Goal: Task Accomplishment & Management: Manage account settings

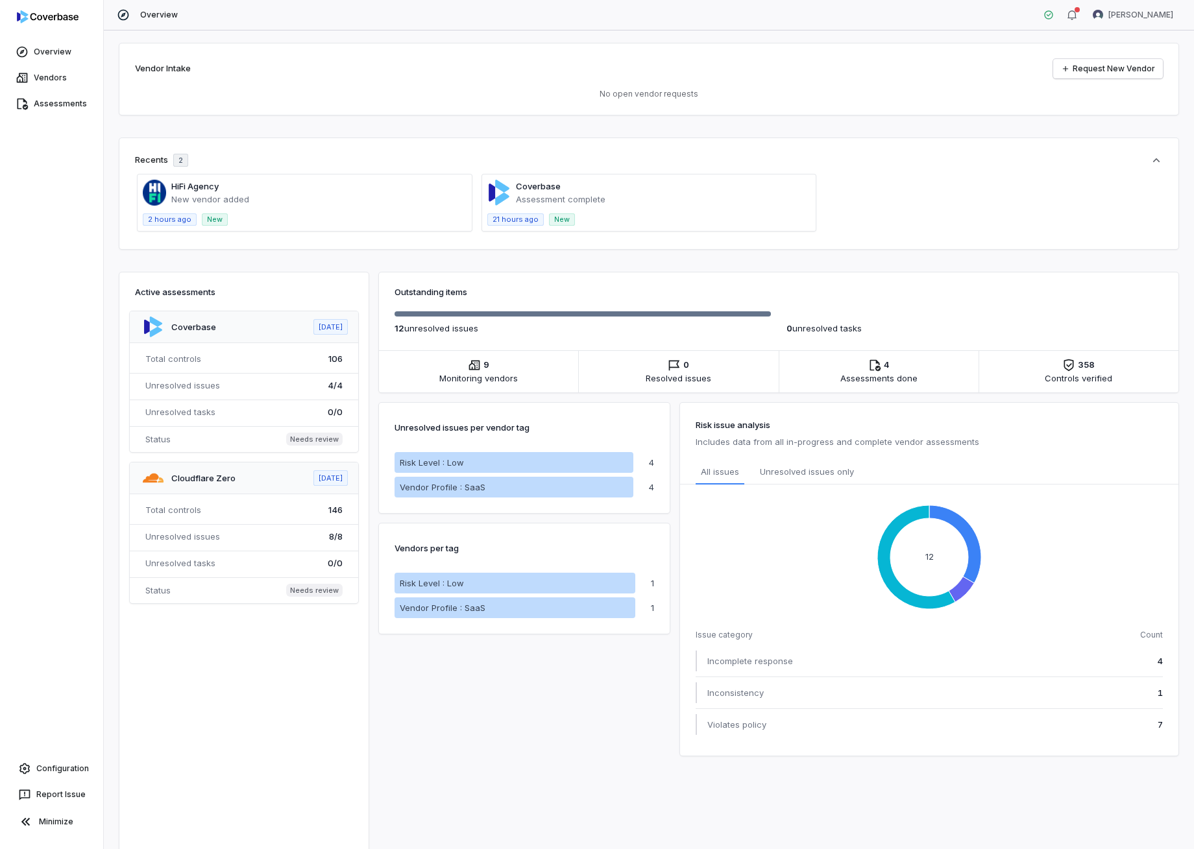
click at [198, 387] on span at bounding box center [244, 381] width 228 height 141
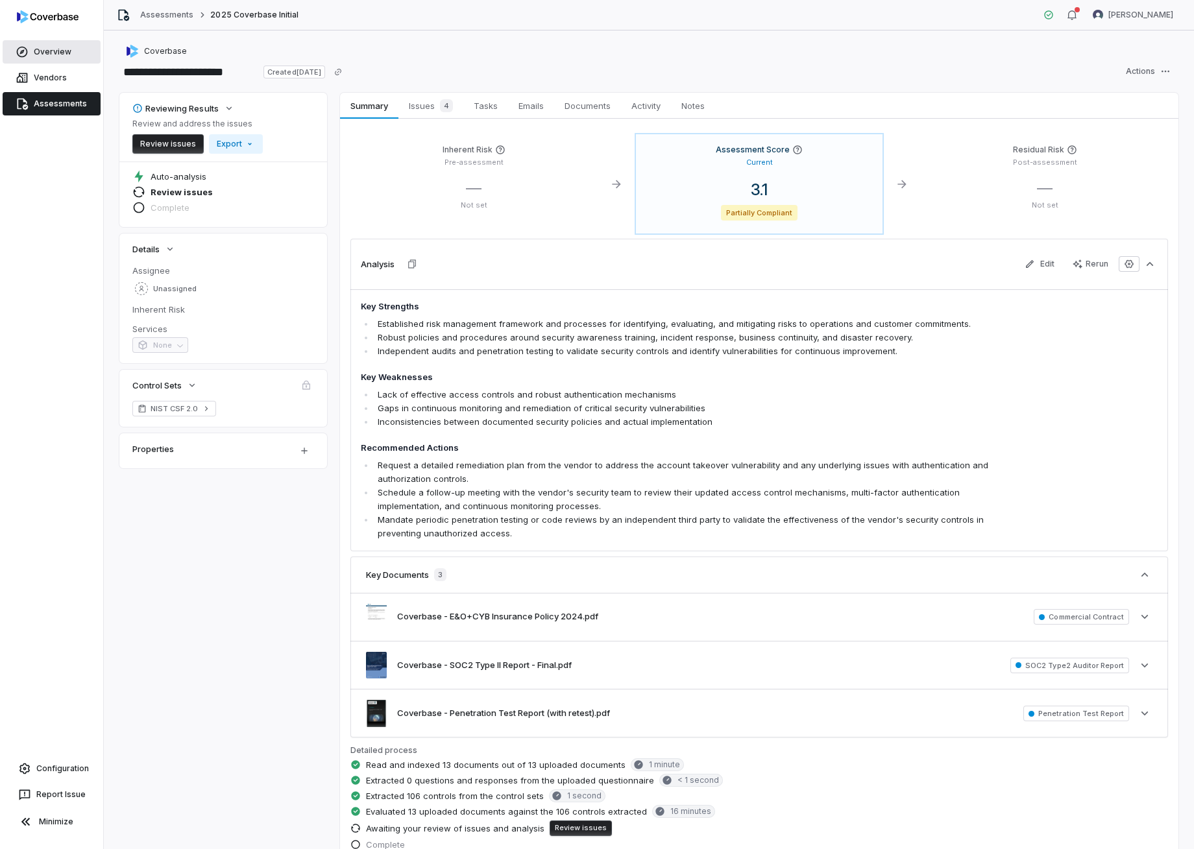
click at [52, 54] on link "Overview" at bounding box center [52, 51] width 98 height 23
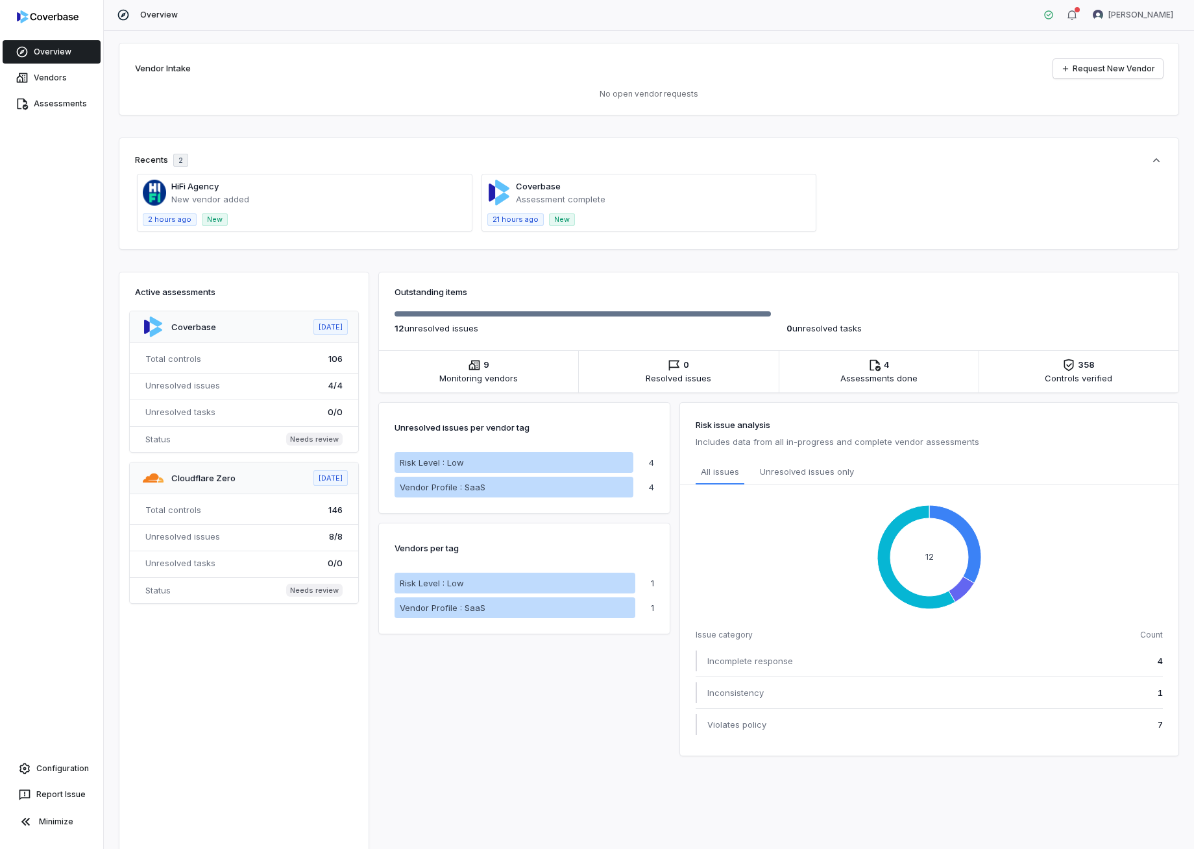
click at [213, 188] on span at bounding box center [305, 203] width 334 height 56
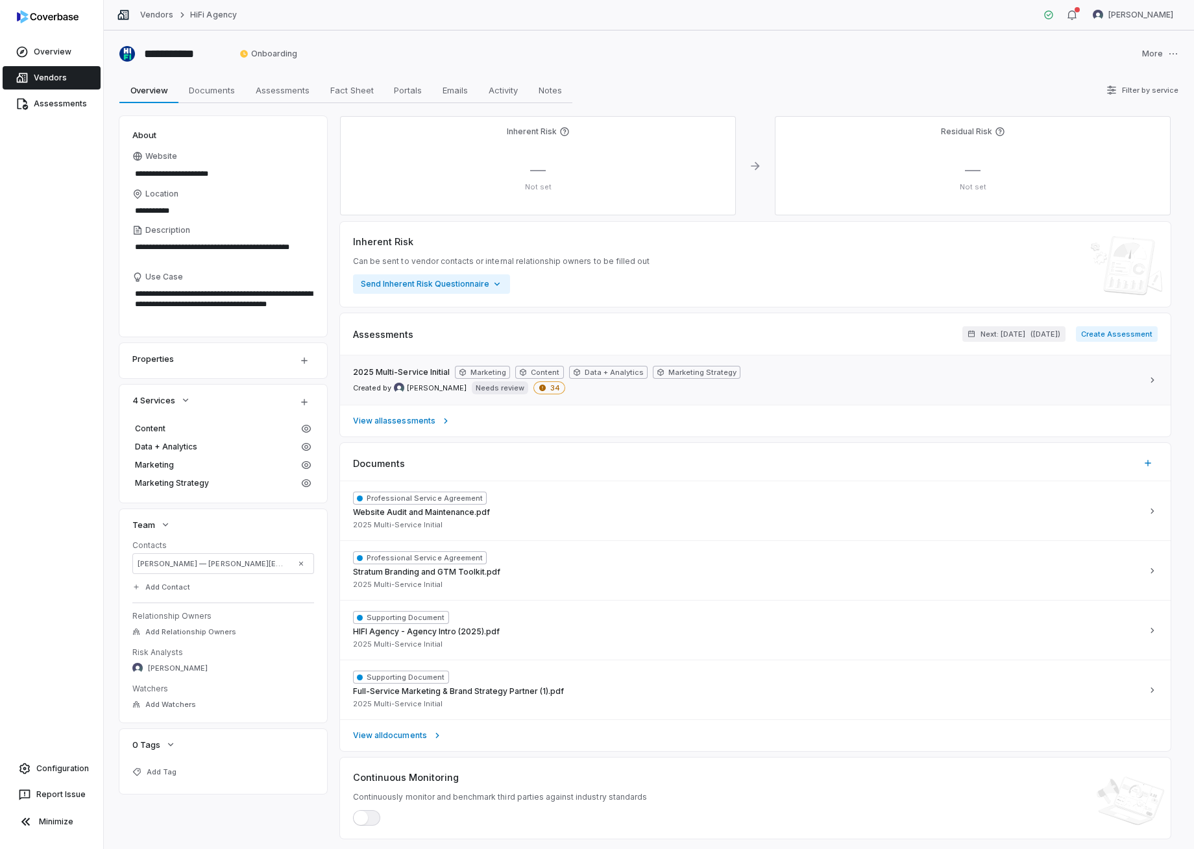
click at [533, 391] on span "34" at bounding box center [549, 388] width 32 height 13
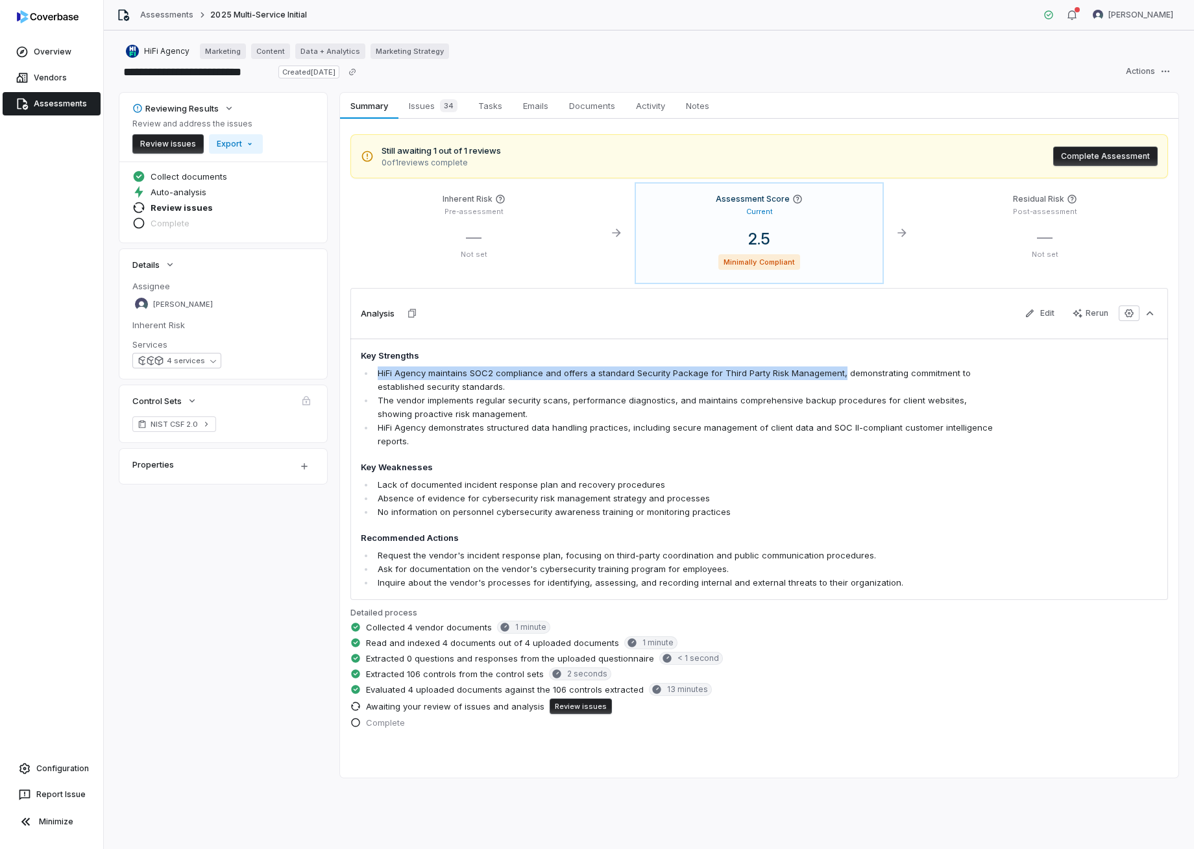
drag, startPoint x: 380, startPoint y: 371, endPoint x: 836, endPoint y: 376, distance: 456.2
click at [836, 376] on li "HiFi Agency maintains SOC2 compliance and offers a standard Security Package fo…" at bounding box center [686, 380] width 624 height 27
copy li "HiFi Agency maintains SOC2 compliance and offers a standard Security Package fo…"
click at [424, 104] on span "Issues 34" at bounding box center [433, 106] width 59 height 18
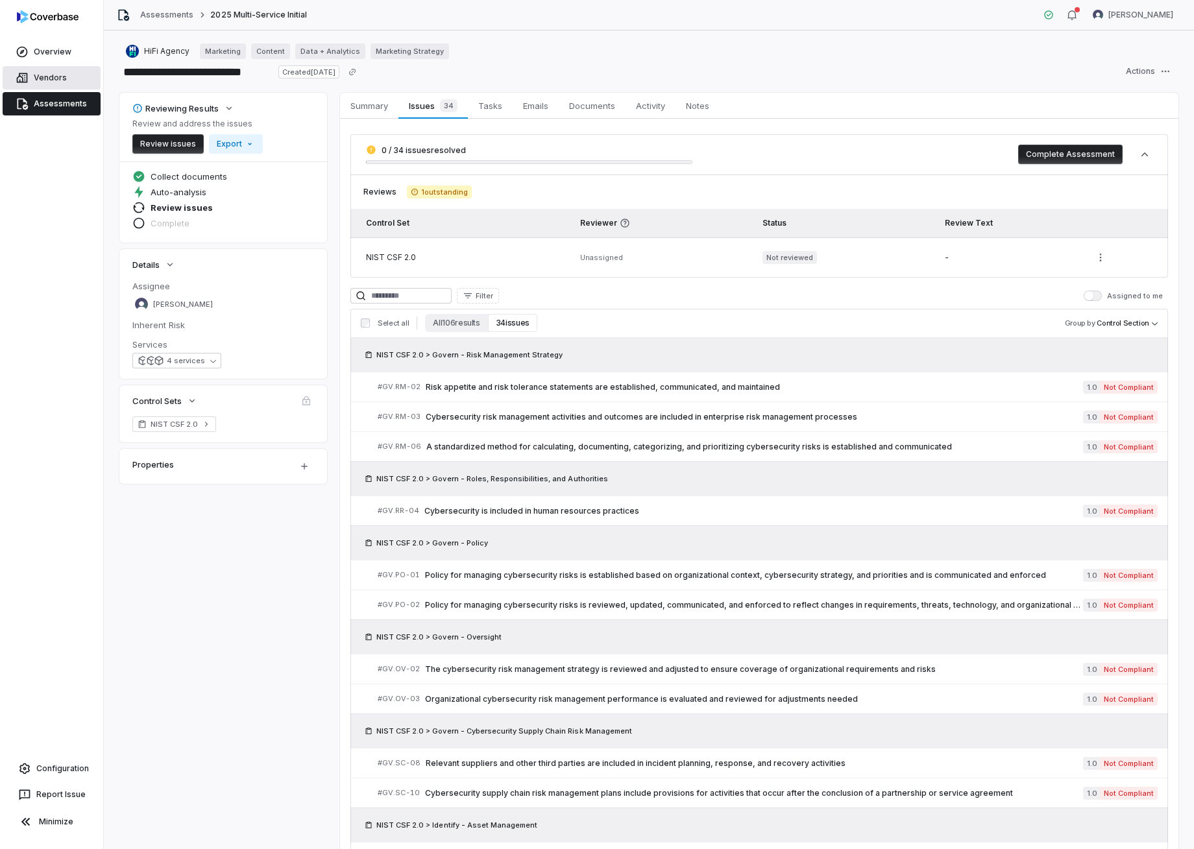
click at [53, 80] on link "Vendors" at bounding box center [52, 77] width 98 height 23
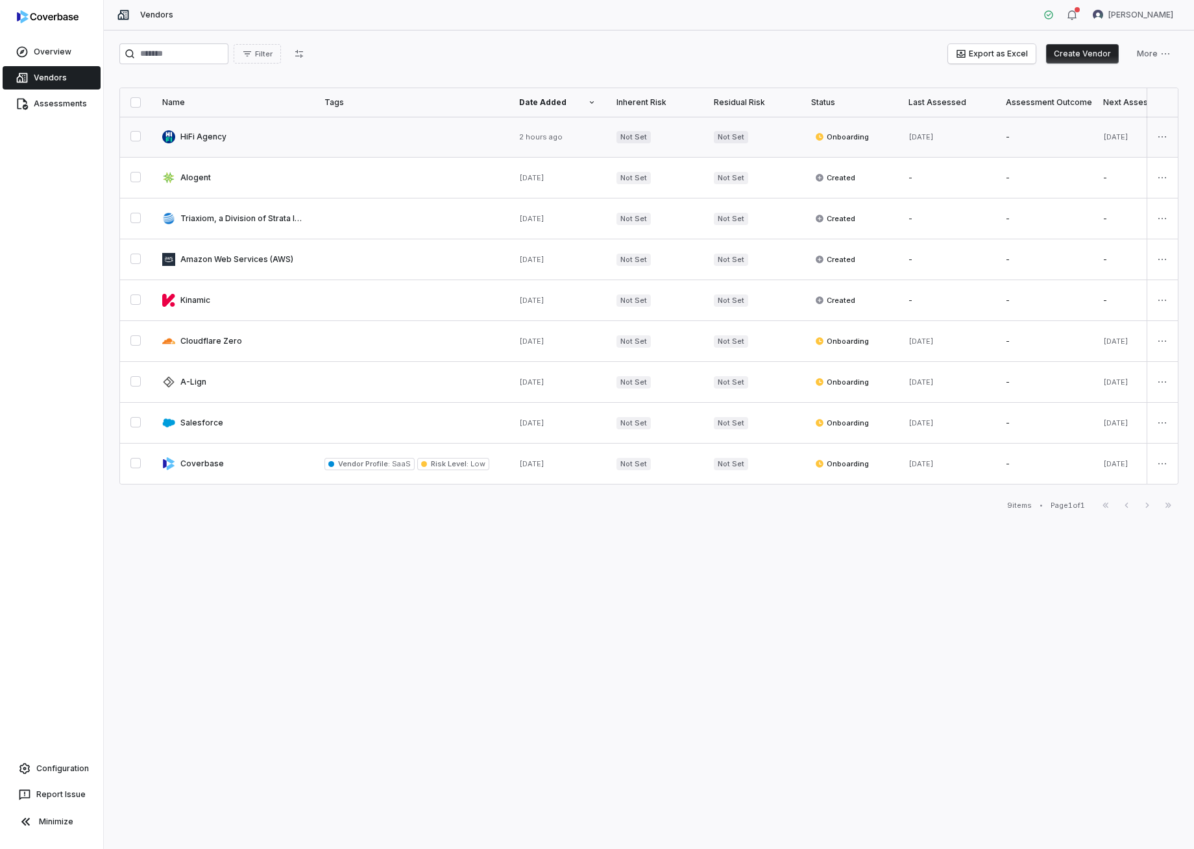
click at [212, 136] on link at bounding box center [233, 137] width 162 height 40
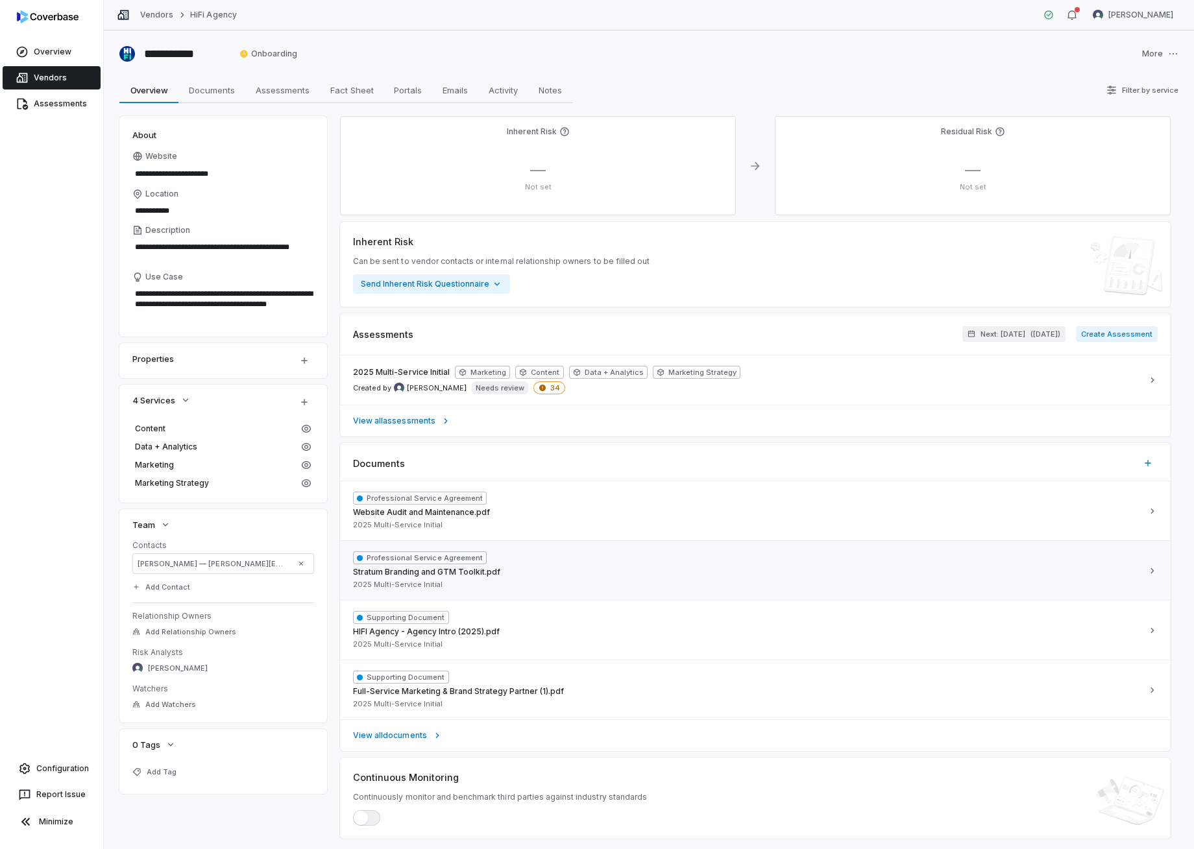
click at [457, 567] on div "Professional Service Agreement Stratum Branding and GTM Toolkit.pdf 2025 Multi-…" at bounding box center [426, 571] width 147 height 38
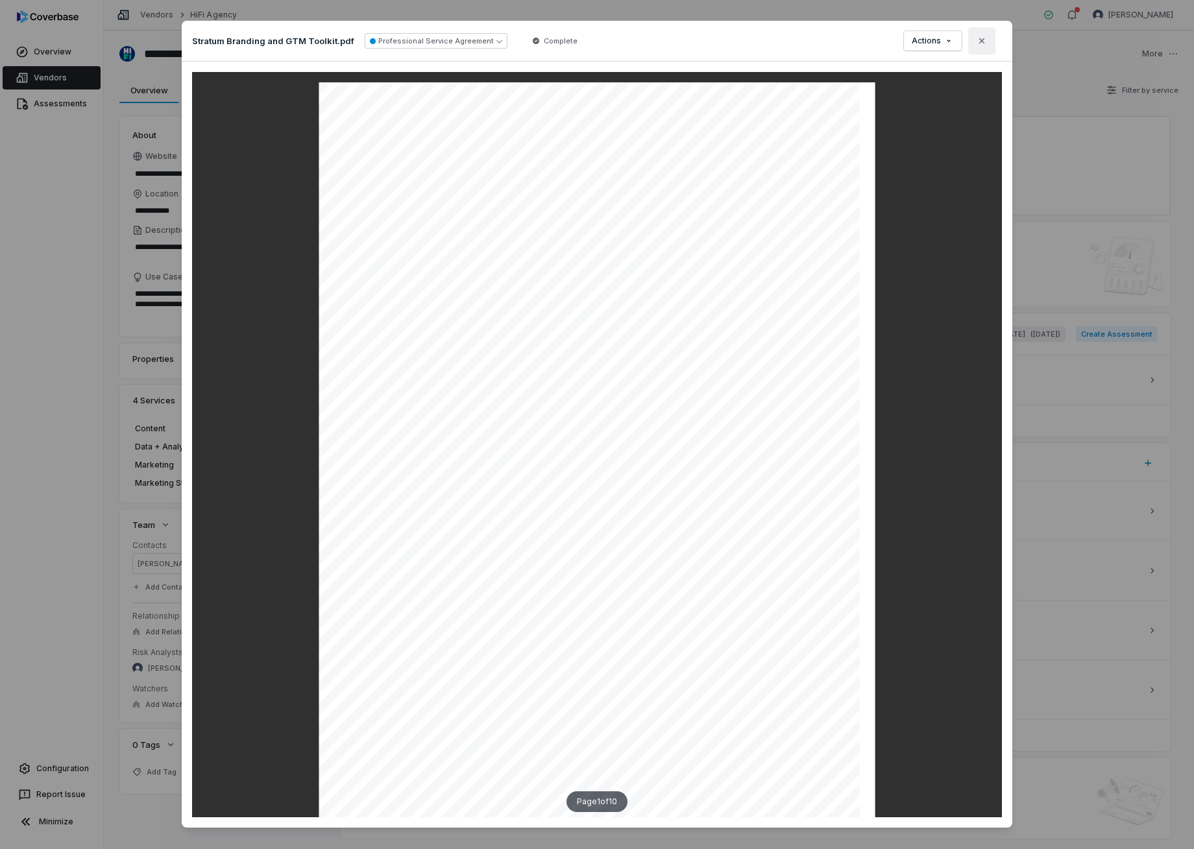
click at [985, 36] on icon "button" at bounding box center [982, 41] width 10 height 10
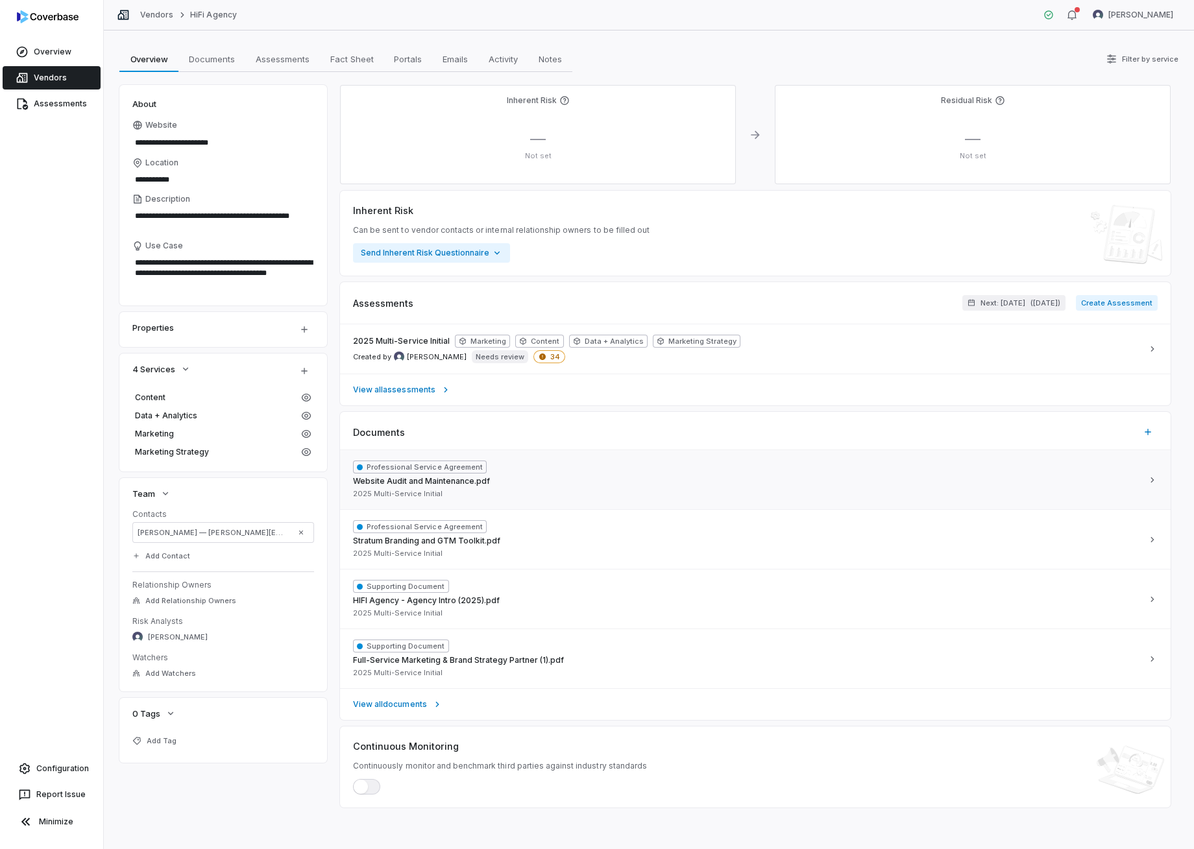
scroll to position [31, 0]
drag, startPoint x: 55, startPoint y: 78, endPoint x: 68, endPoint y: 81, distance: 13.4
click at [55, 78] on link "Vendors" at bounding box center [52, 77] width 98 height 23
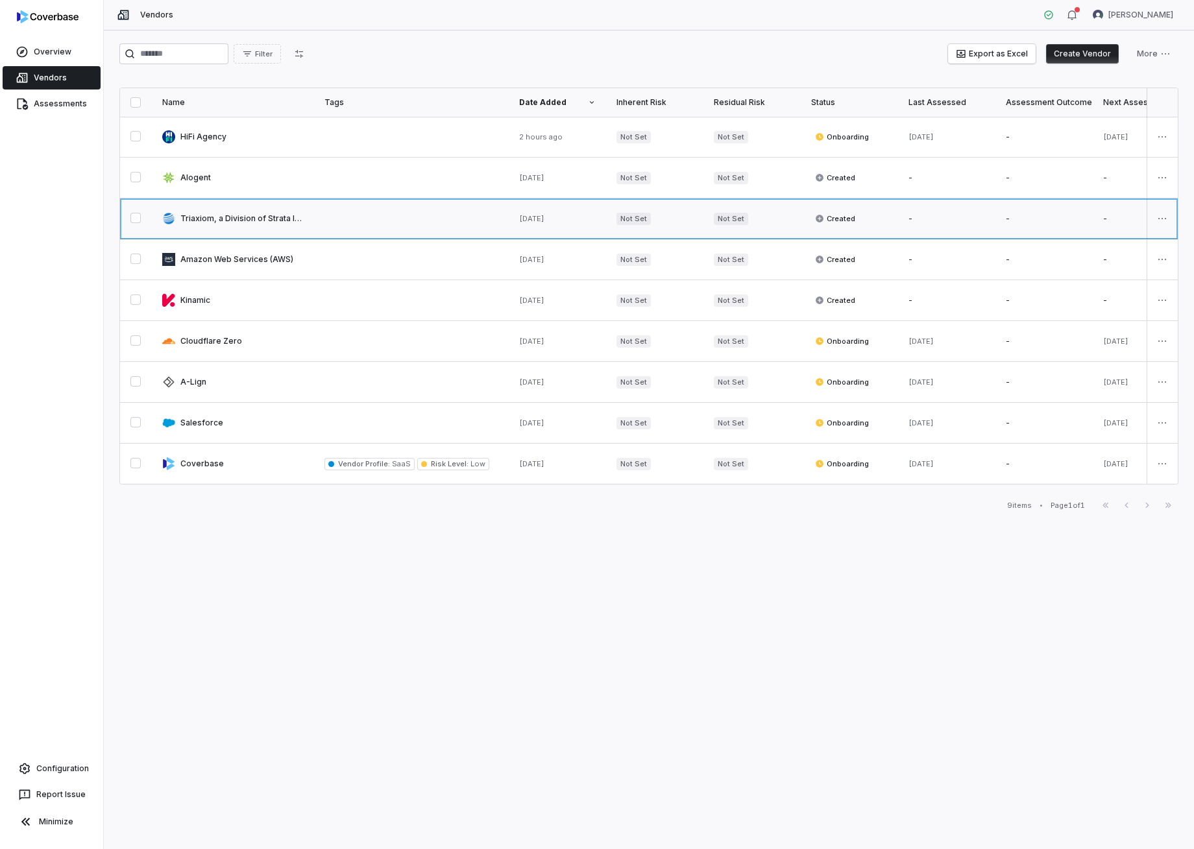
click at [227, 218] on link at bounding box center [233, 219] width 162 height 40
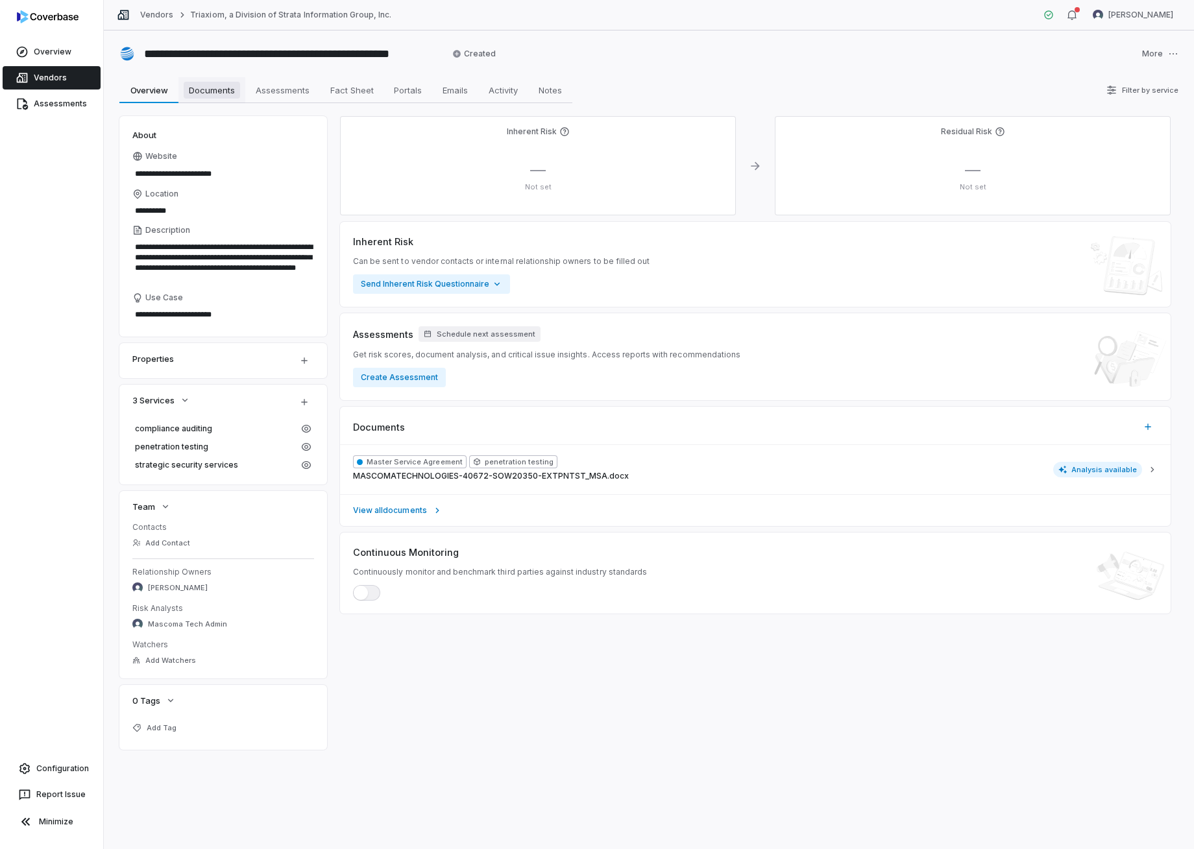
click at [235, 91] on span "Documents" at bounding box center [212, 90] width 56 height 17
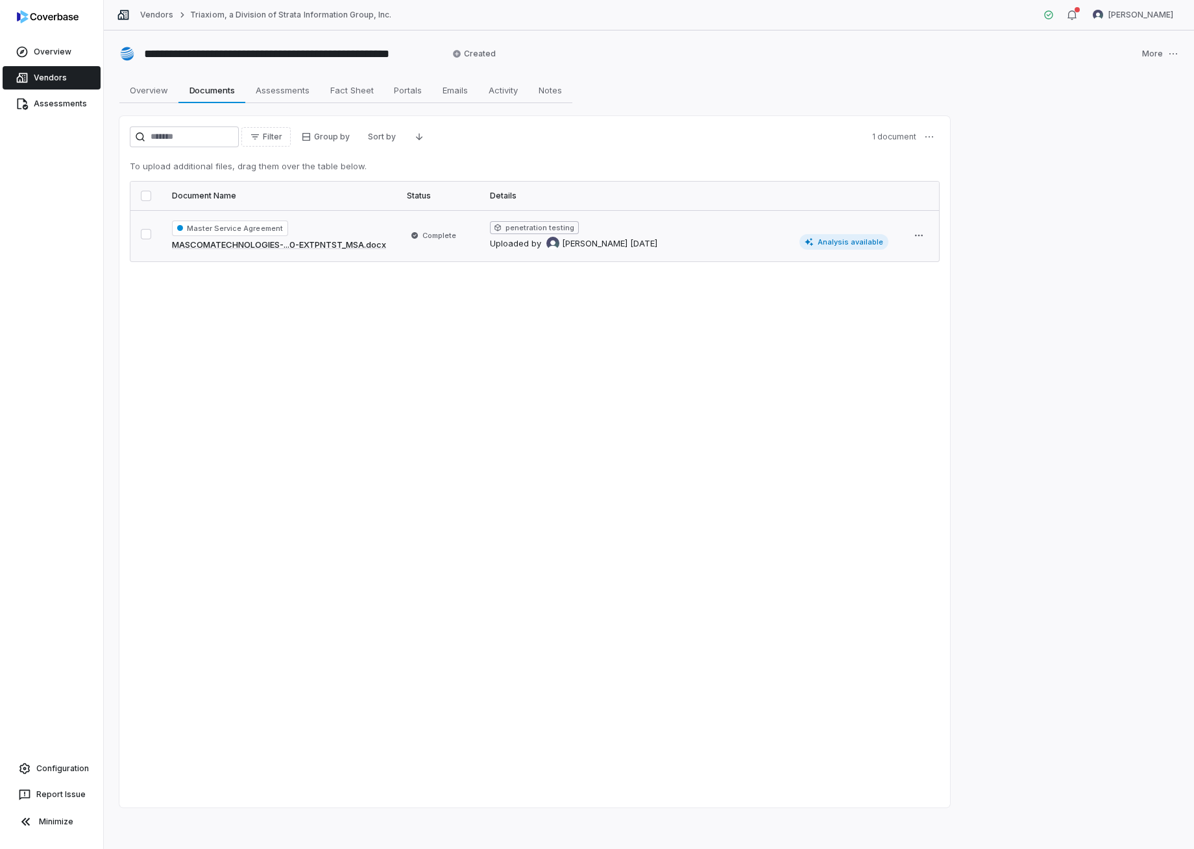
click at [870, 241] on span "Analysis available" at bounding box center [844, 242] width 90 height 16
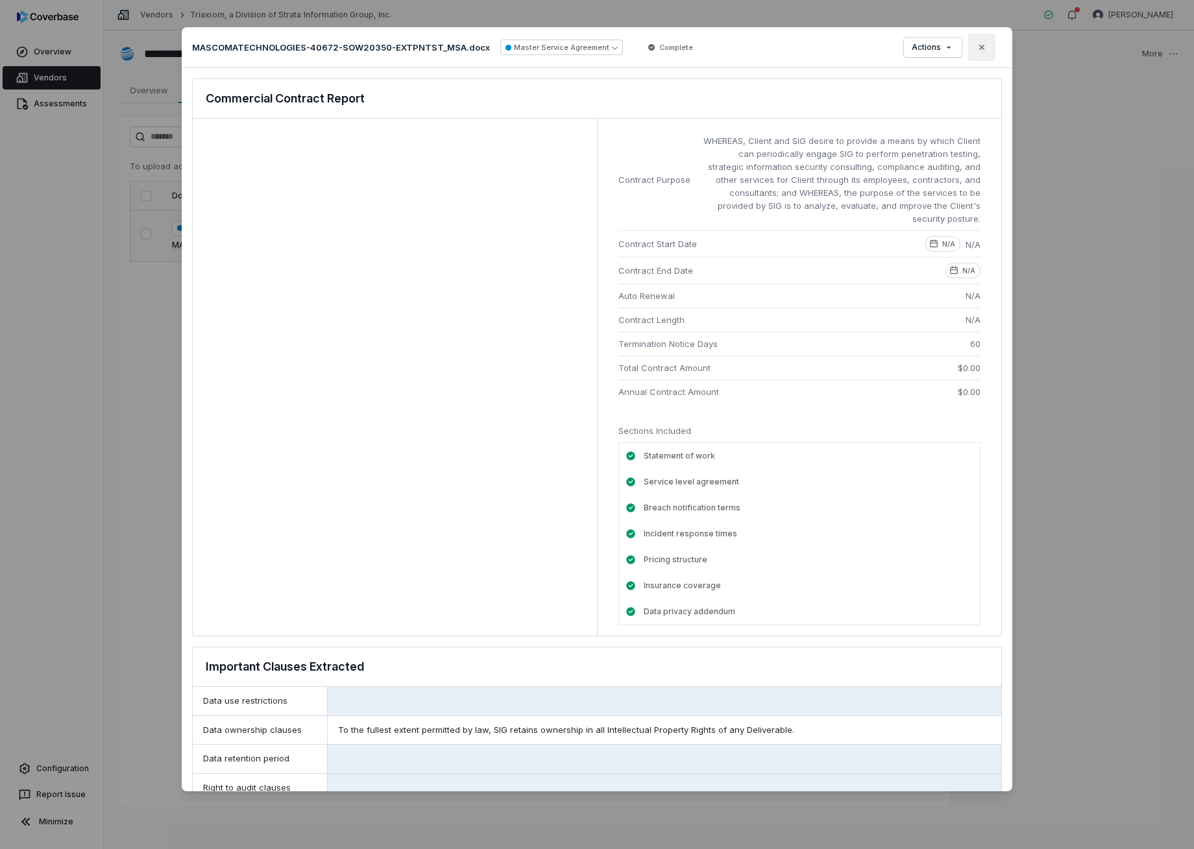
click at [986, 47] on icon "button" at bounding box center [982, 47] width 10 height 10
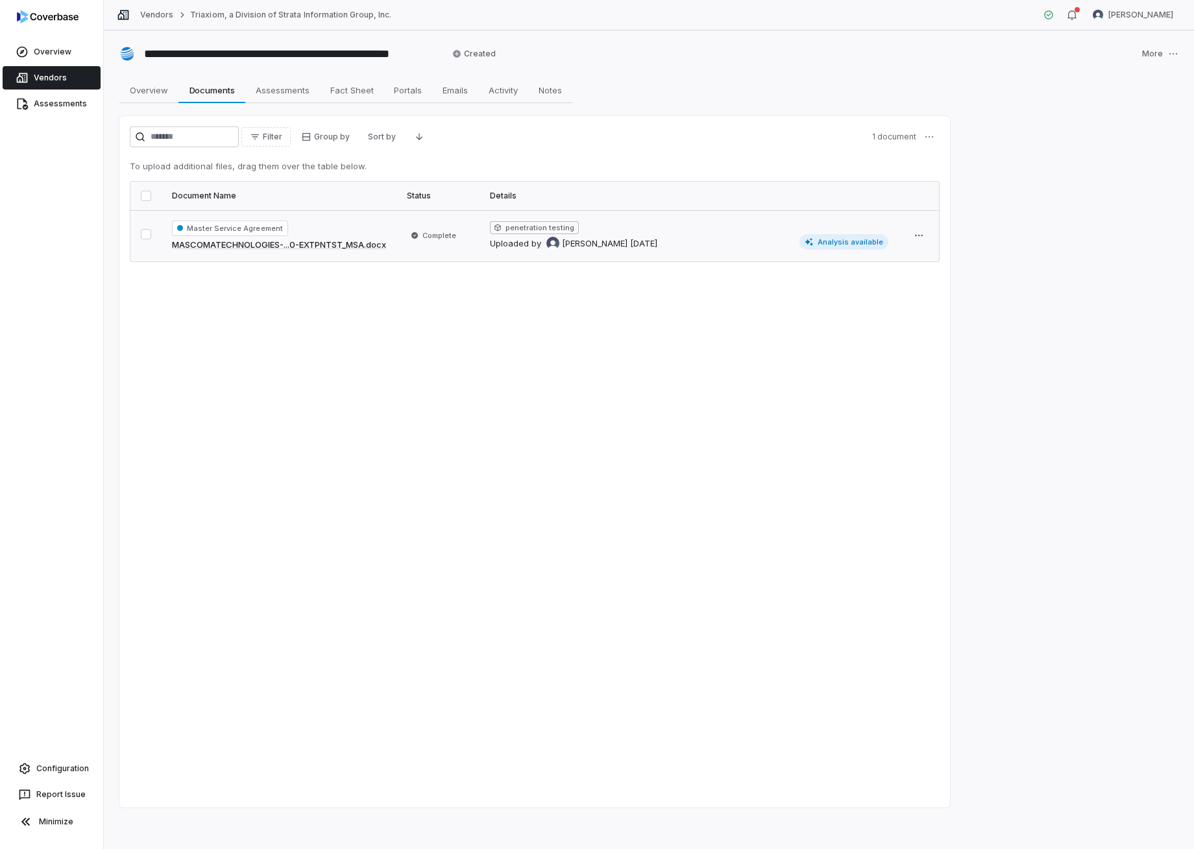
click at [53, 79] on link "Vendors" at bounding box center [52, 77] width 98 height 23
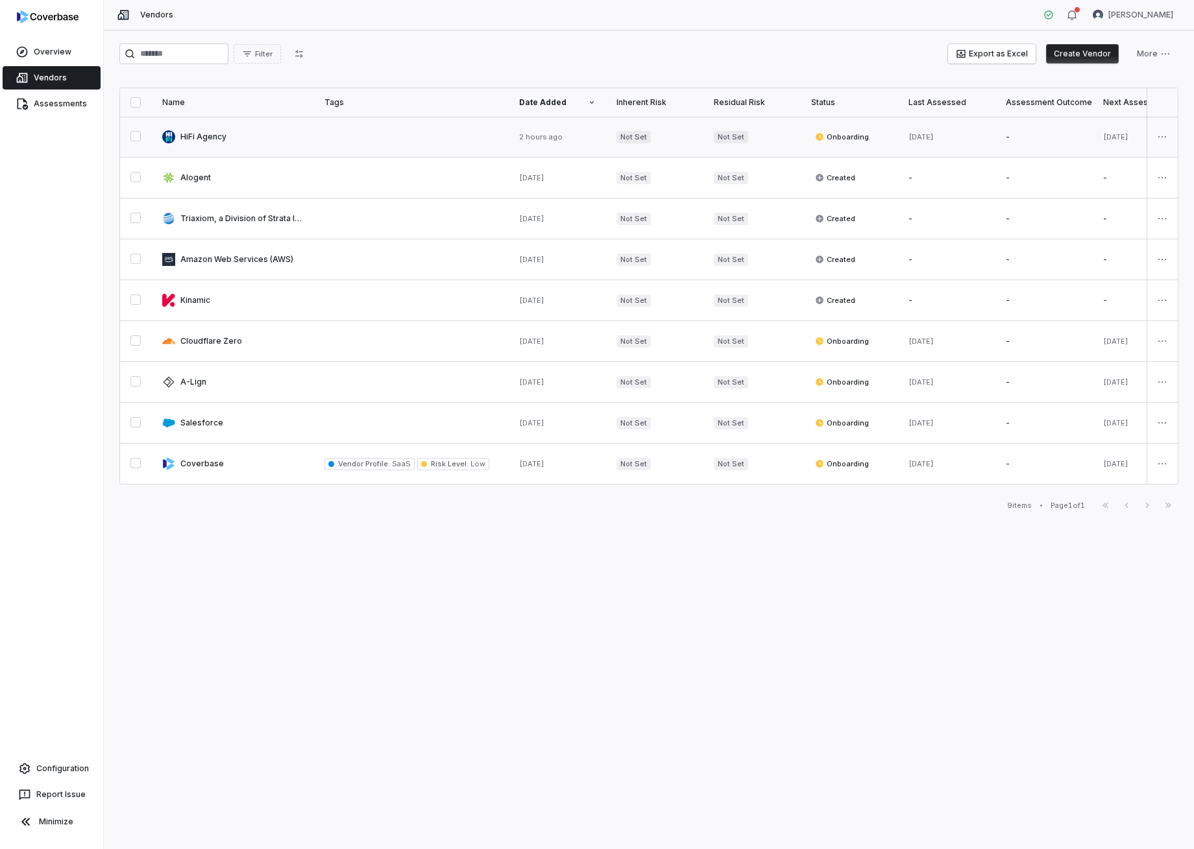
click at [219, 138] on link at bounding box center [233, 137] width 162 height 40
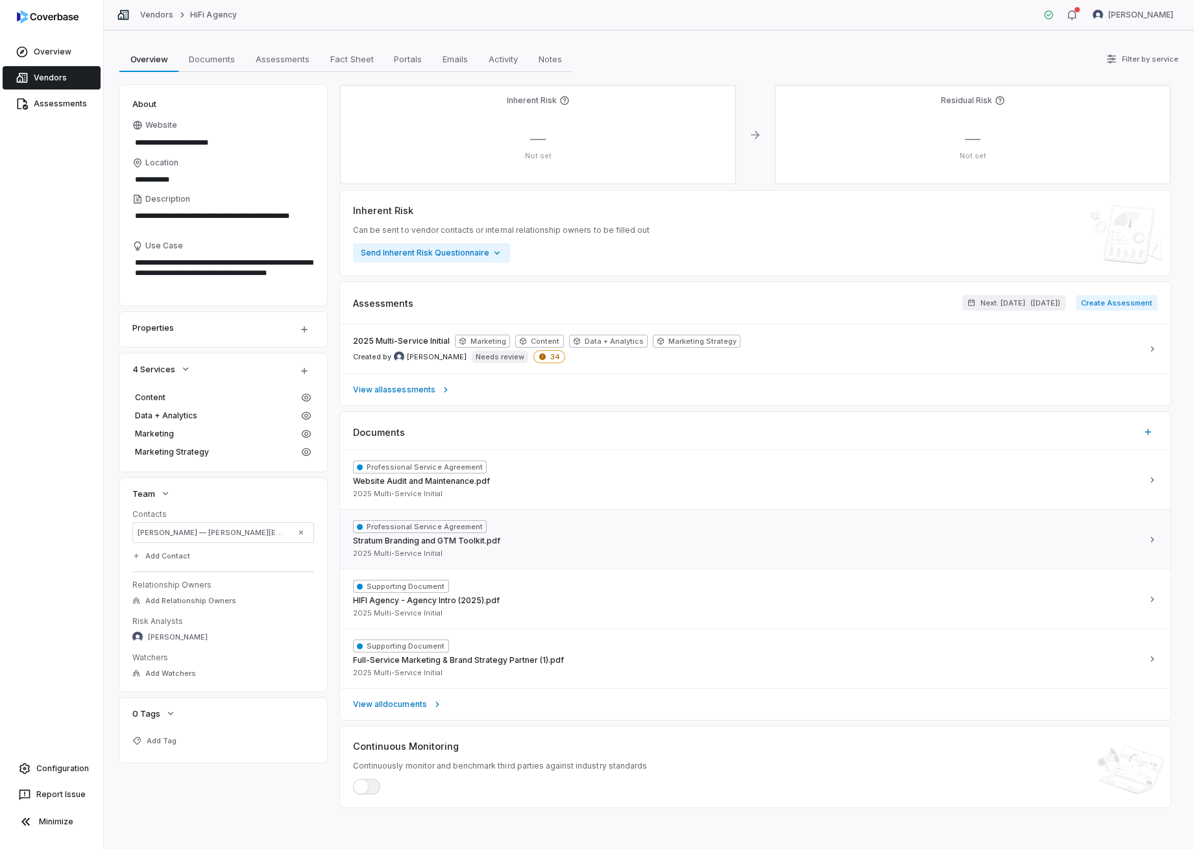
scroll to position [31, 0]
click at [171, 638] on span "[PERSON_NAME]" at bounding box center [178, 638] width 60 height 10
click at [198, 748] on span "Mascoma Tech Admin" at bounding box center [212, 751] width 86 height 10
click at [682, 494] on div "Professional Service Agreement Website Audit and Maintenance.pdf 2025 Multi-Ser…" at bounding box center [747, 480] width 789 height 38
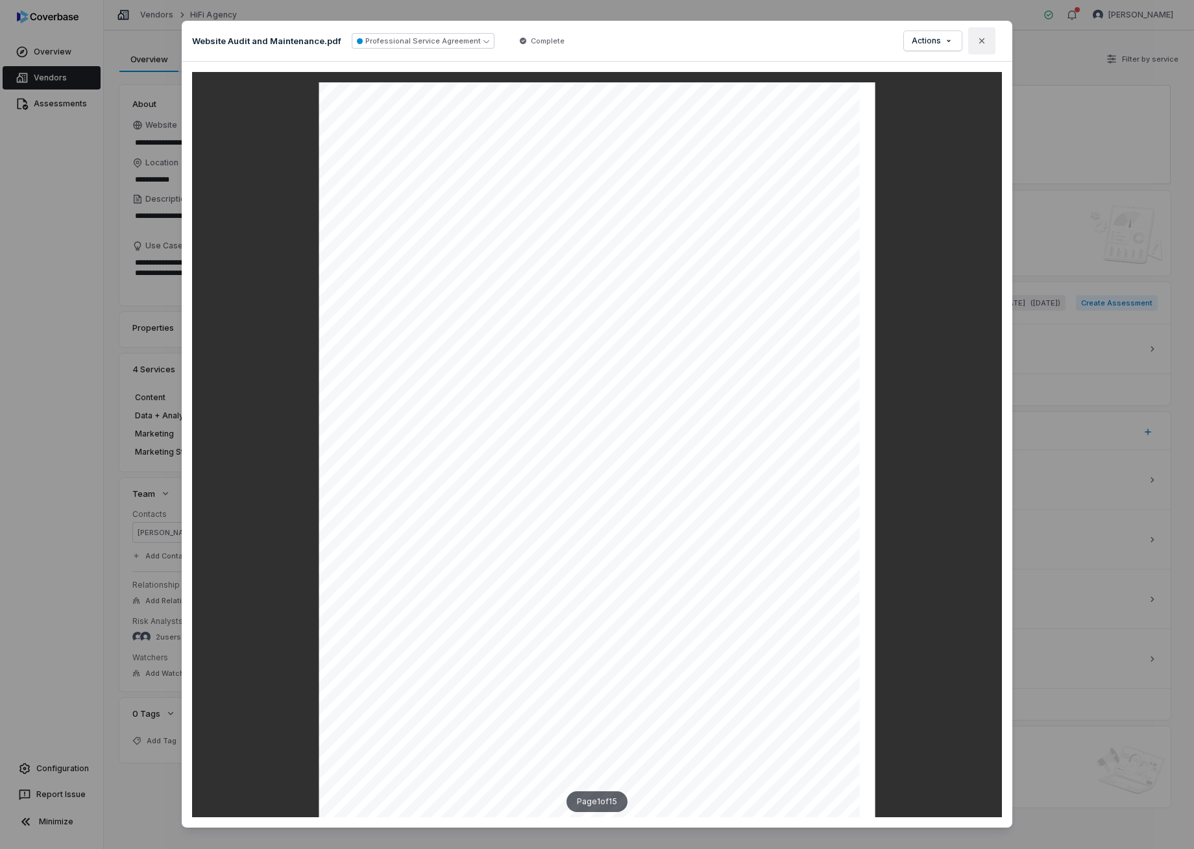
click at [983, 40] on icon "button" at bounding box center [982, 41] width 10 height 10
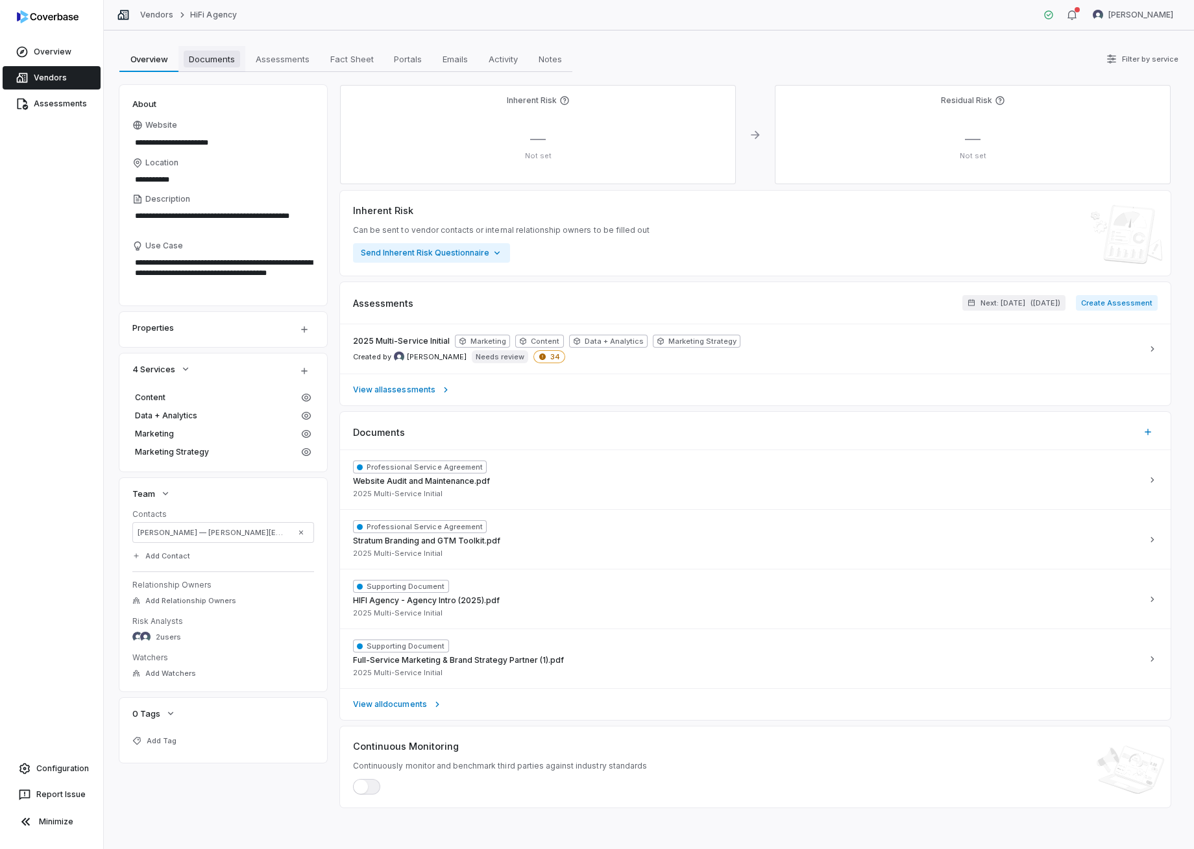
click at [225, 58] on span "Documents" at bounding box center [212, 59] width 56 height 17
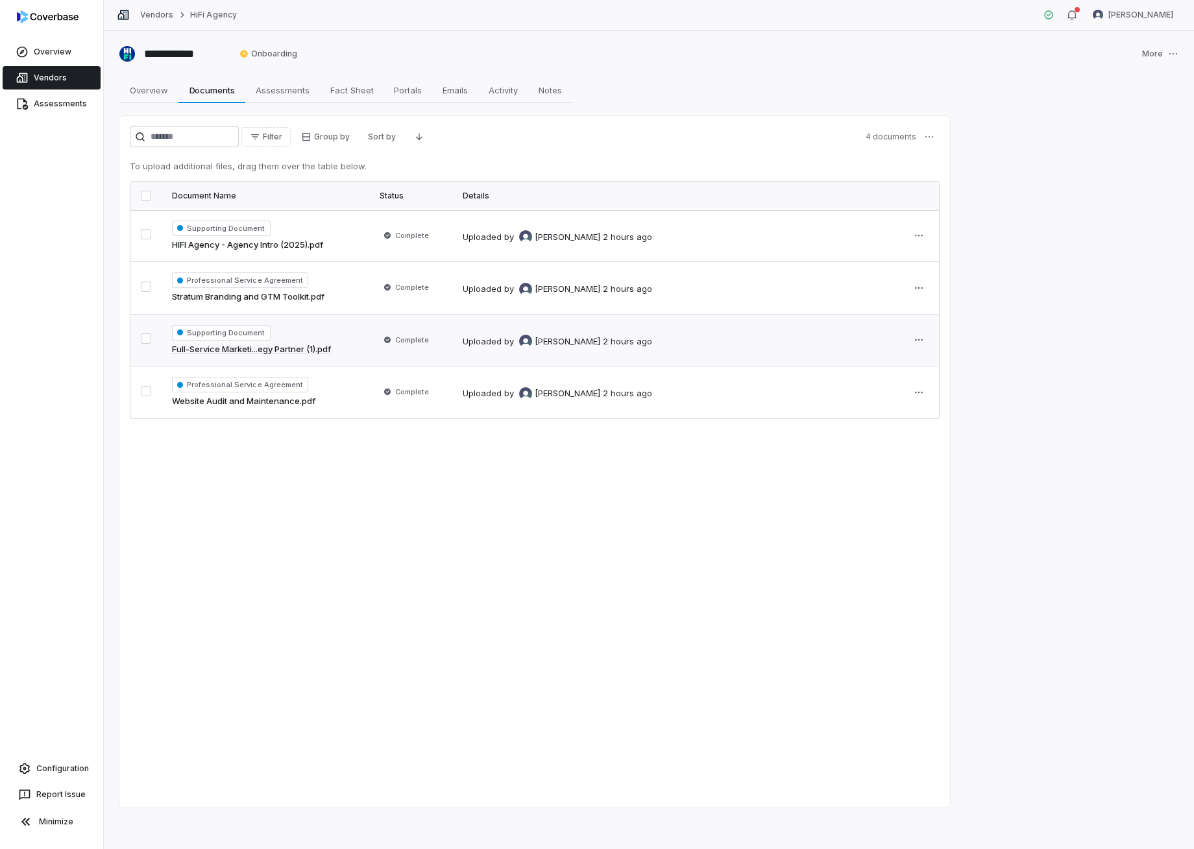
click at [149, 340] on button "button" at bounding box center [146, 339] width 10 height 10
click at [143, 291] on button "button" at bounding box center [146, 287] width 10 height 10
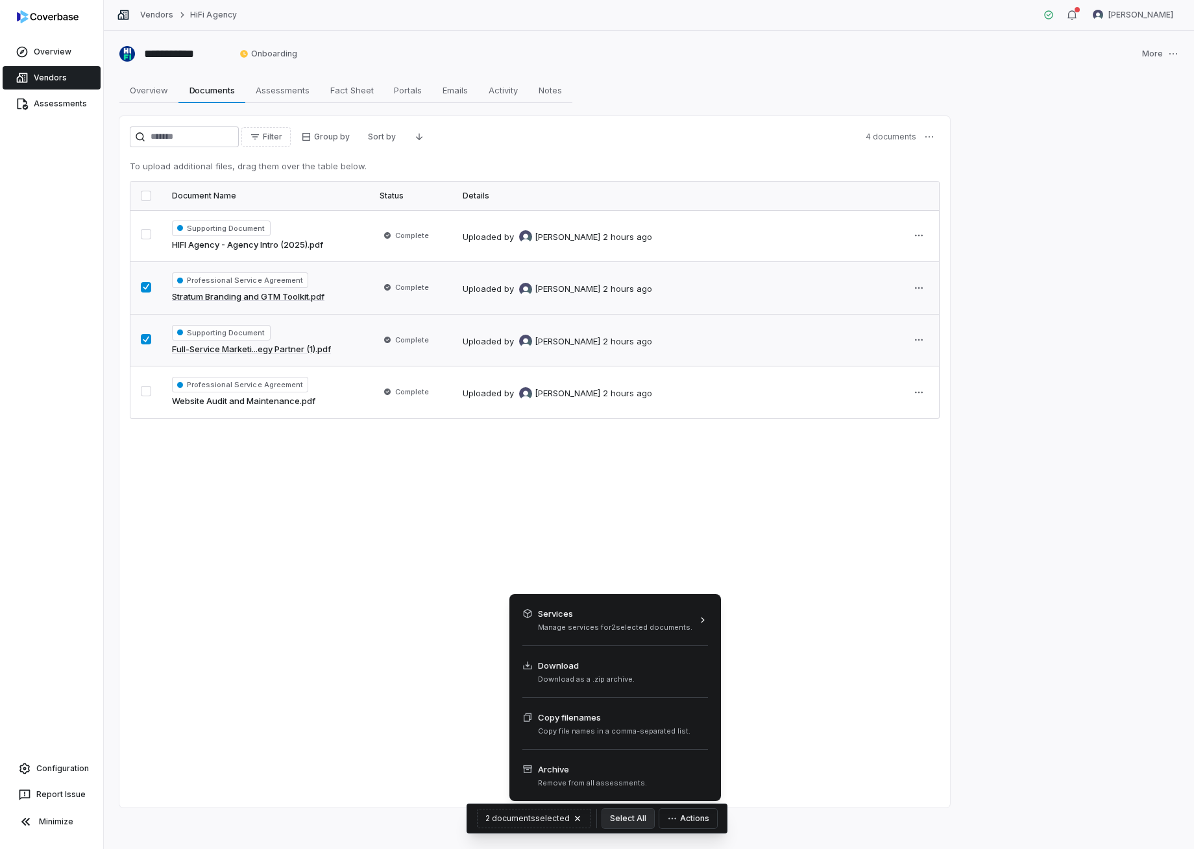
click at [670, 819] on icon "button" at bounding box center [672, 819] width 8 height 2
click at [615, 771] on span "Archive" at bounding box center [592, 769] width 109 height 13
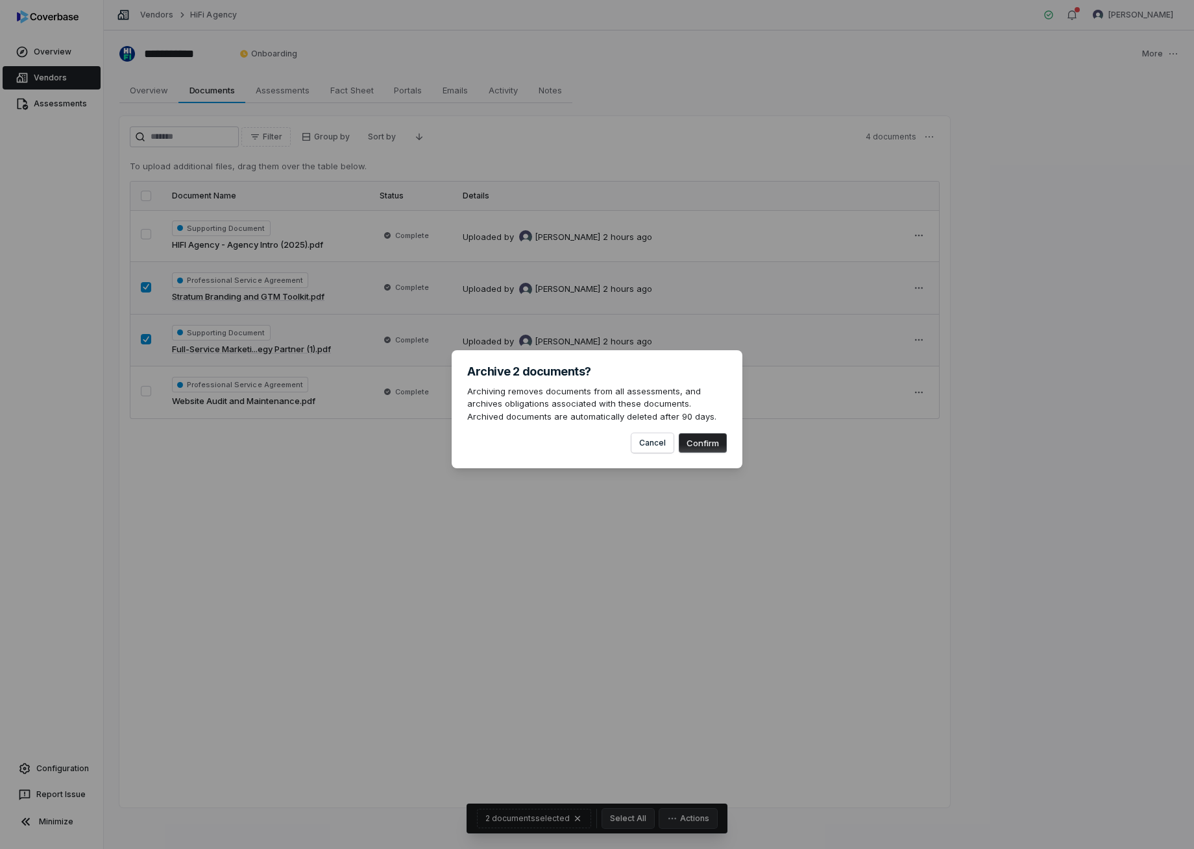
click at [694, 439] on button "Confirm" at bounding box center [703, 442] width 48 height 19
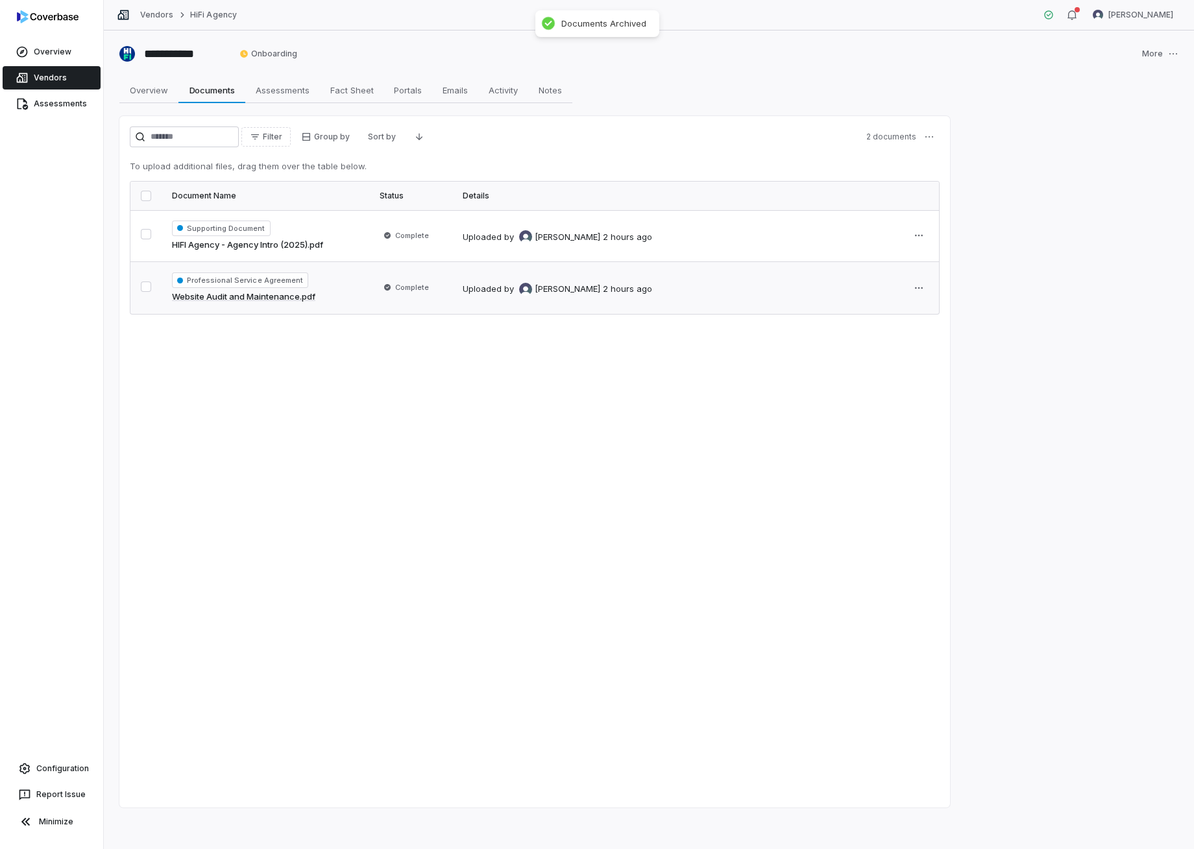
click at [145, 288] on button "button" at bounding box center [146, 287] width 10 height 10
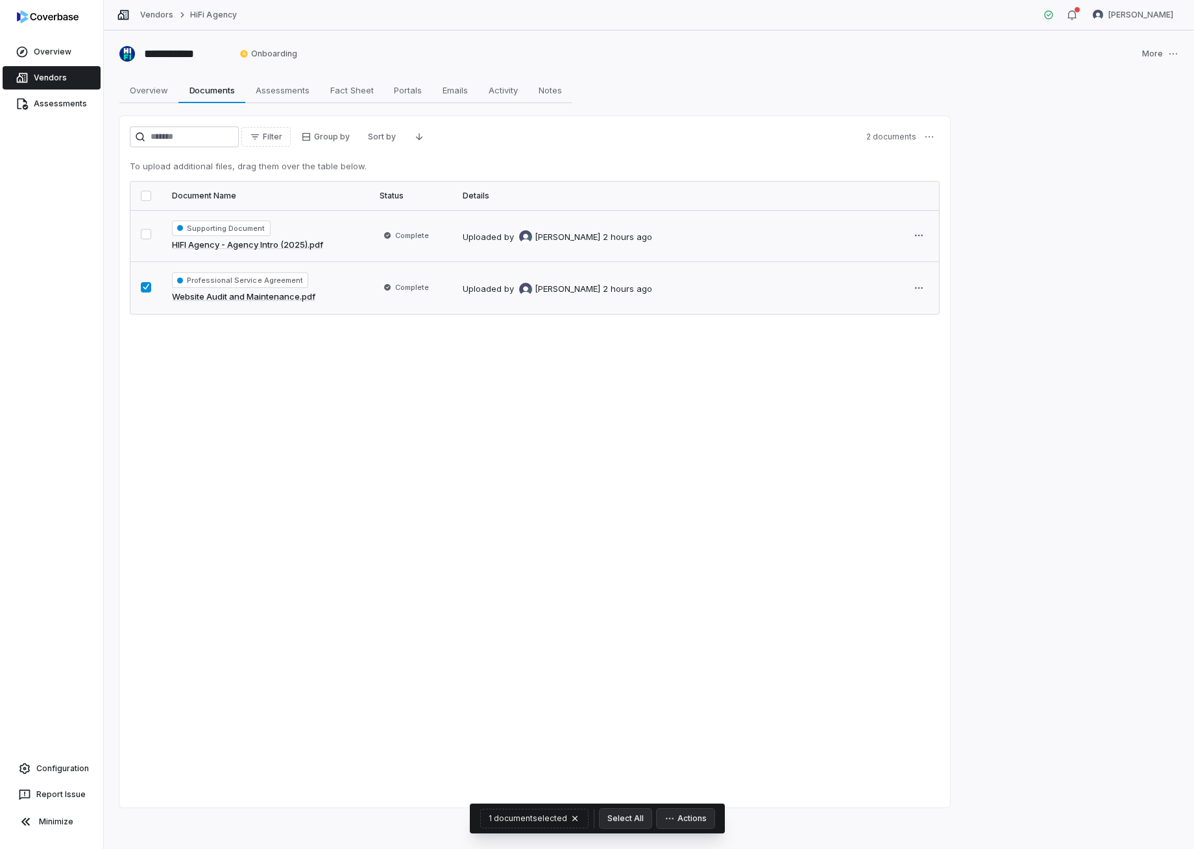
click at [148, 235] on button "button" at bounding box center [146, 234] width 10 height 10
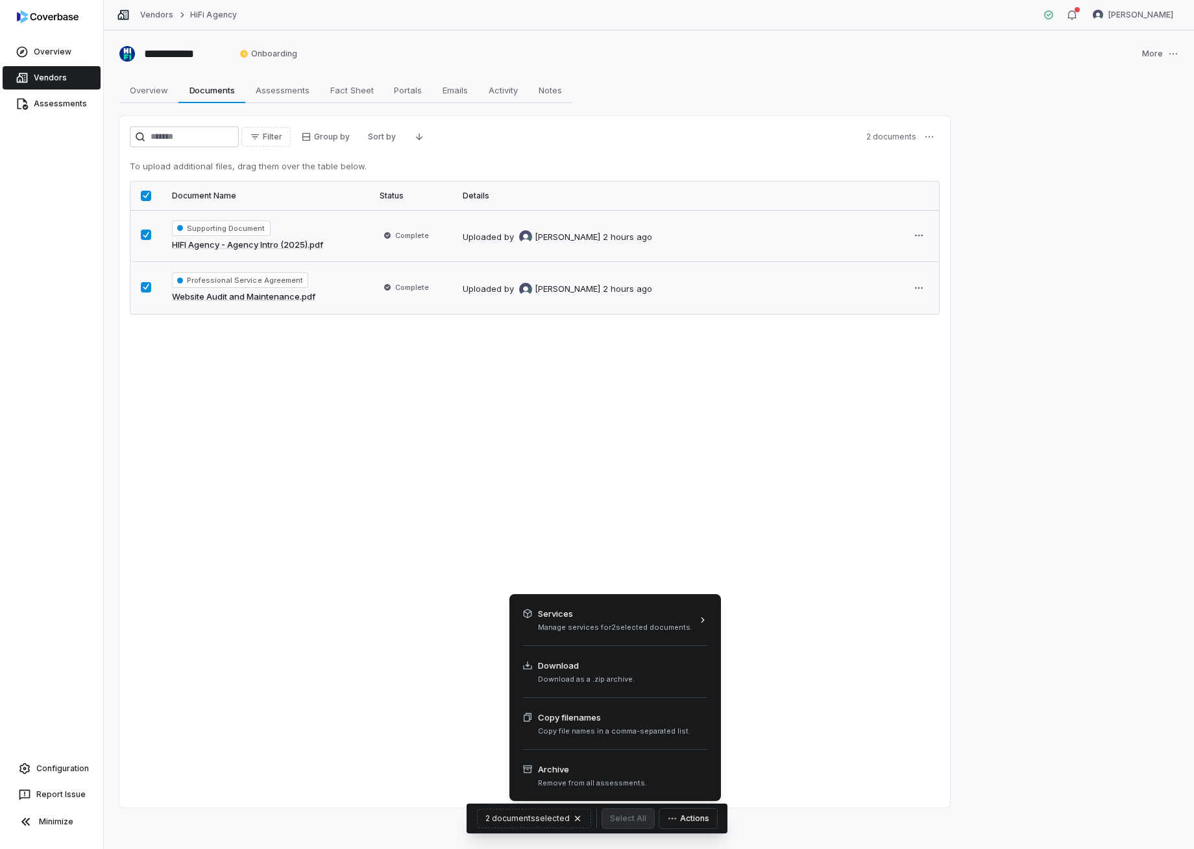
click at [672, 817] on icon "button" at bounding box center [672, 819] width 10 height 10
click at [577, 767] on span "Archive" at bounding box center [592, 769] width 109 height 13
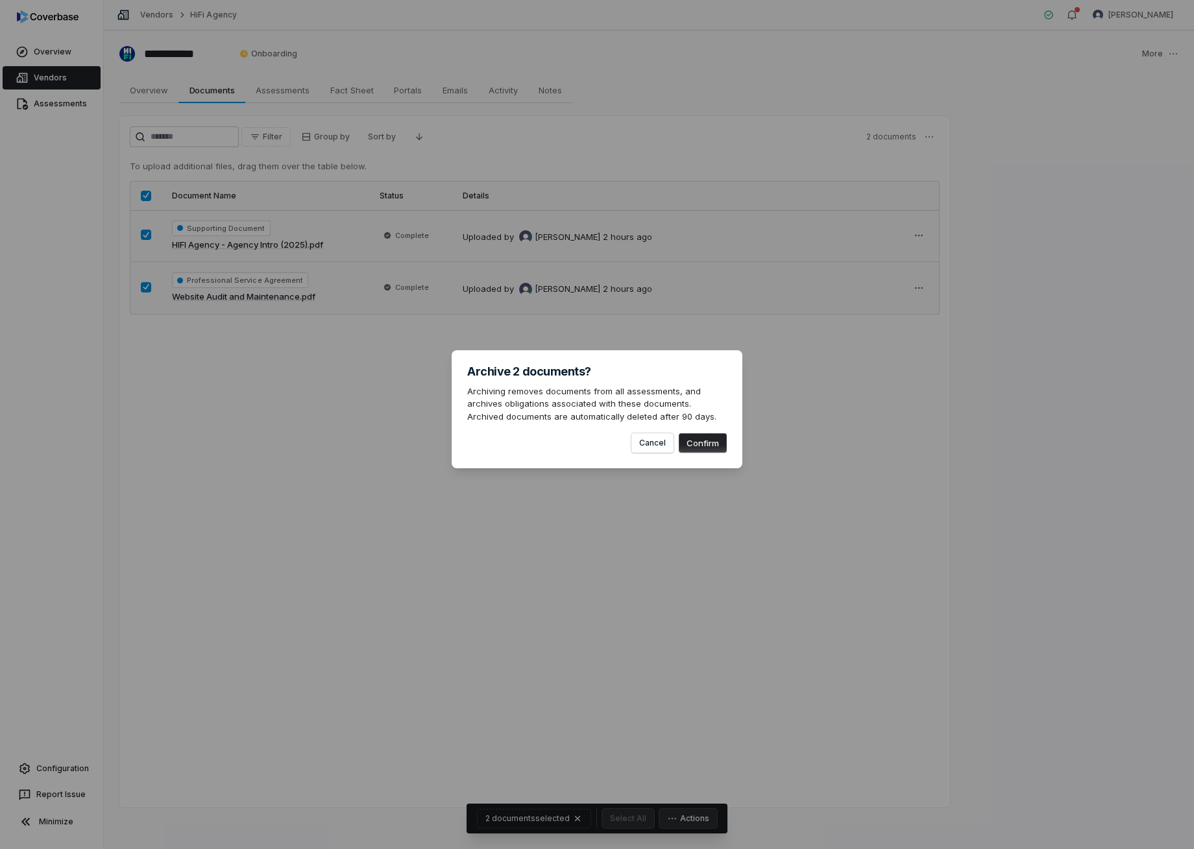
click at [714, 442] on button "Confirm" at bounding box center [703, 442] width 48 height 19
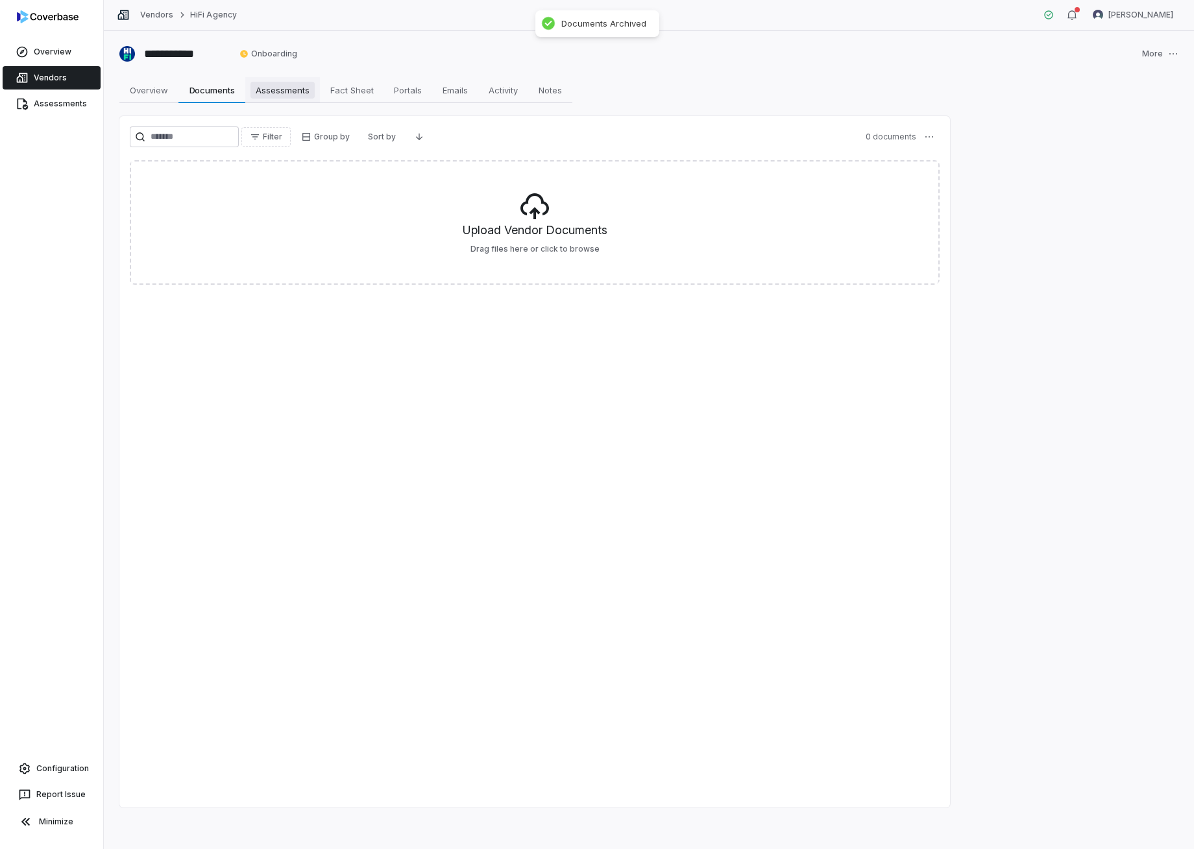
click at [279, 88] on span "Assessments" at bounding box center [282, 90] width 64 height 17
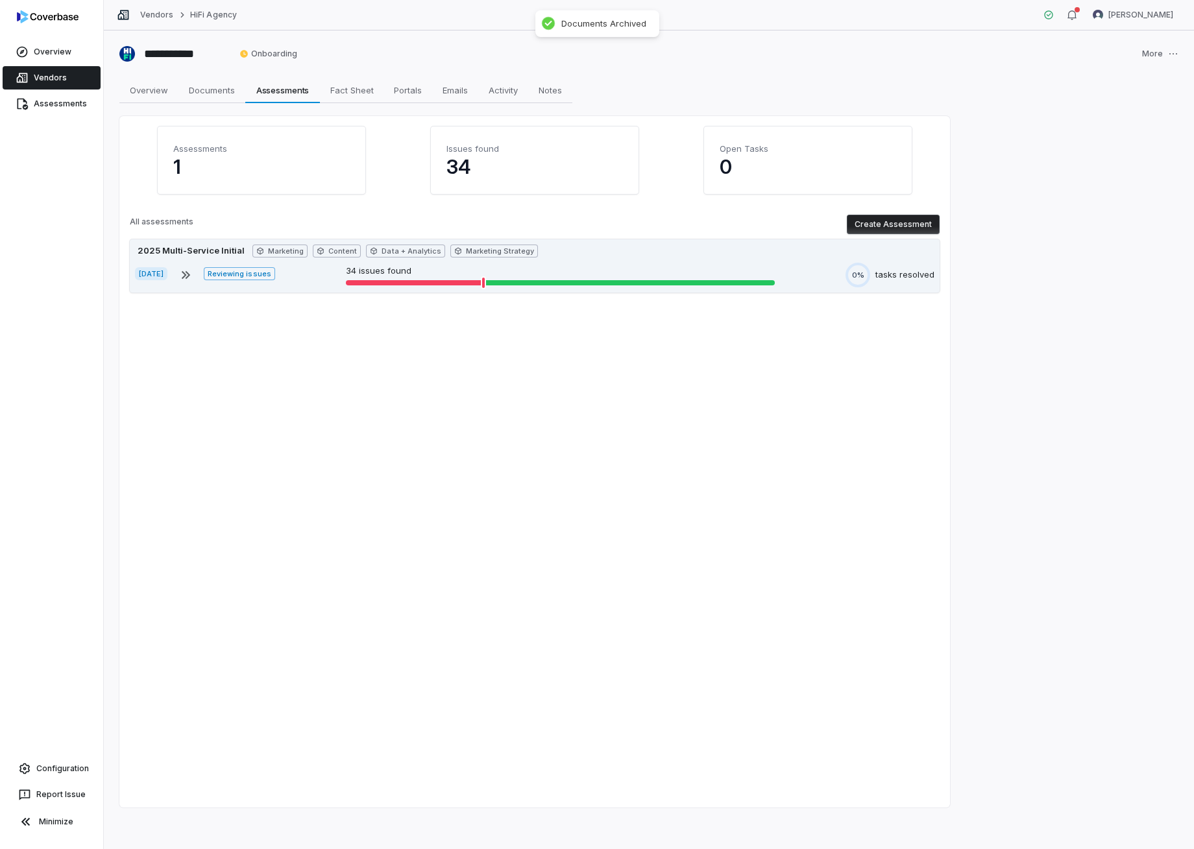
click at [905, 276] on div "tasks resolved" at bounding box center [904, 275] width 59 height 13
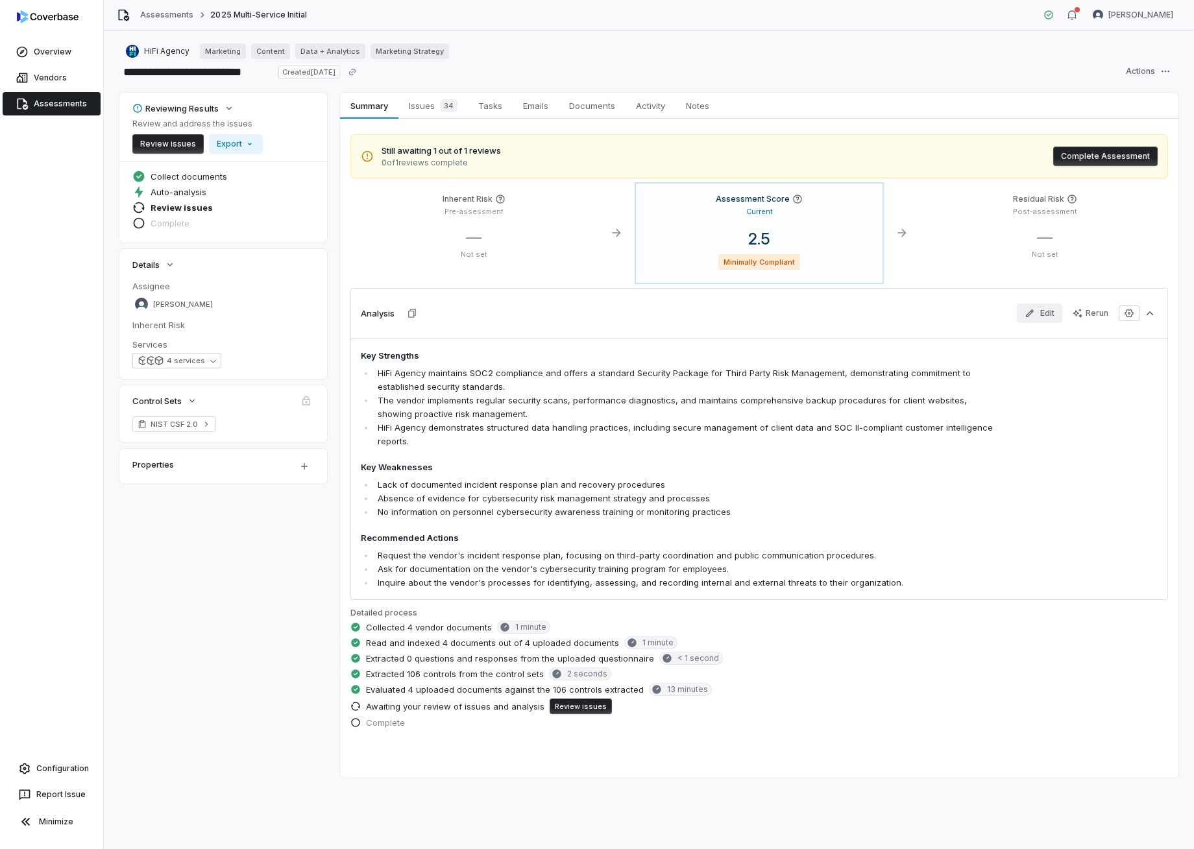
click at [1049, 313] on button "Edit" at bounding box center [1039, 313] width 45 height 19
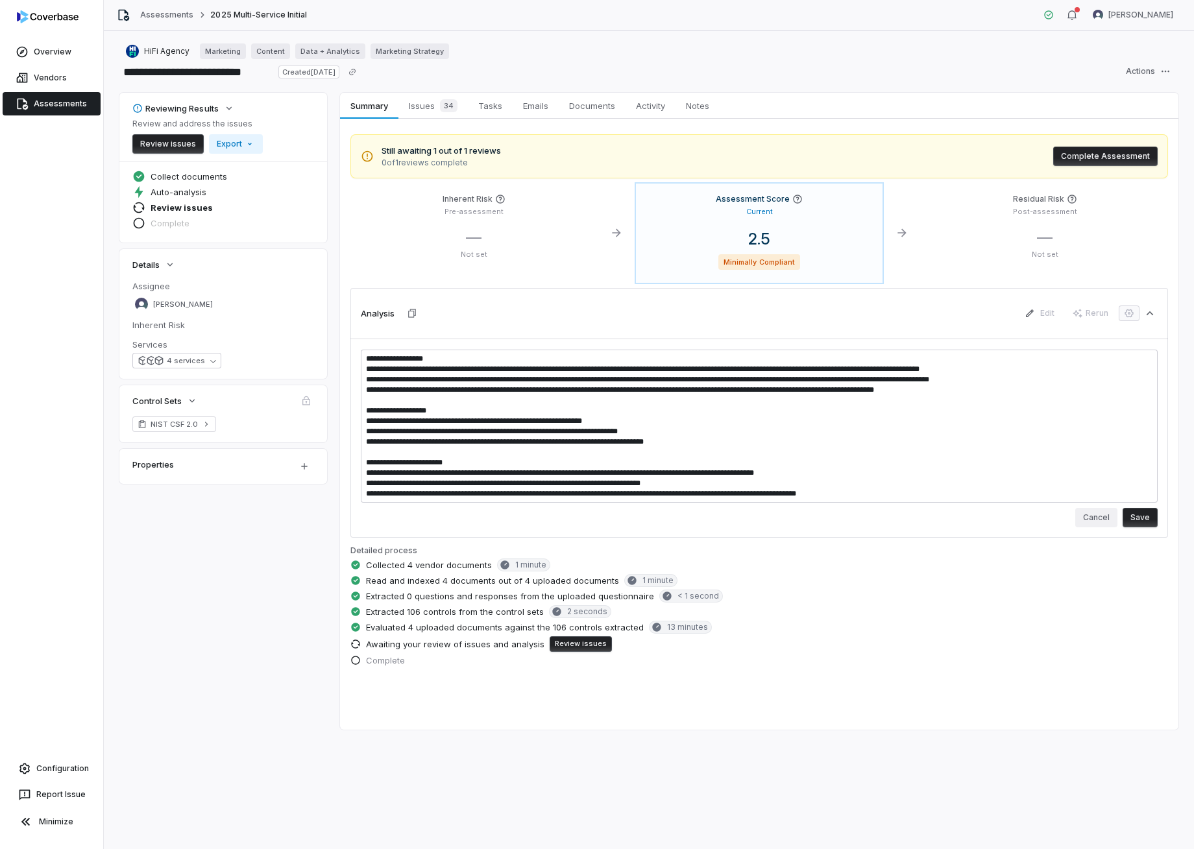
click at [1102, 520] on button "Cancel" at bounding box center [1096, 517] width 42 height 19
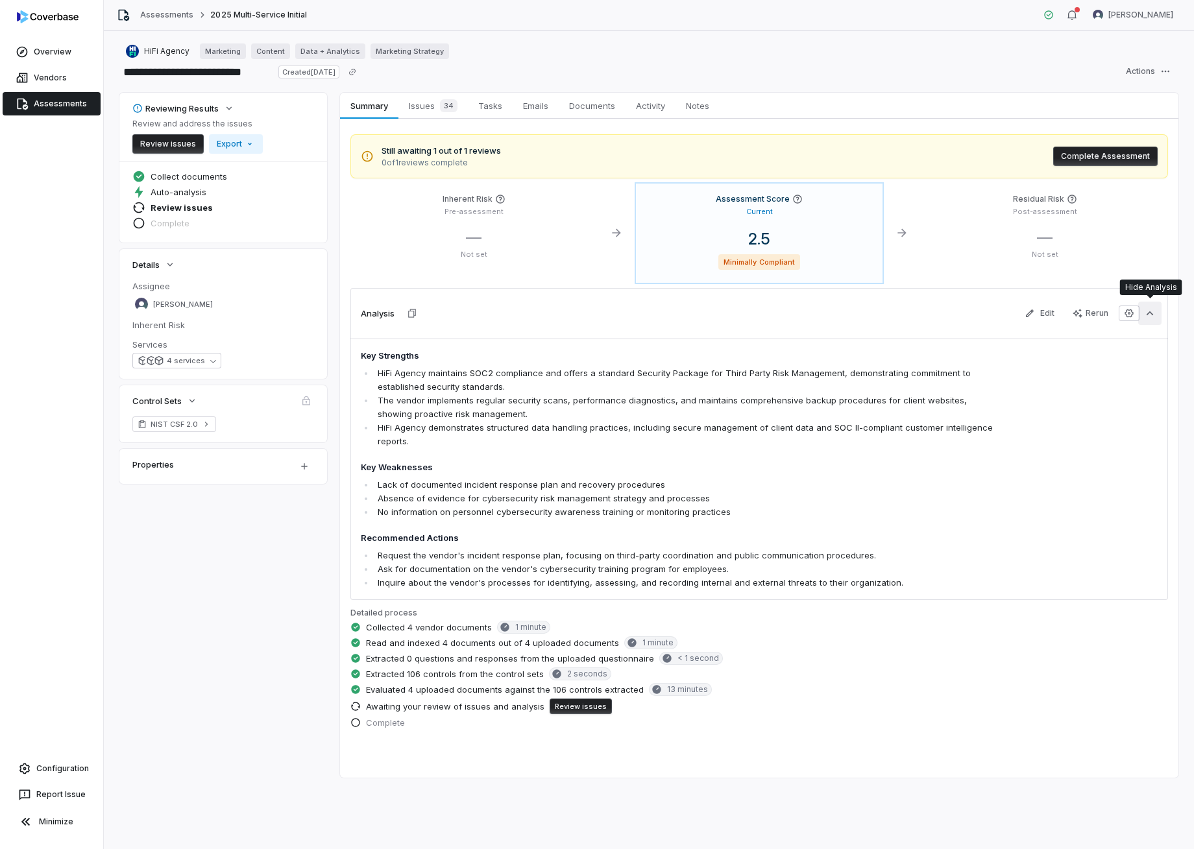
click at [1151, 311] on icon "button" at bounding box center [1149, 313] width 13 height 13
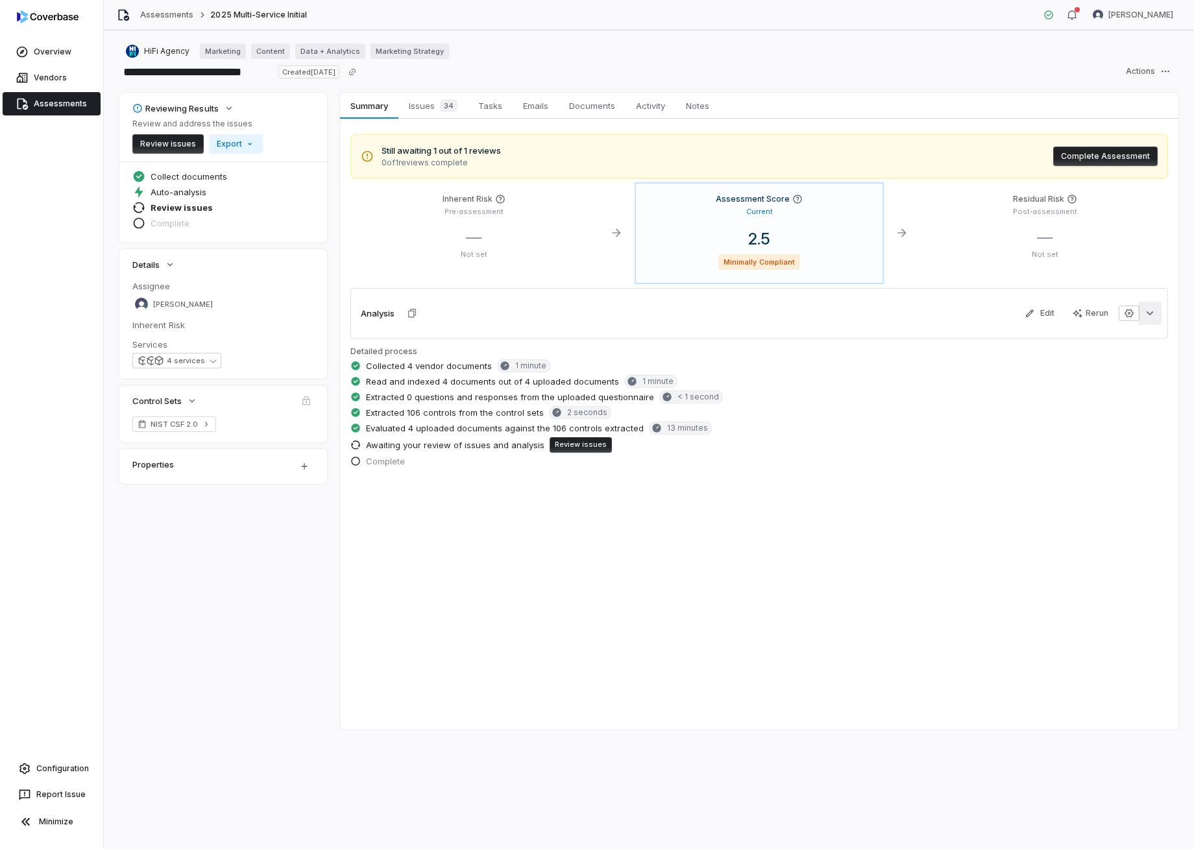
click at [1149, 313] on icon "button" at bounding box center [1150, 313] width 7 height 4
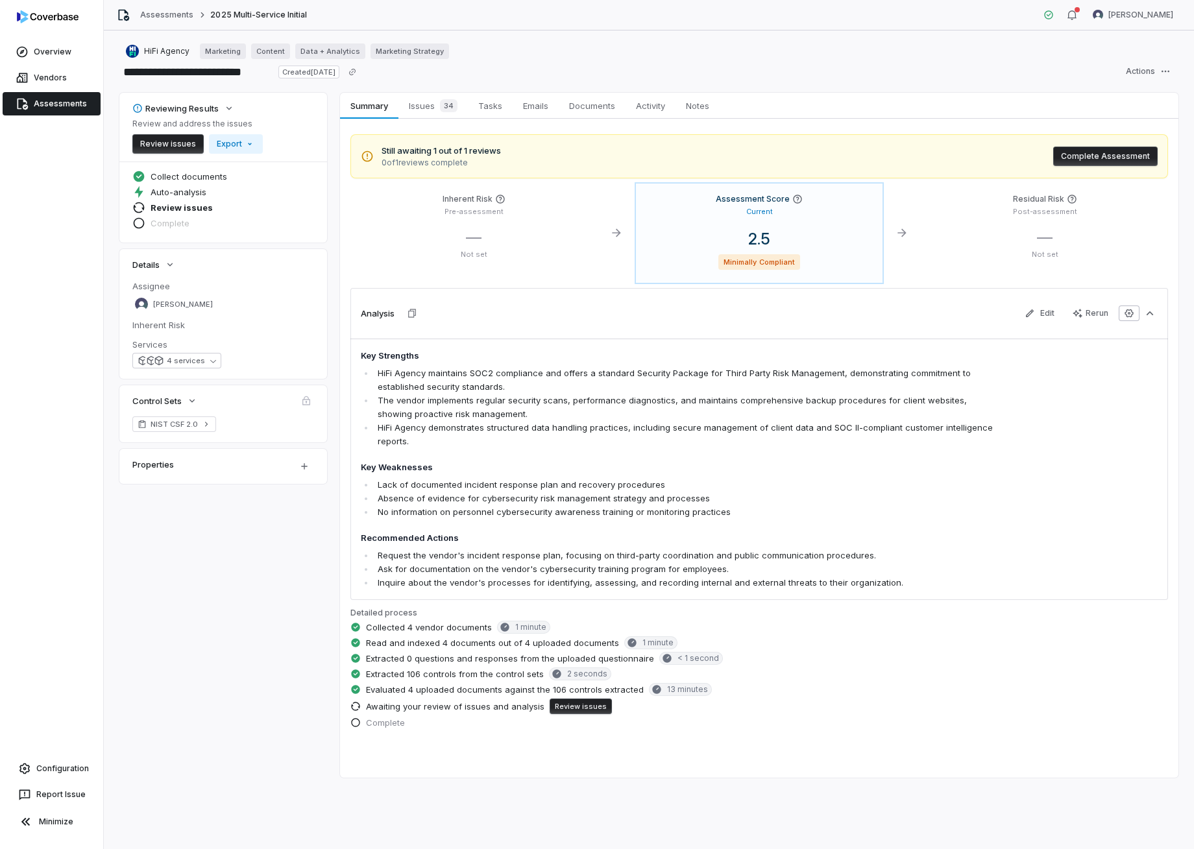
click at [1129, 317] on icon "button" at bounding box center [1129, 313] width 10 height 10
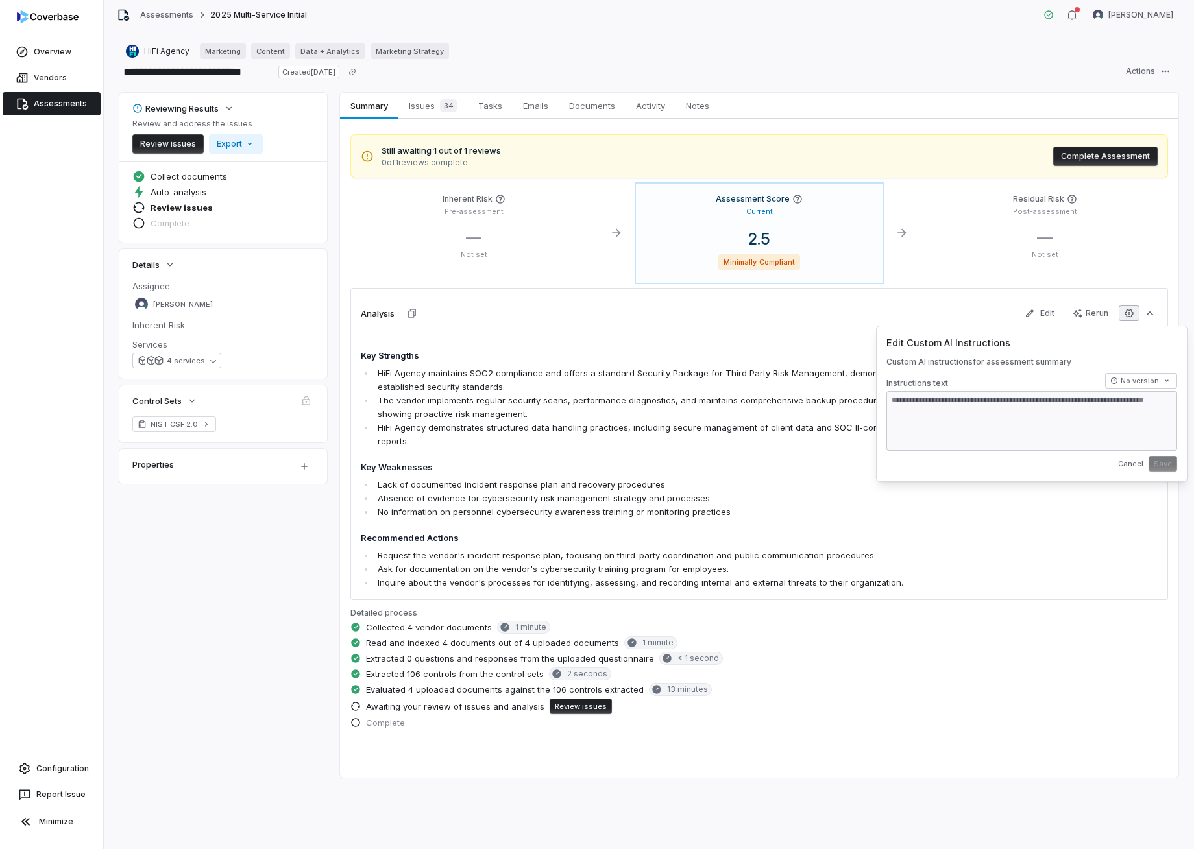
click at [938, 291] on div "Analysis Edit Rerun" at bounding box center [759, 313] width 818 height 51
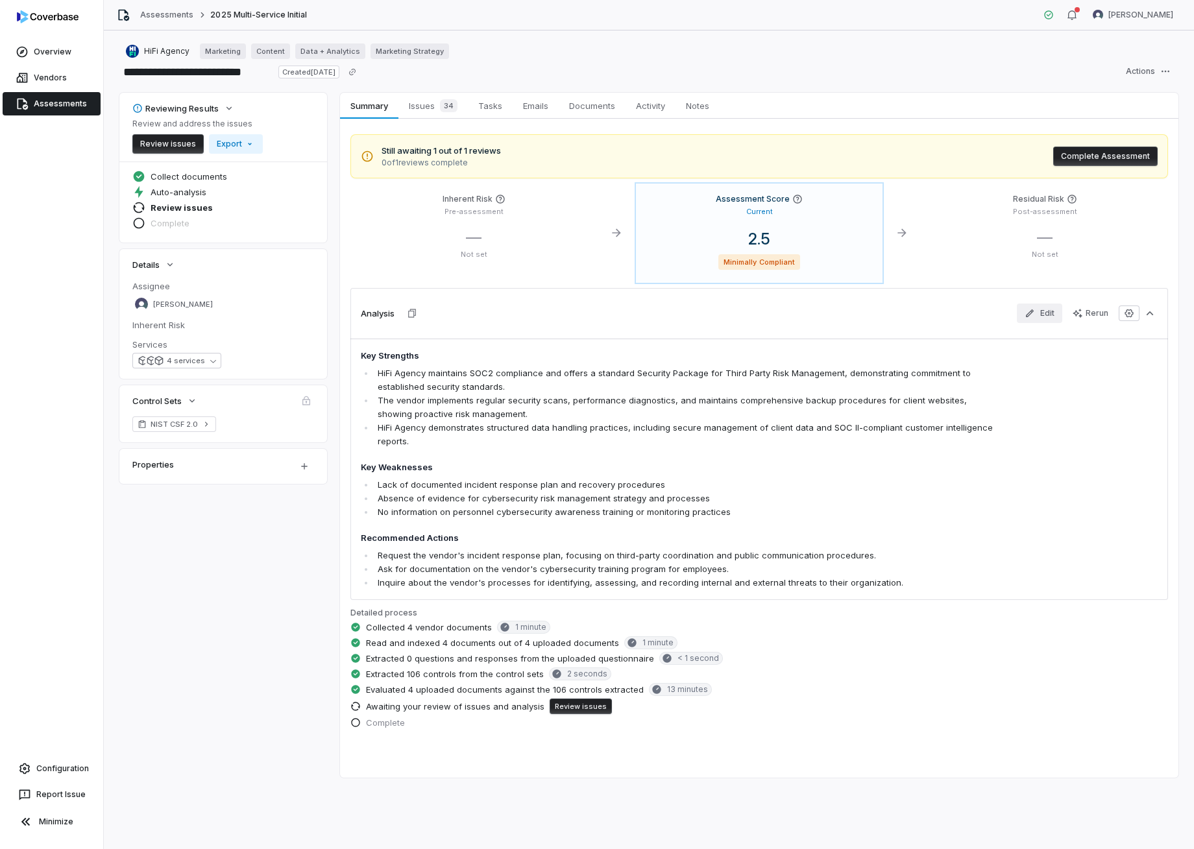
click at [1039, 315] on button "Edit" at bounding box center [1039, 313] width 45 height 19
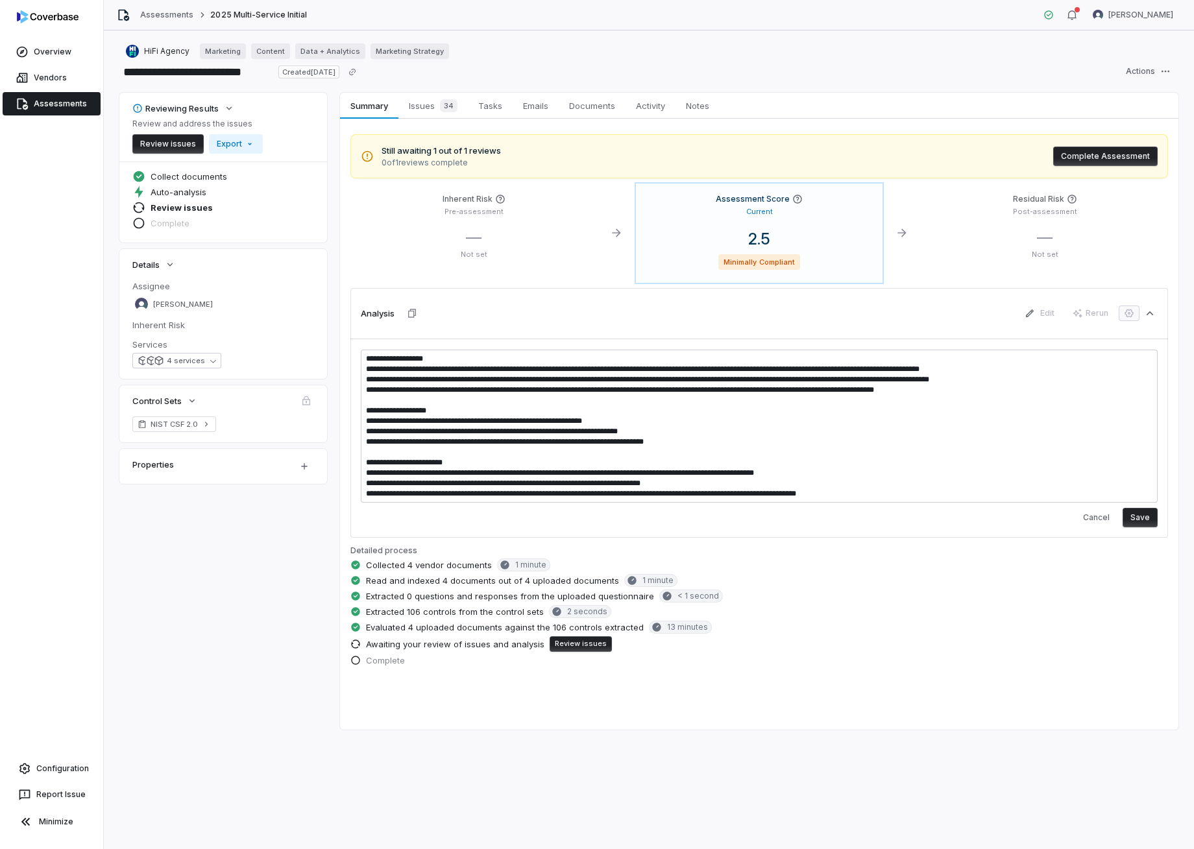
drag, startPoint x: 951, startPoint y: 308, endPoint x: 970, endPoint y: 322, distance: 23.2
click at [951, 308] on div "Analysis Edit Rerun" at bounding box center [759, 313] width 818 height 51
click at [1099, 523] on button "Cancel" at bounding box center [1096, 517] width 42 height 19
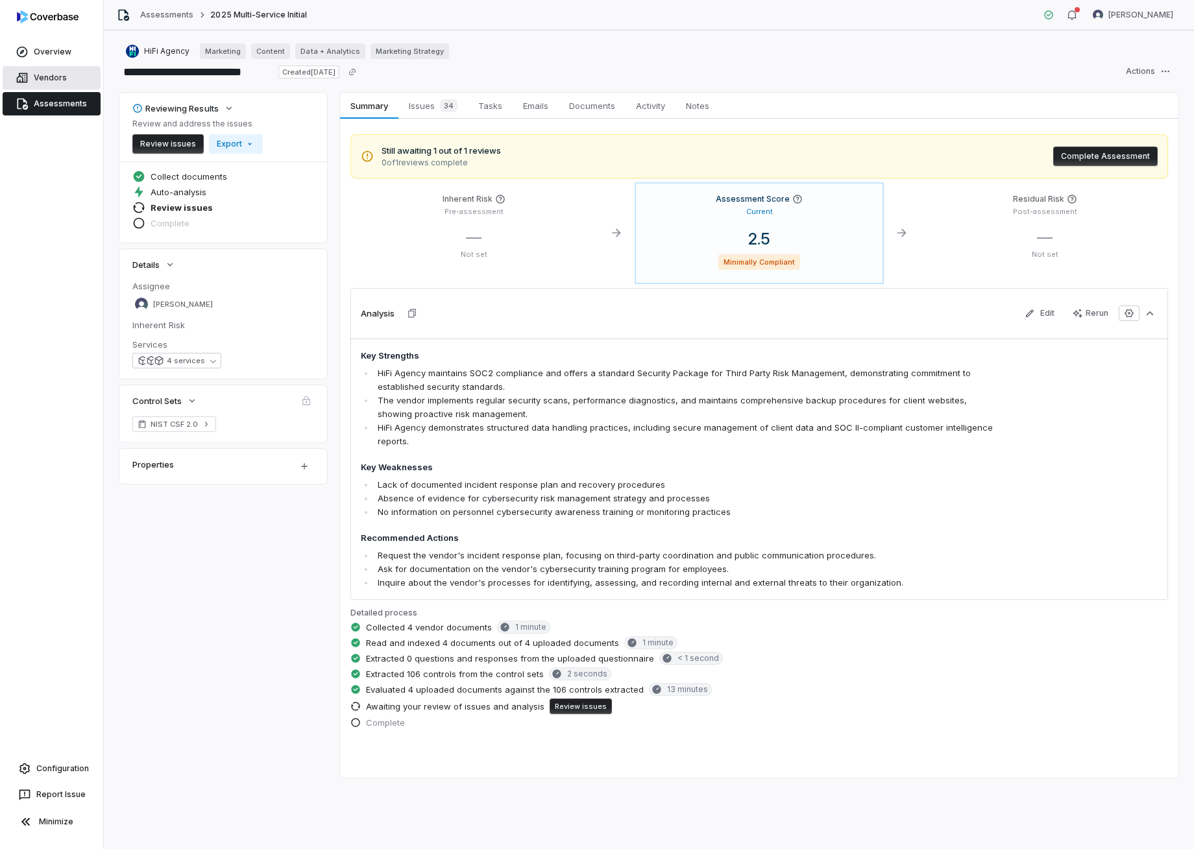
click at [57, 75] on link "Vendors" at bounding box center [52, 77] width 98 height 23
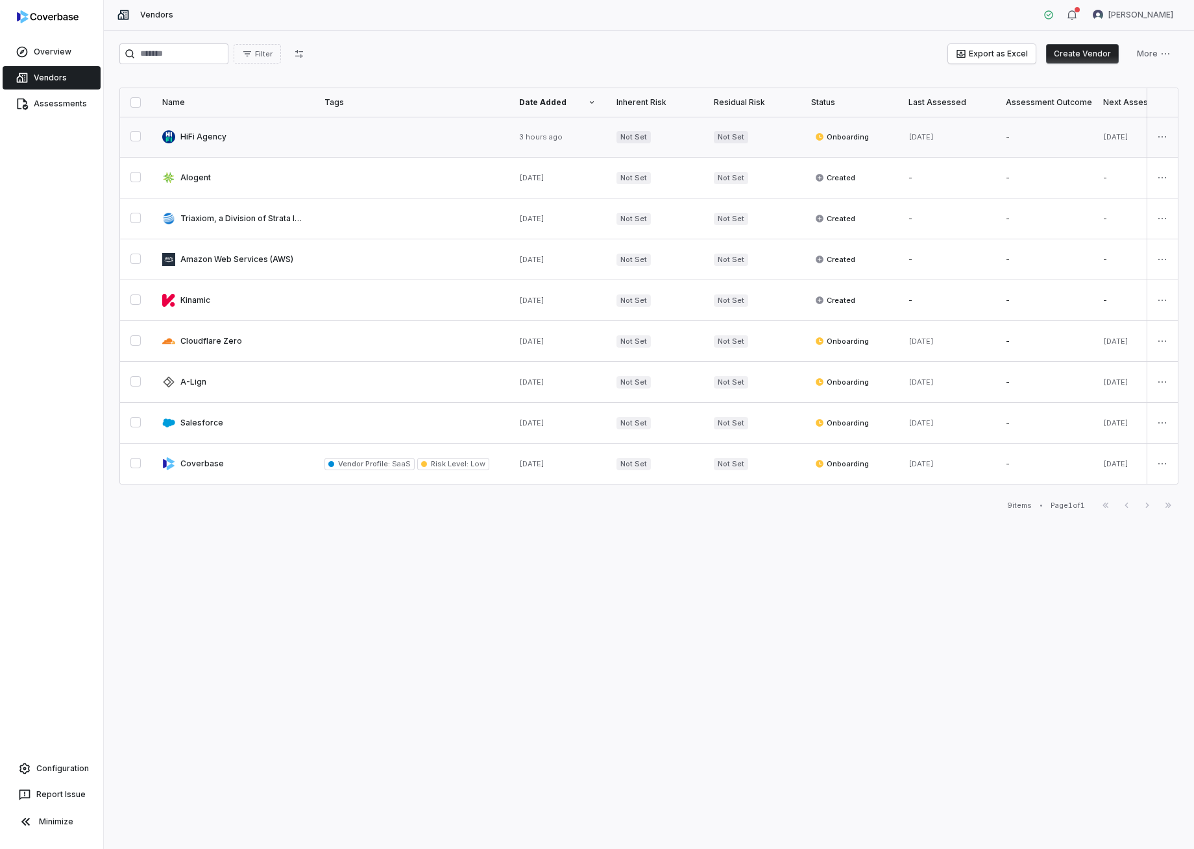
click at [206, 136] on link at bounding box center [233, 137] width 162 height 40
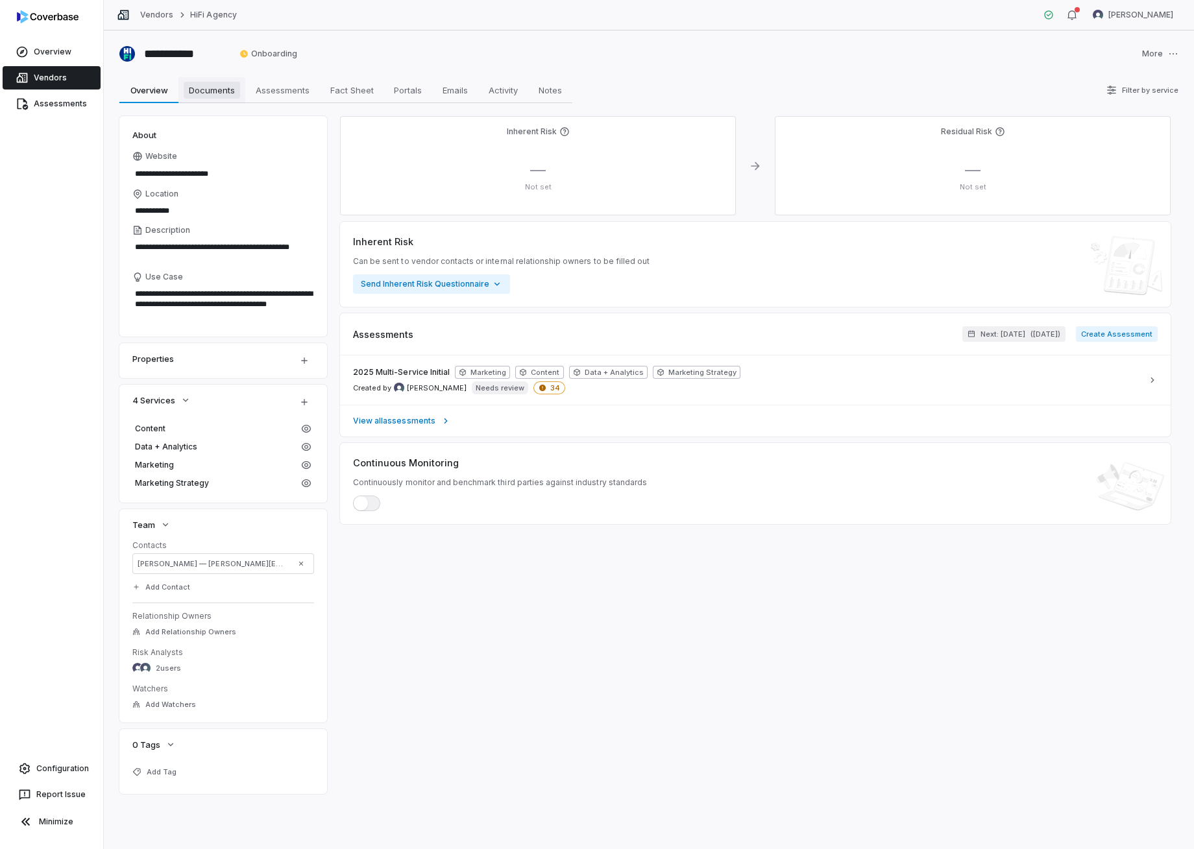
click at [213, 92] on span "Documents" at bounding box center [212, 90] width 56 height 17
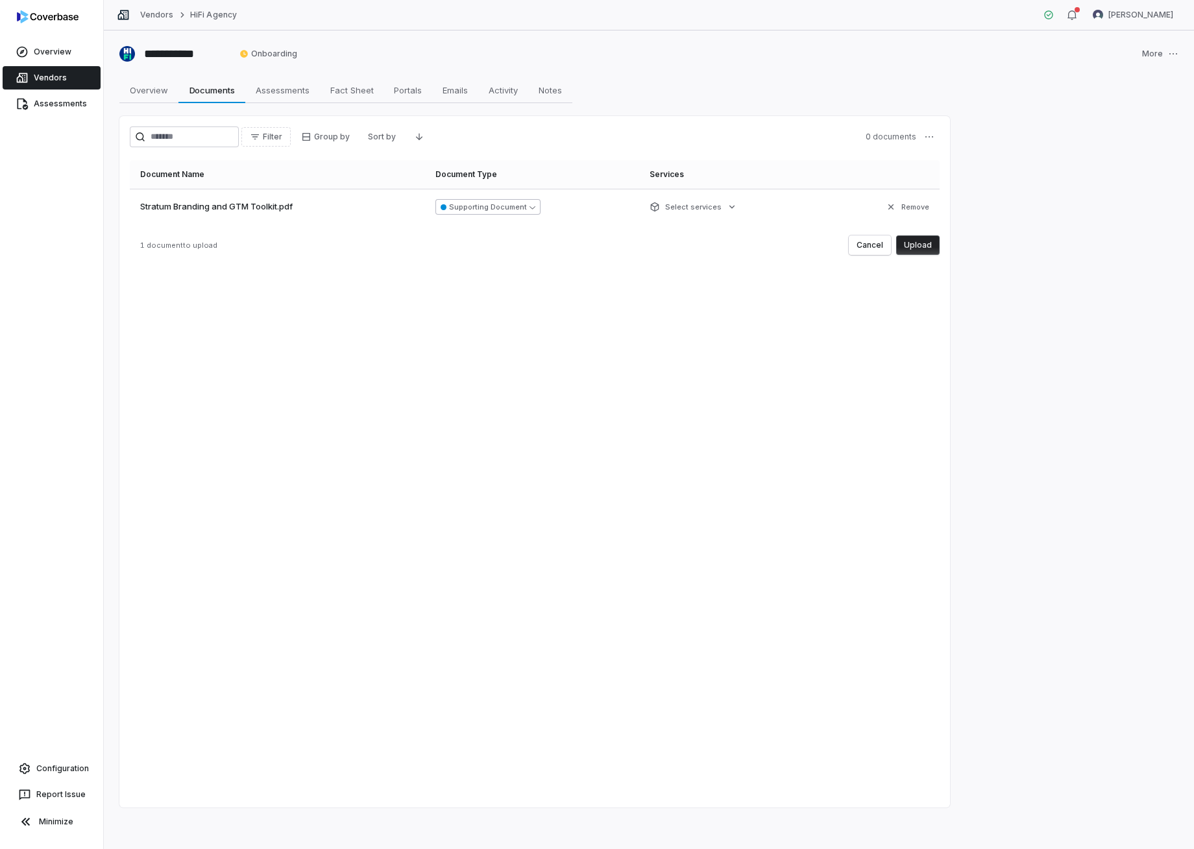
click at [539, 208] on button "Supporting Document" at bounding box center [487, 207] width 105 height 16
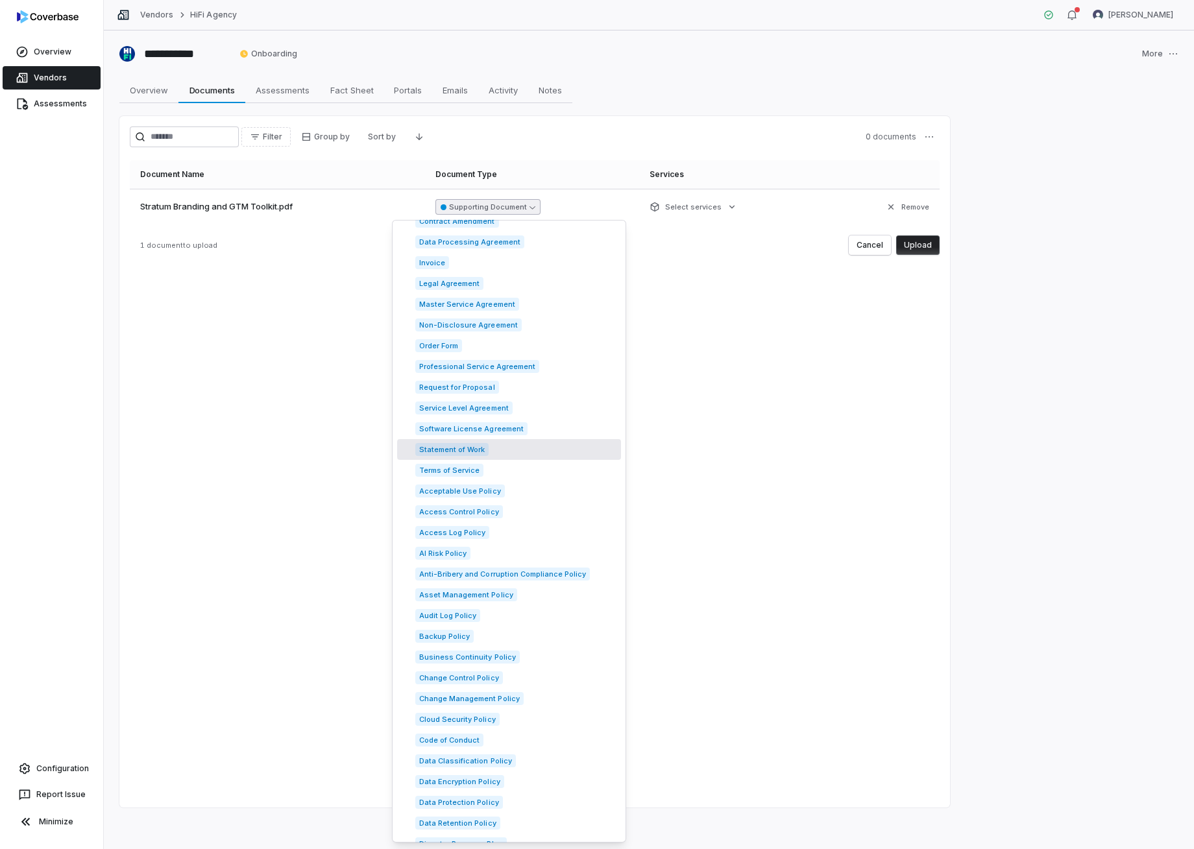
scroll to position [517, 0]
click at [500, 304] on span "Master Service Agreement" at bounding box center [467, 305] width 104 height 13
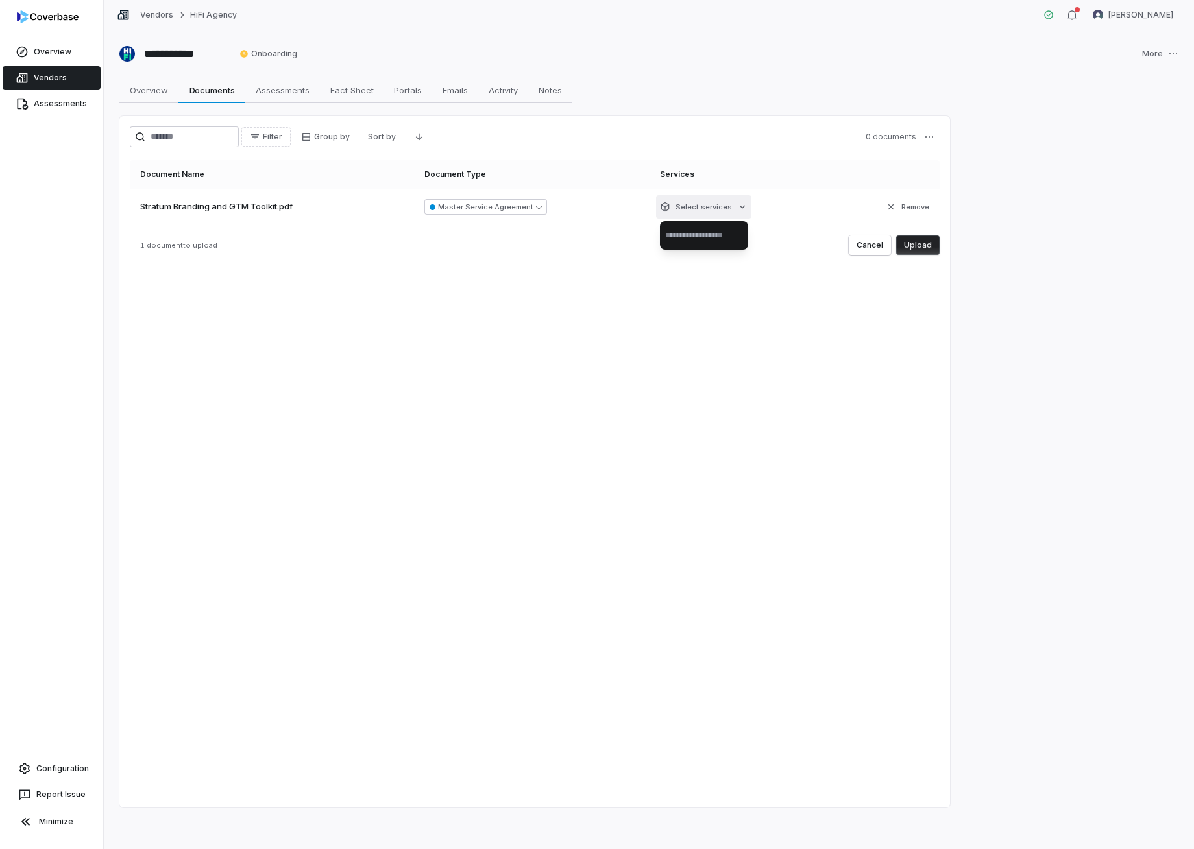
click at [730, 205] on html "**********" at bounding box center [597, 424] width 1194 height 849
click at [778, 188] on html "**********" at bounding box center [597, 424] width 1194 height 849
drag, startPoint x: 503, startPoint y: 249, endPoint x: 409, endPoint y: 250, distance: 94.1
click at [502, 249] on div "1 document to upload Cancel Upload" at bounding box center [535, 245] width 810 height 19
click at [735, 208] on html "**********" at bounding box center [597, 424] width 1194 height 849
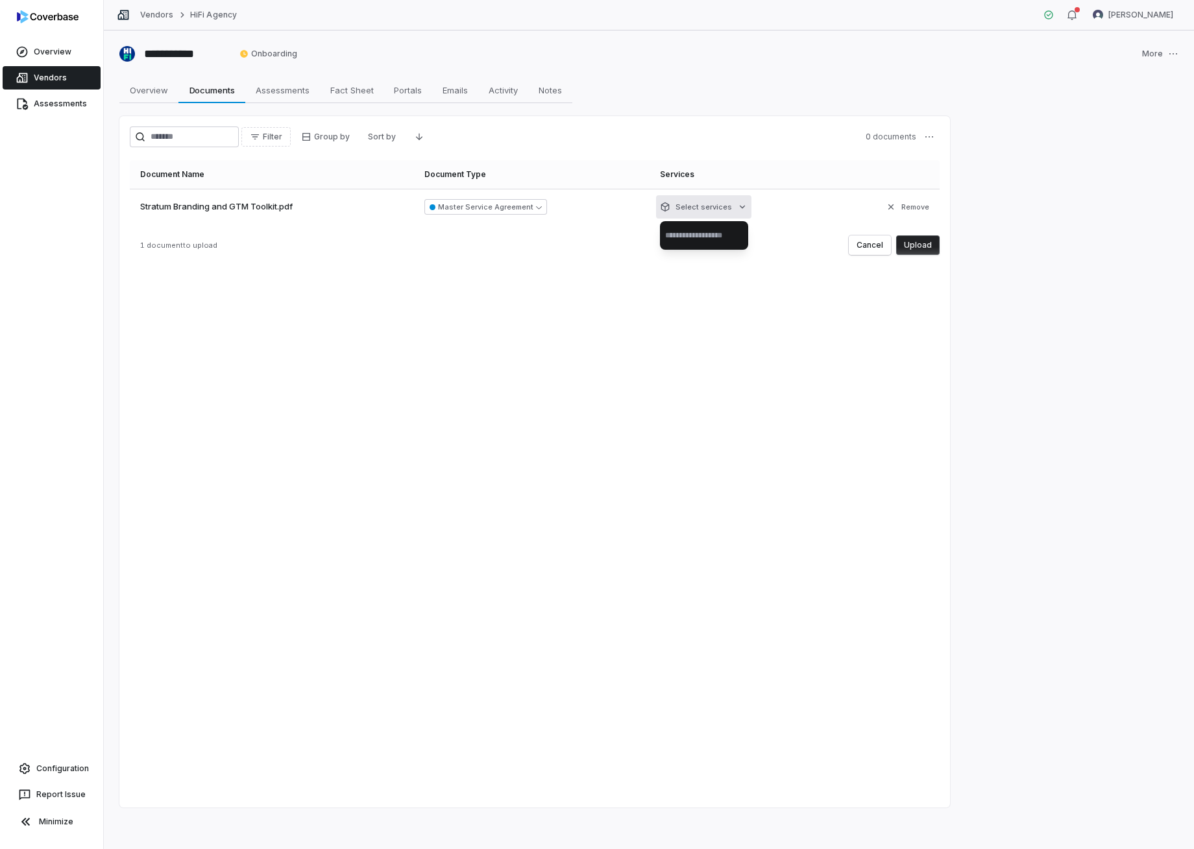
click at [765, 198] on html "**********" at bounding box center [597, 424] width 1194 height 849
click at [682, 207] on html "**********" at bounding box center [597, 424] width 1194 height 849
drag, startPoint x: 767, startPoint y: 293, endPoint x: 879, endPoint y: 260, distance: 116.2
click at [769, 293] on html "**********" at bounding box center [597, 424] width 1194 height 849
click at [920, 243] on button "Upload" at bounding box center [917, 245] width 43 height 19
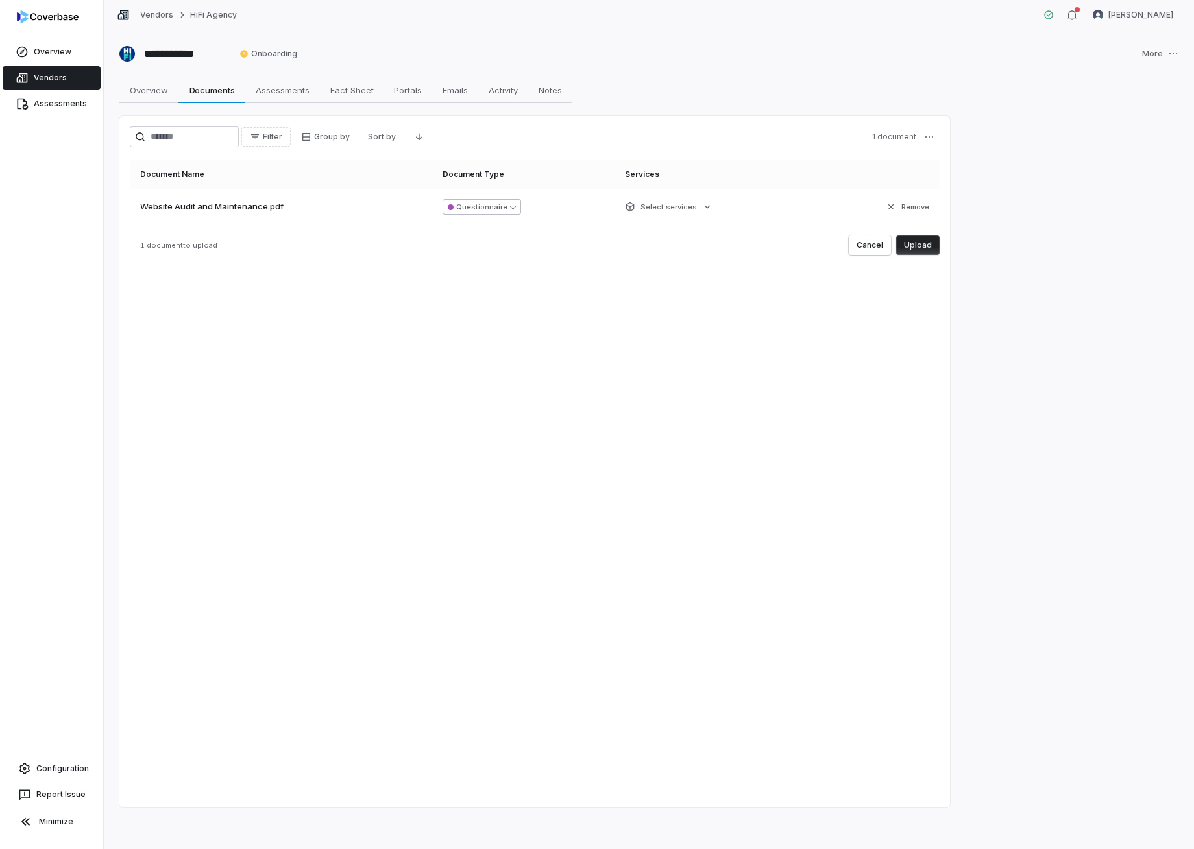
click at [507, 206] on button "Questionnaire" at bounding box center [482, 207] width 79 height 16
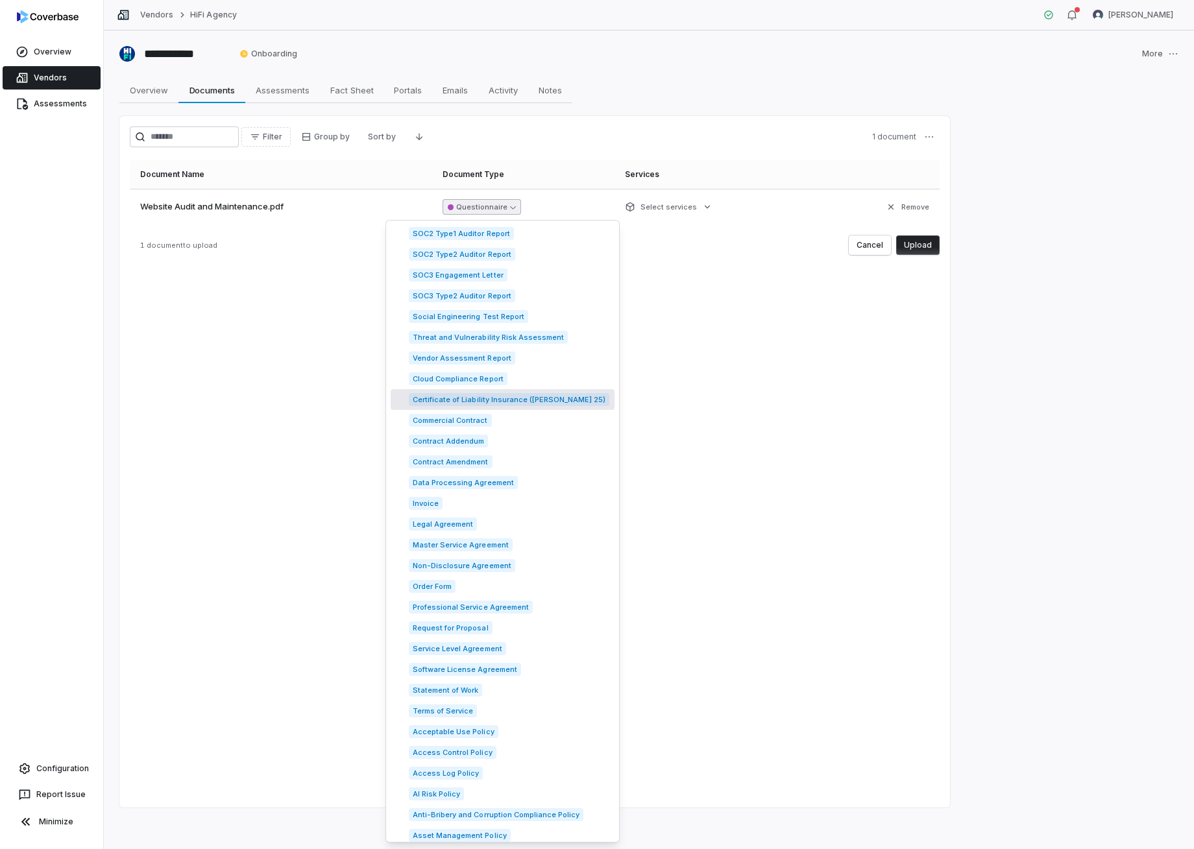
scroll to position [279, 0]
click at [480, 550] on div "Master Service Agreement" at bounding box center [503, 543] width 224 height 21
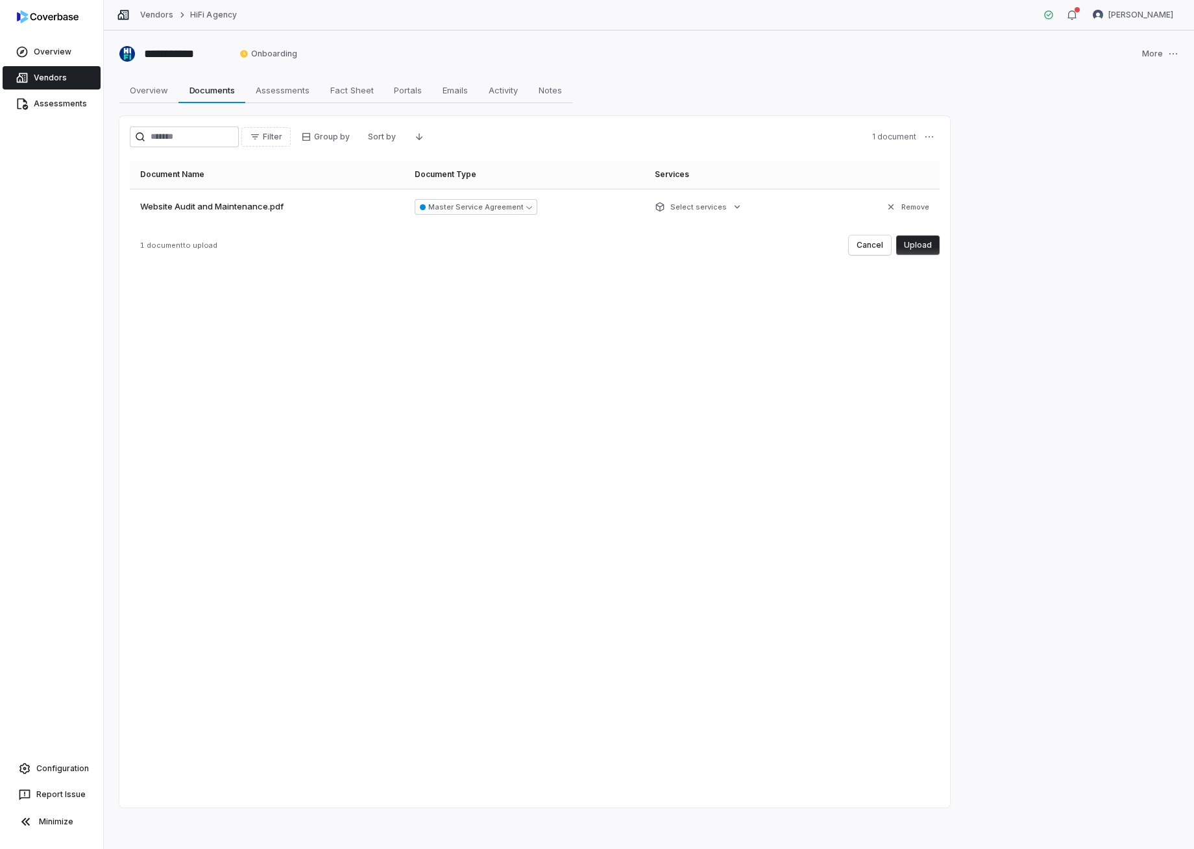
click at [924, 254] on button "Upload" at bounding box center [917, 245] width 43 height 19
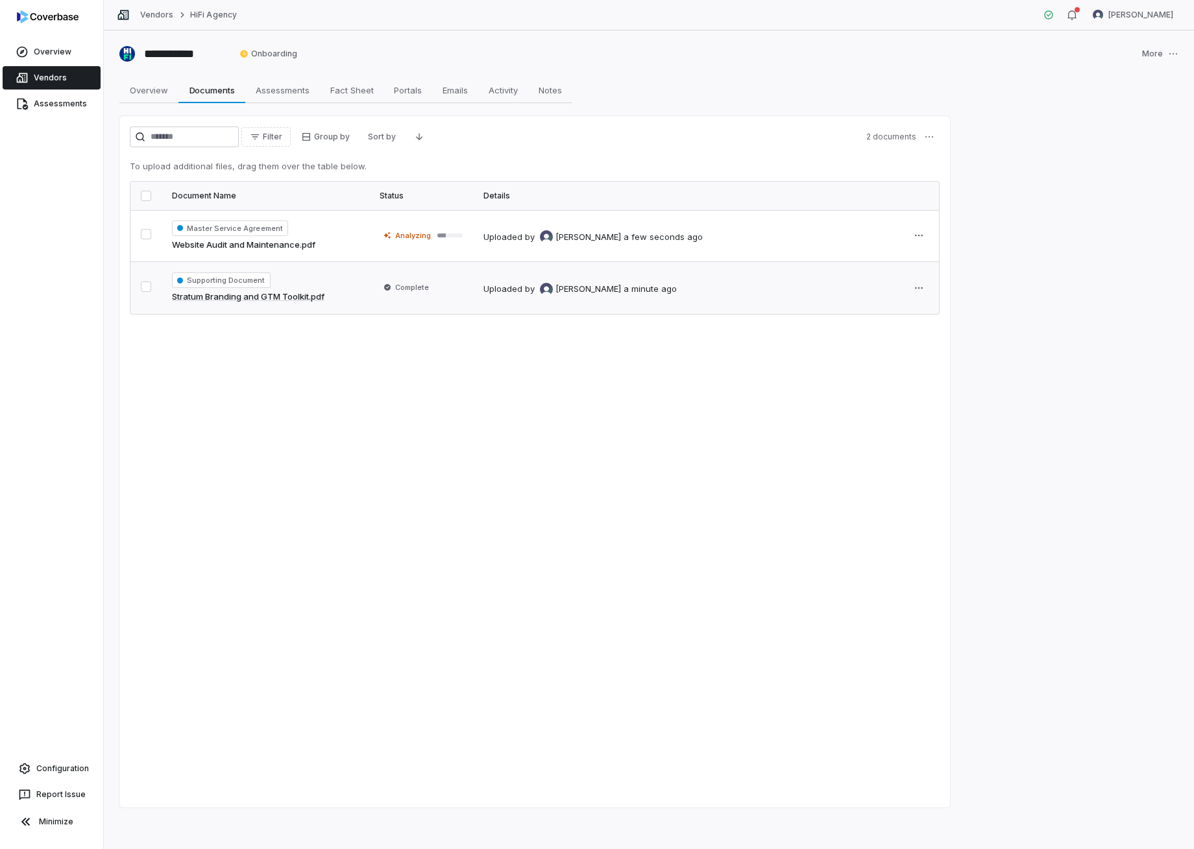
click at [624, 291] on div "a minute ago" at bounding box center [650, 289] width 53 height 13
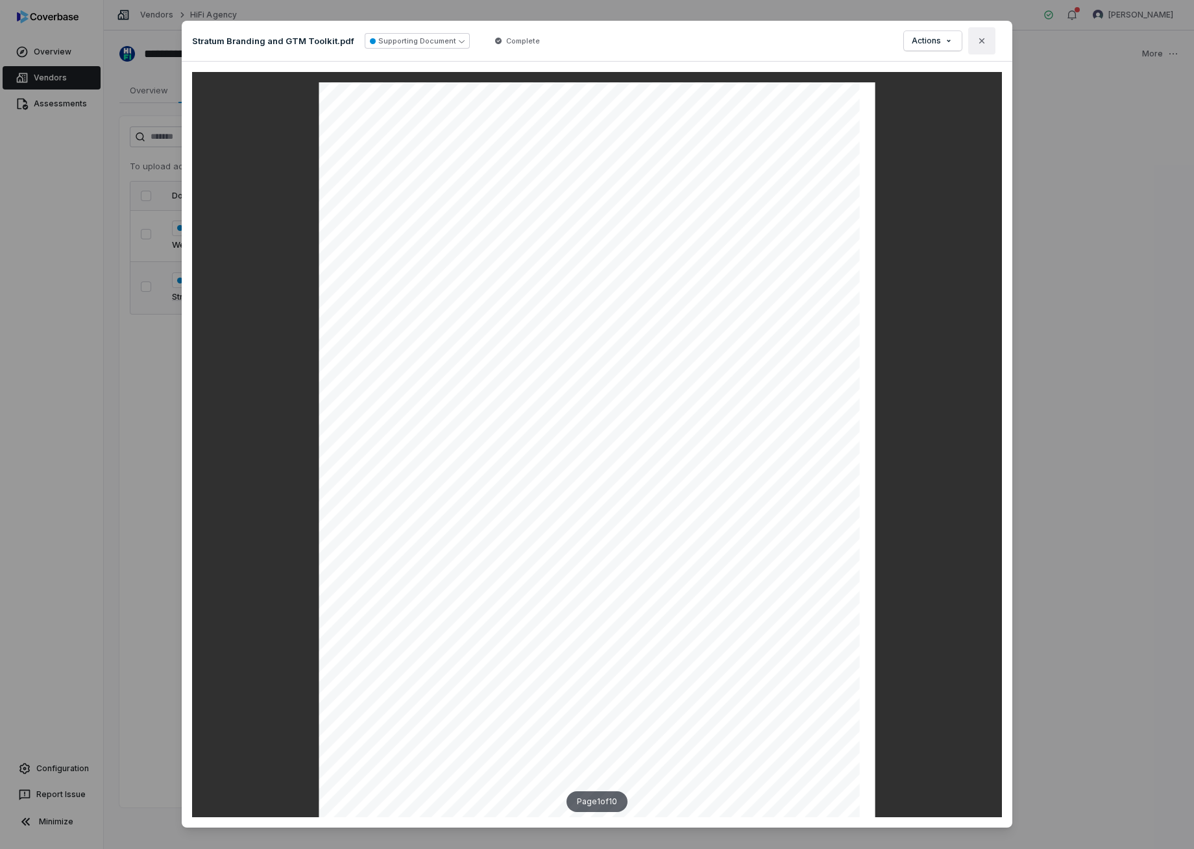
click at [983, 41] on icon "button" at bounding box center [982, 41] width 10 height 10
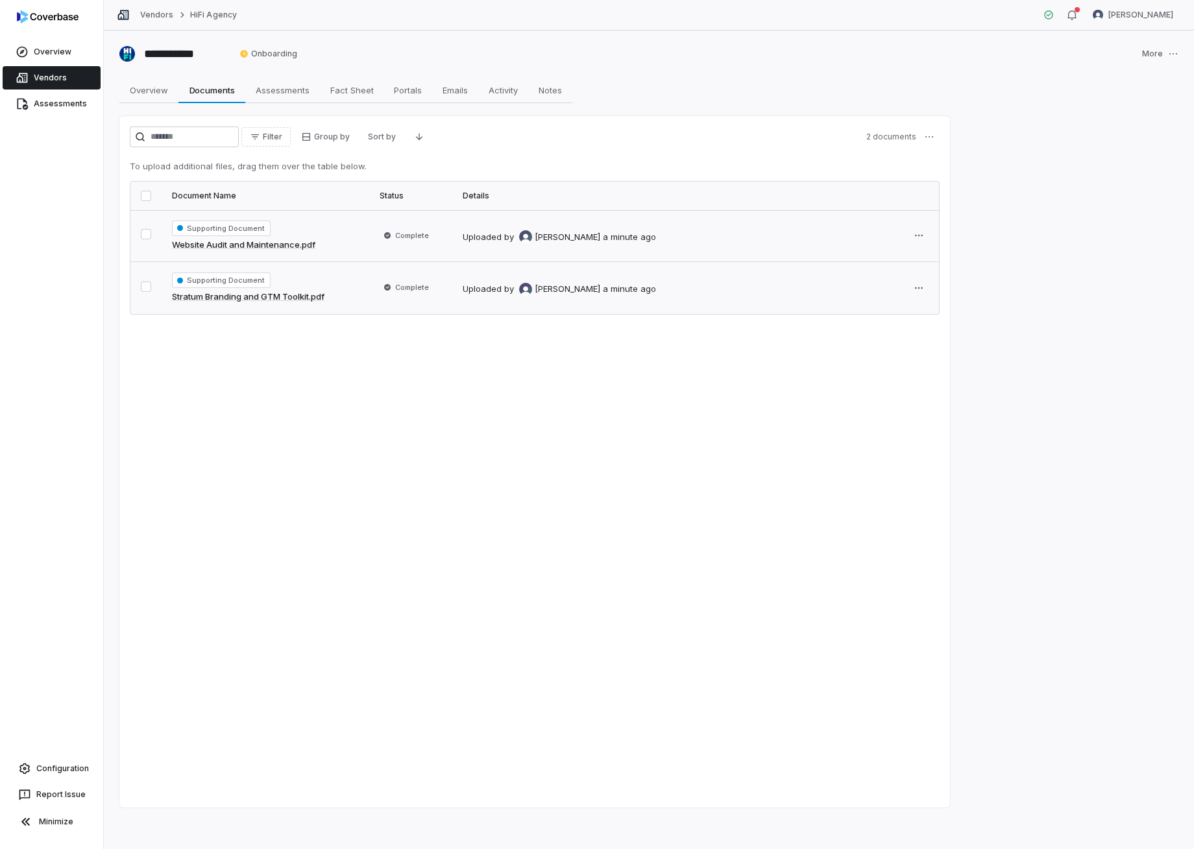
click at [286, 247] on link "Website Audit and Maintenance.pdf" at bounding box center [243, 245] width 143 height 13
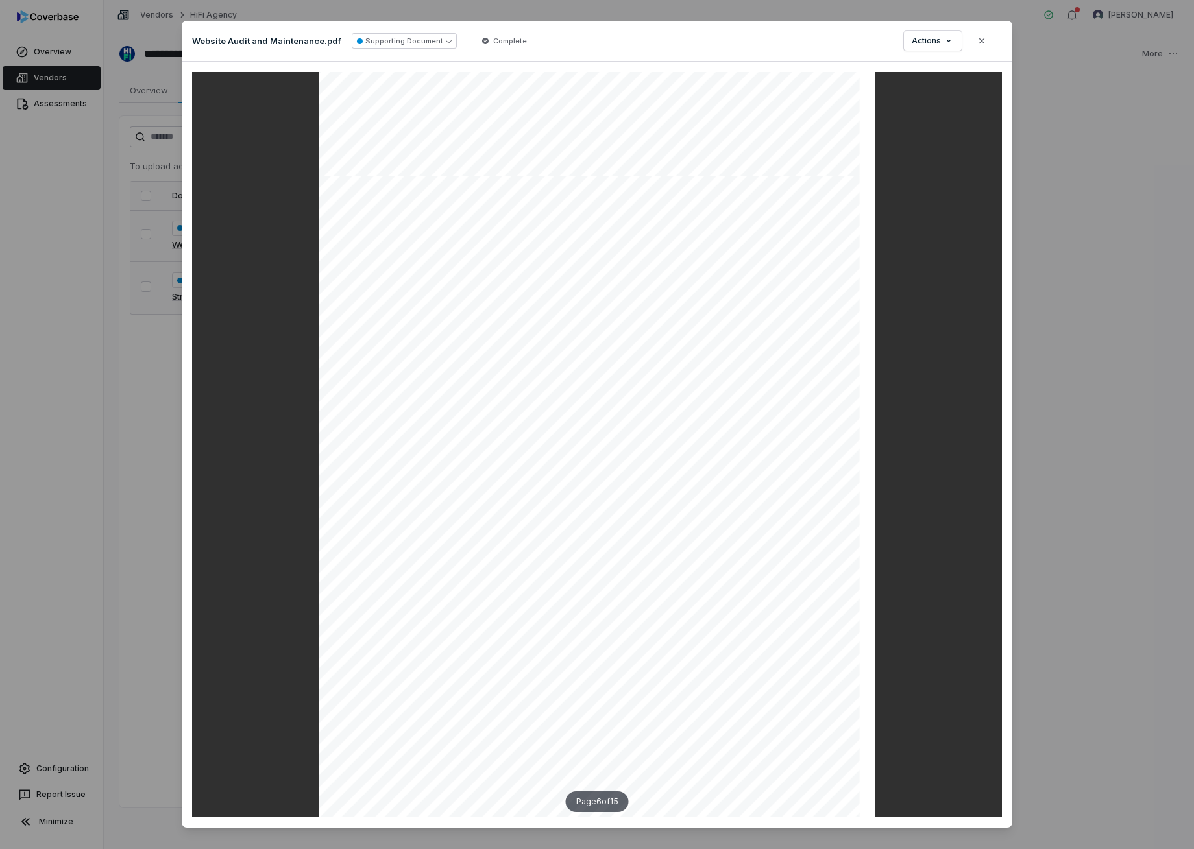
scroll to position [3586, 0]
click at [981, 36] on icon "button" at bounding box center [982, 41] width 10 height 10
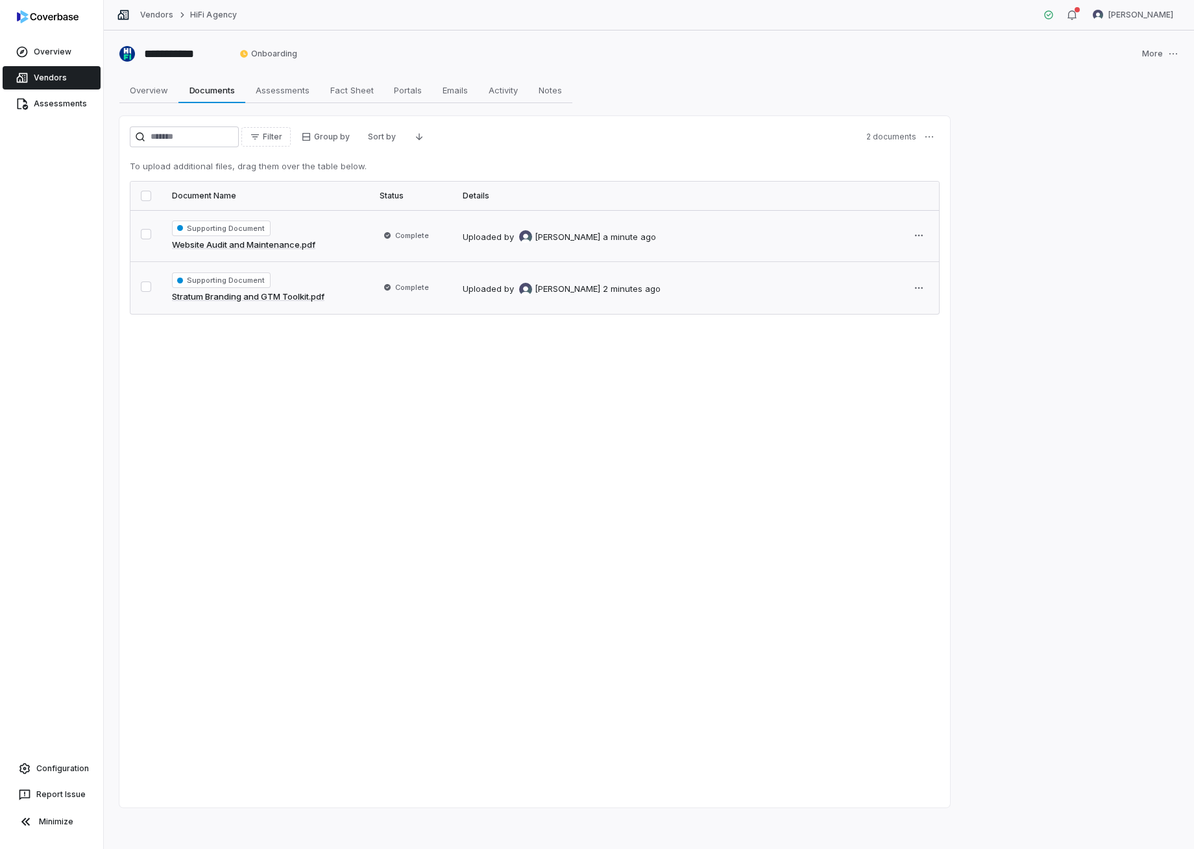
click at [225, 231] on span "Supporting Document" at bounding box center [221, 229] width 99 height 16
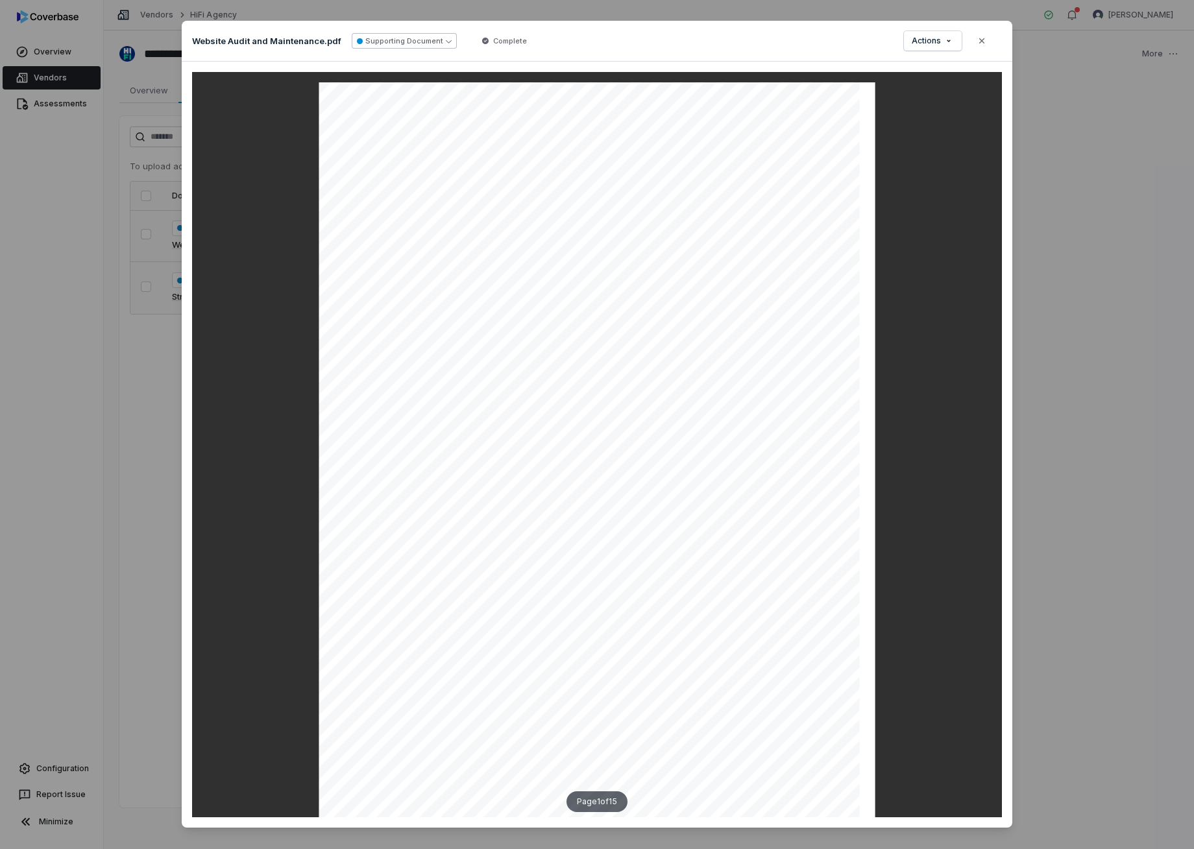
click at [432, 43] on button "Supporting Document" at bounding box center [404, 41] width 105 height 16
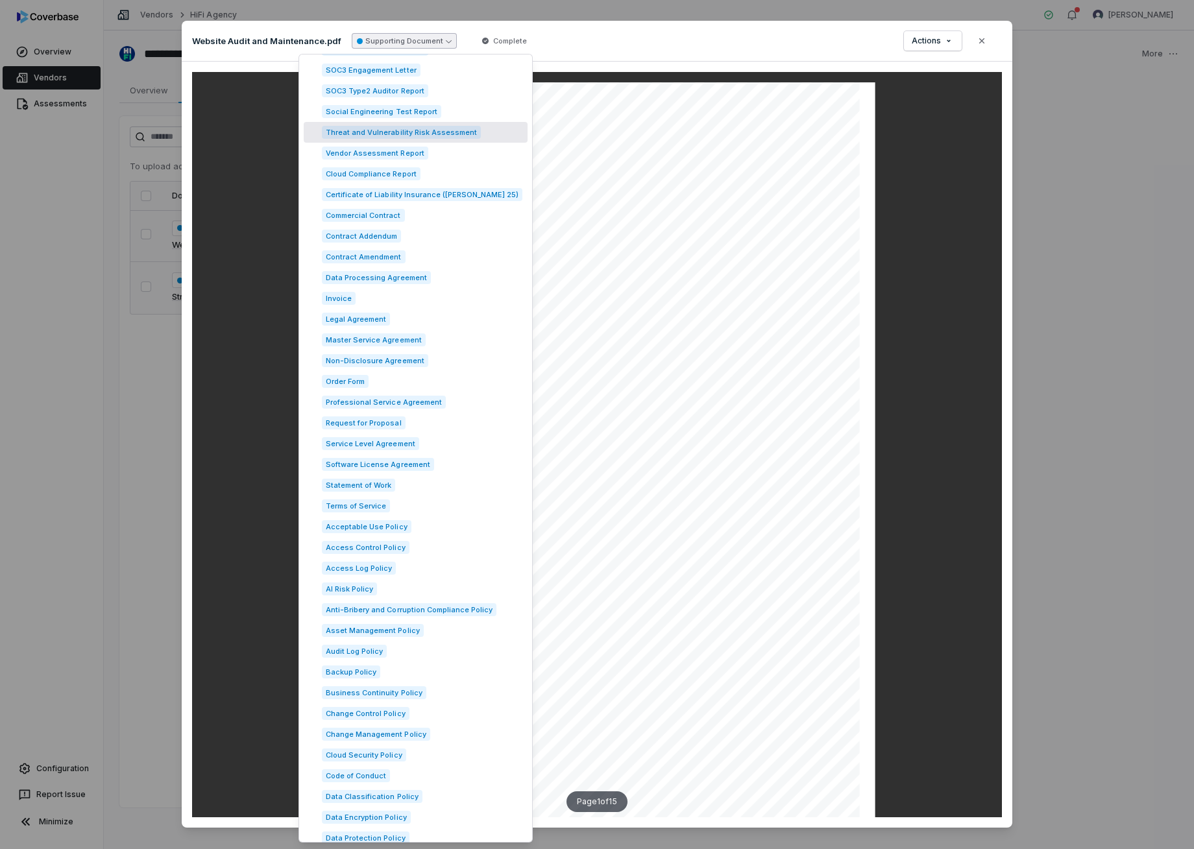
scroll to position [321, 0]
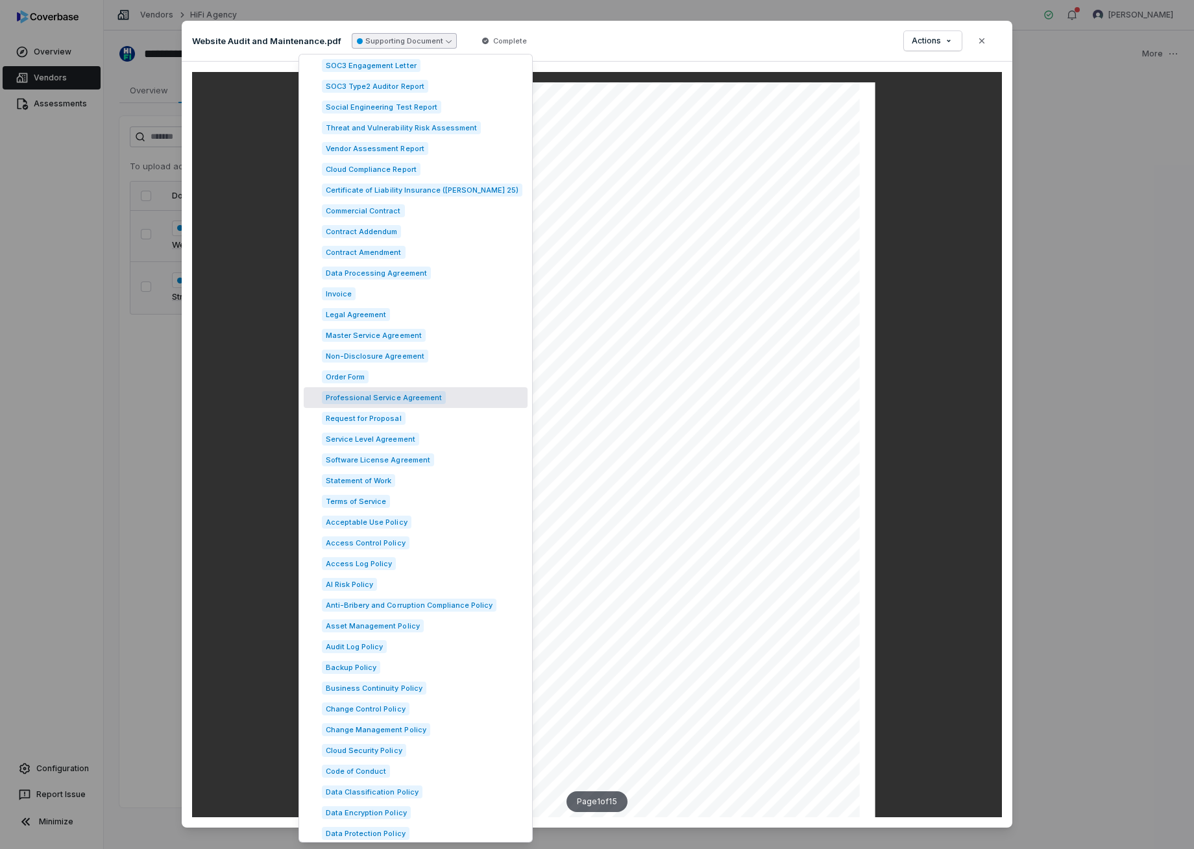
click at [373, 395] on span "Professional Service Agreement" at bounding box center [384, 397] width 124 height 13
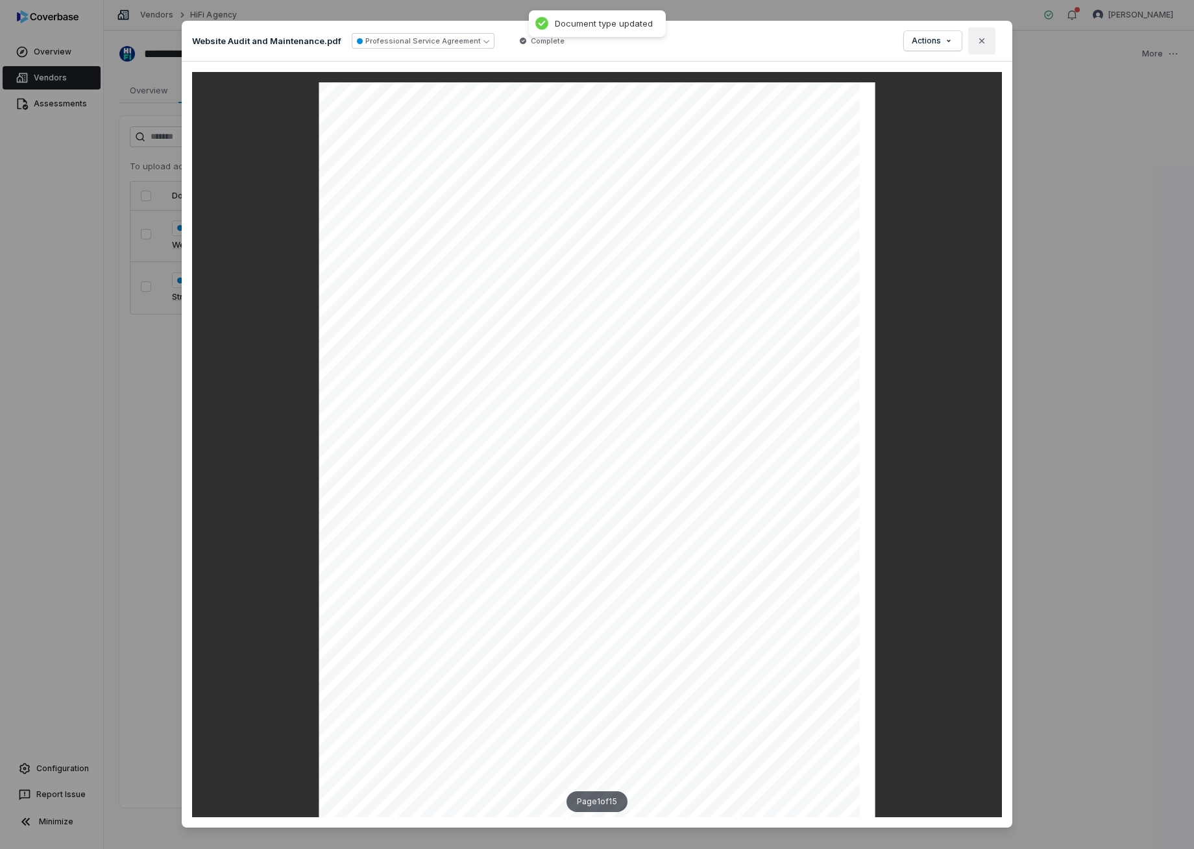
click at [986, 40] on icon "button" at bounding box center [982, 41] width 10 height 10
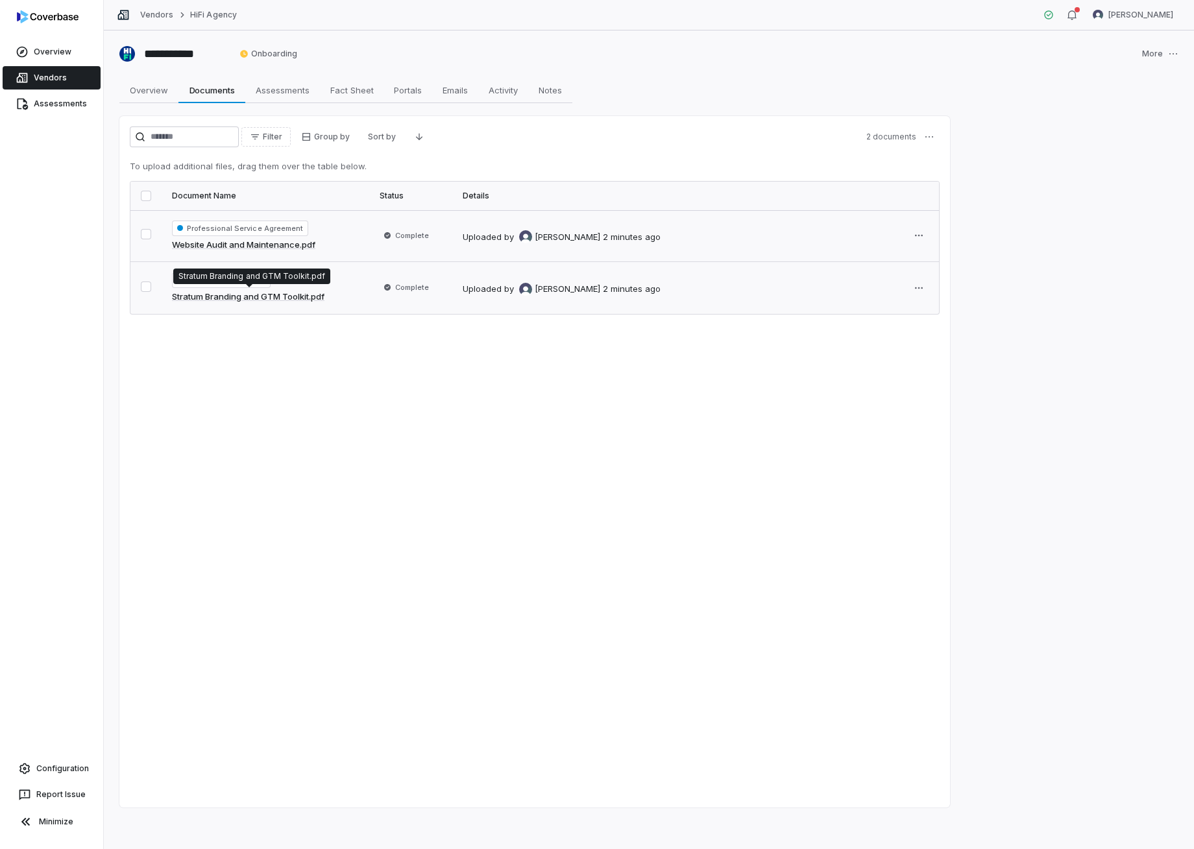
click at [241, 278] on p "Stratum Branding and GTM Toolkit.pdf" at bounding box center [251, 276] width 147 height 10
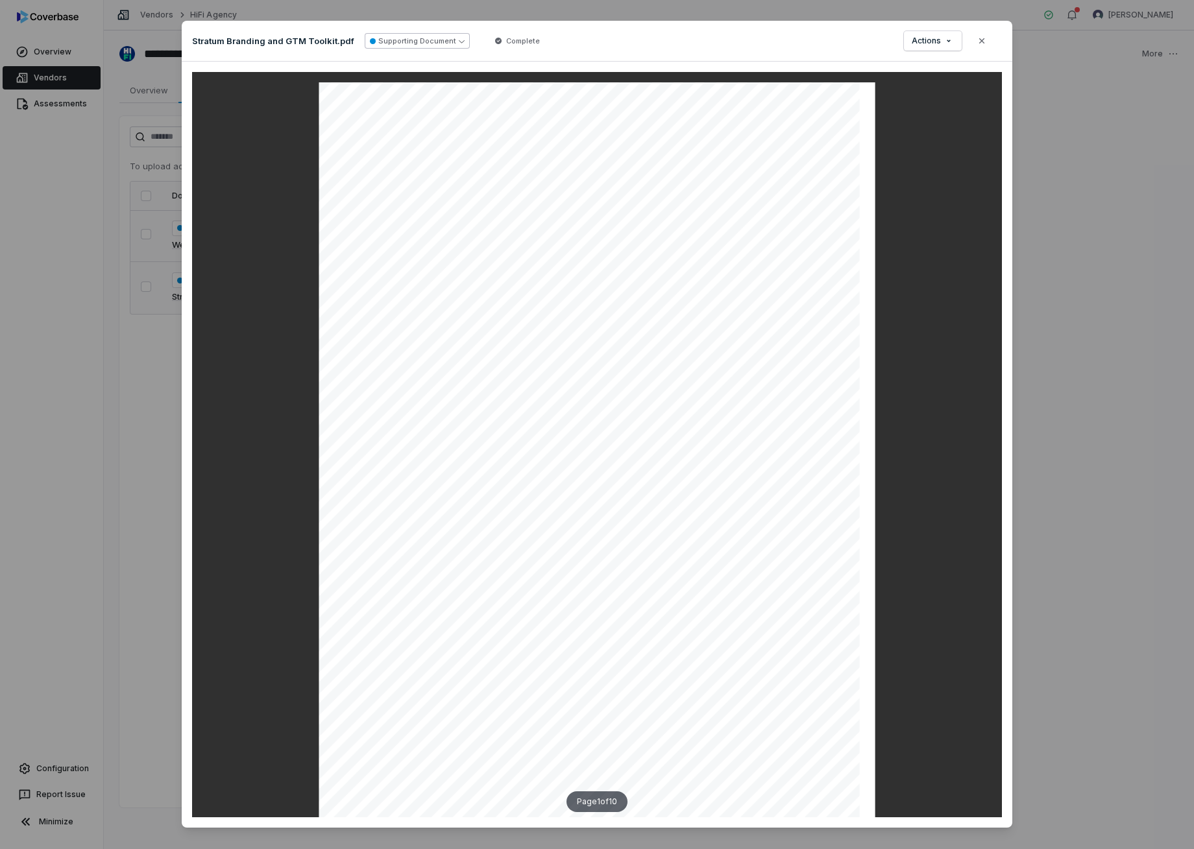
click at [459, 38] on icon "button" at bounding box center [462, 41] width 6 height 6
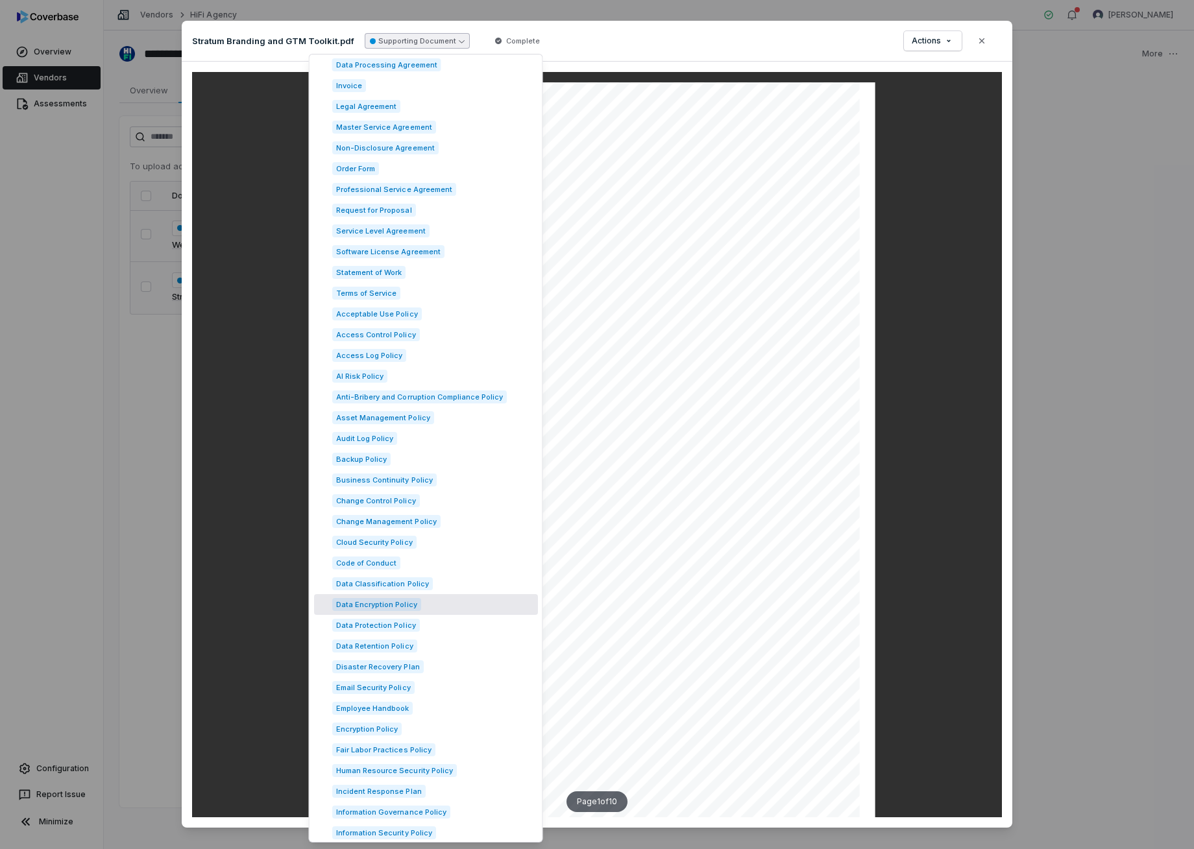
scroll to position [467, 0]
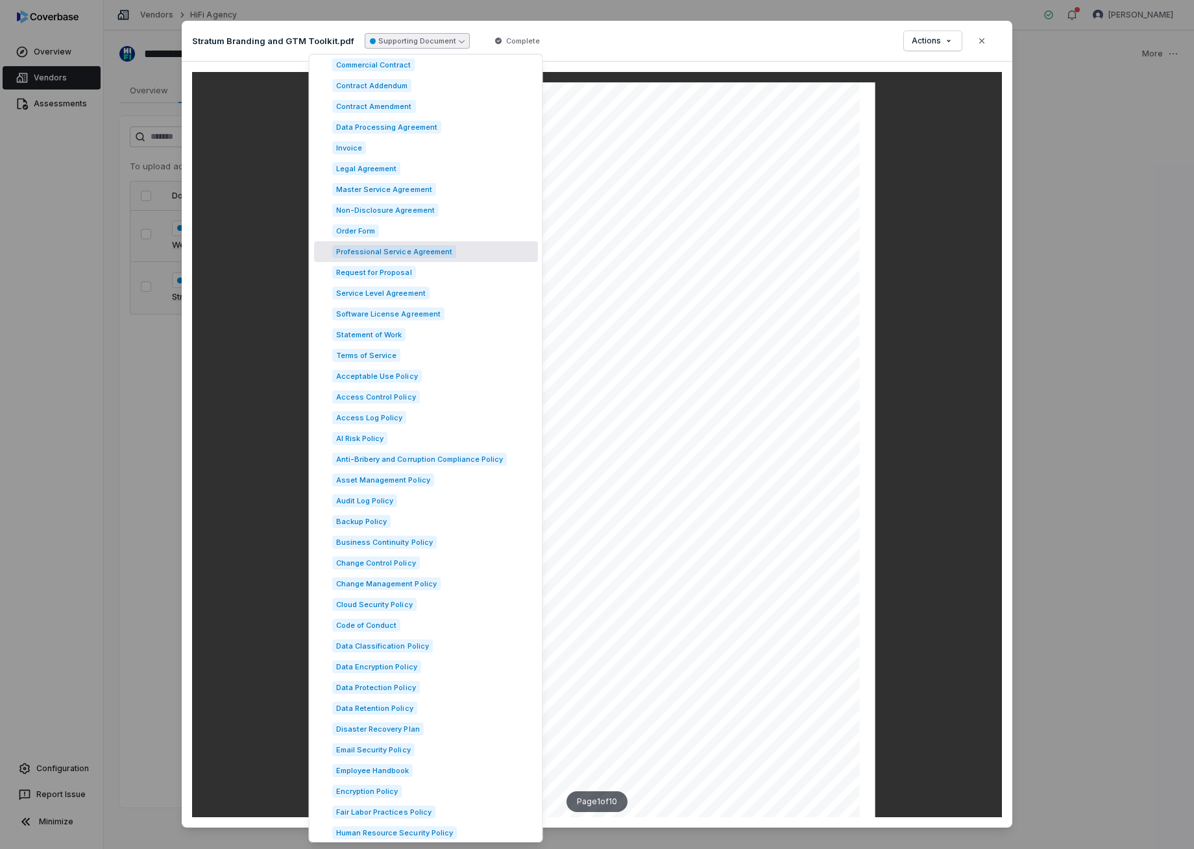
click at [410, 250] on span "Professional Service Agreement" at bounding box center [394, 251] width 124 height 13
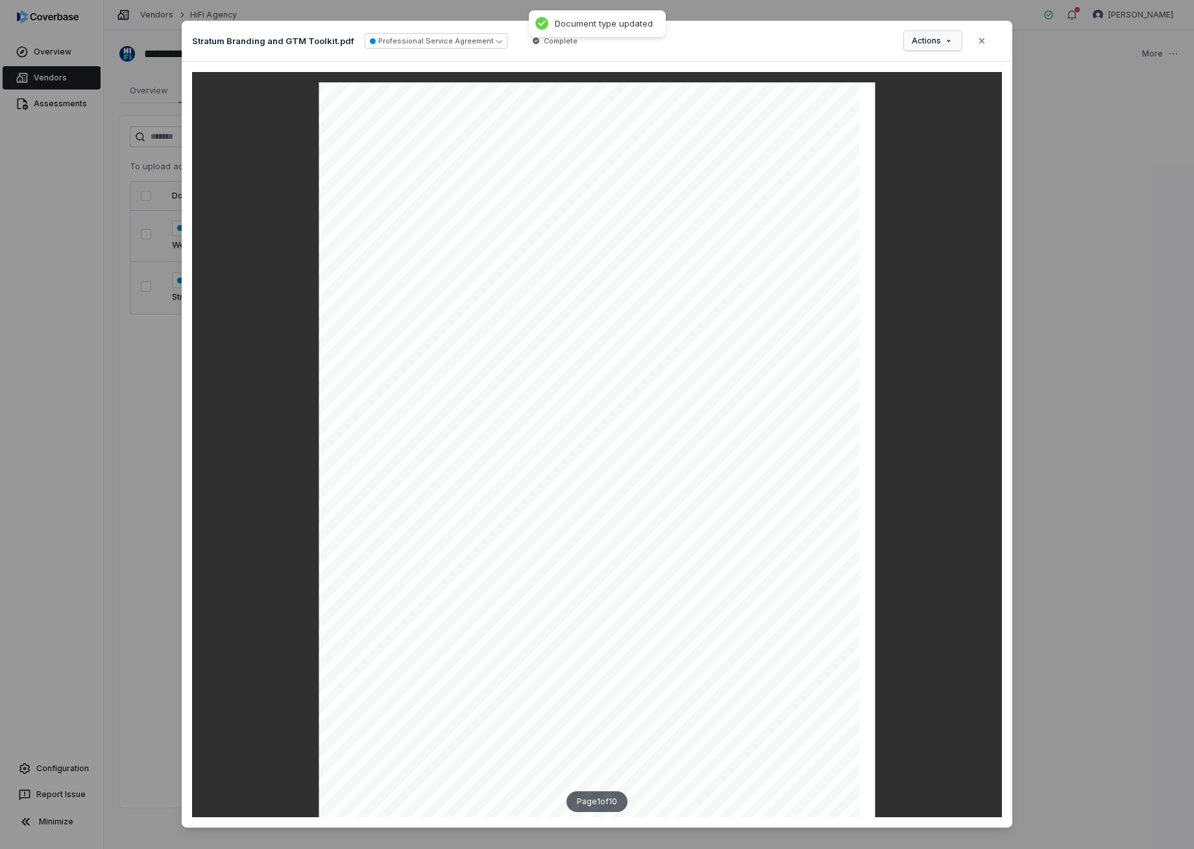
click at [947, 42] on div "Document Preview Stratum Branding and GTM Toolkit.pdf Professional Service Agre…" at bounding box center [597, 439] width 1194 height 879
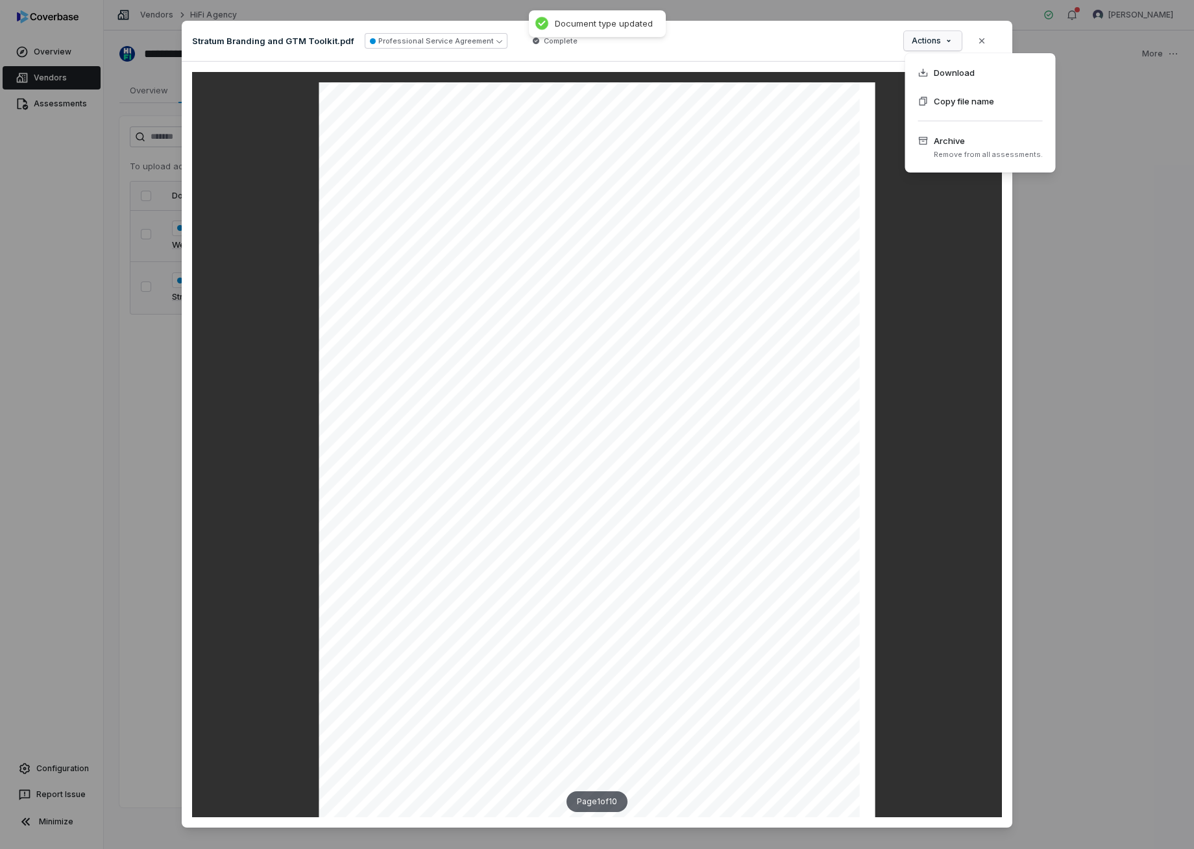
click at [836, 42] on div "Document Preview Stratum Branding and GTM Toolkit.pdf Professional Service Agre…" at bounding box center [597, 439] width 1194 height 879
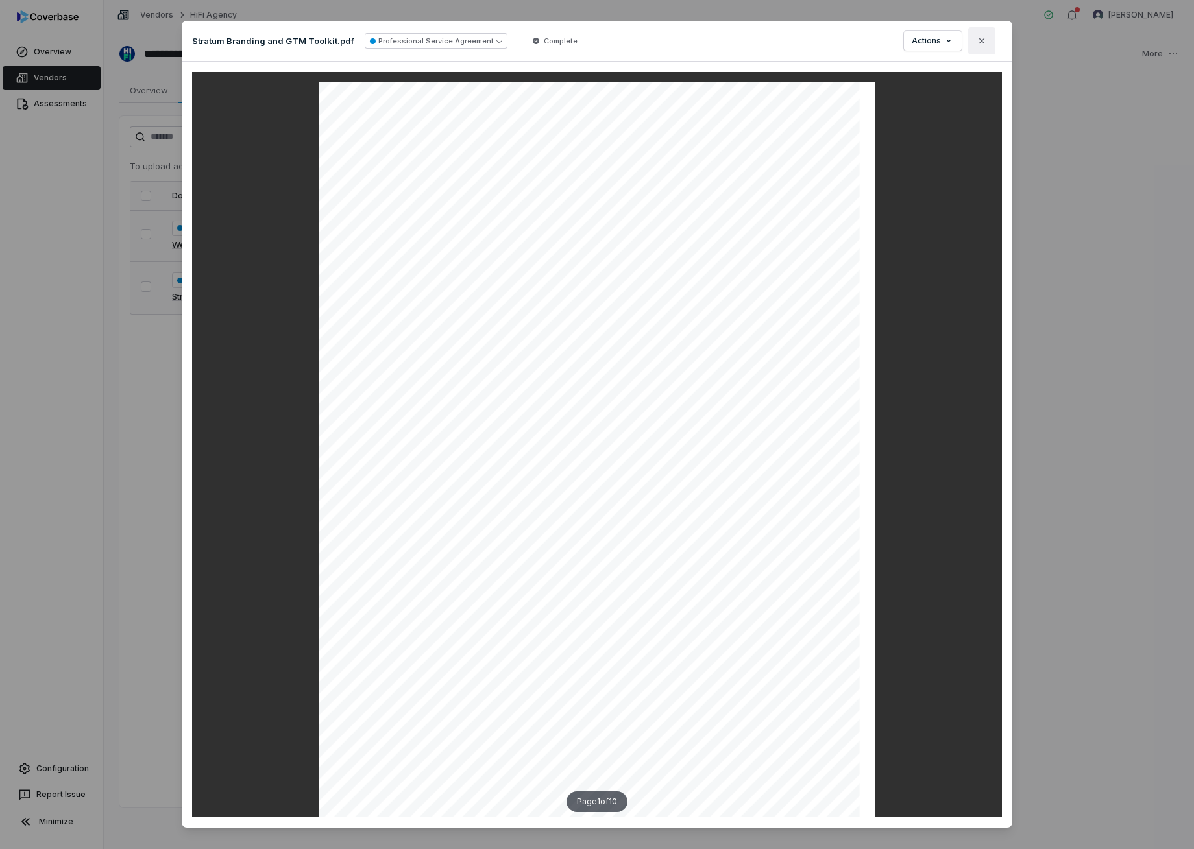
click at [983, 40] on icon "button" at bounding box center [982, 41] width 10 height 10
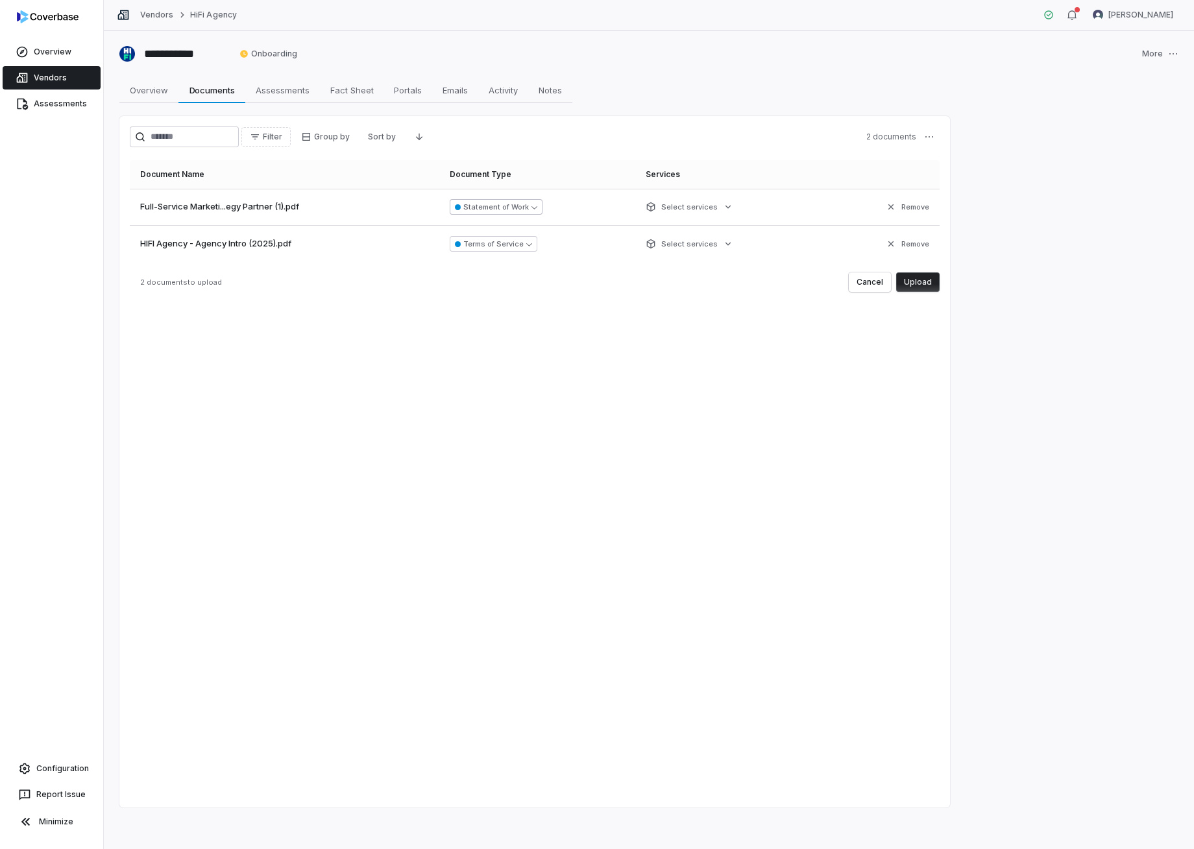
click at [528, 208] on button "Statement of Work" at bounding box center [496, 207] width 93 height 16
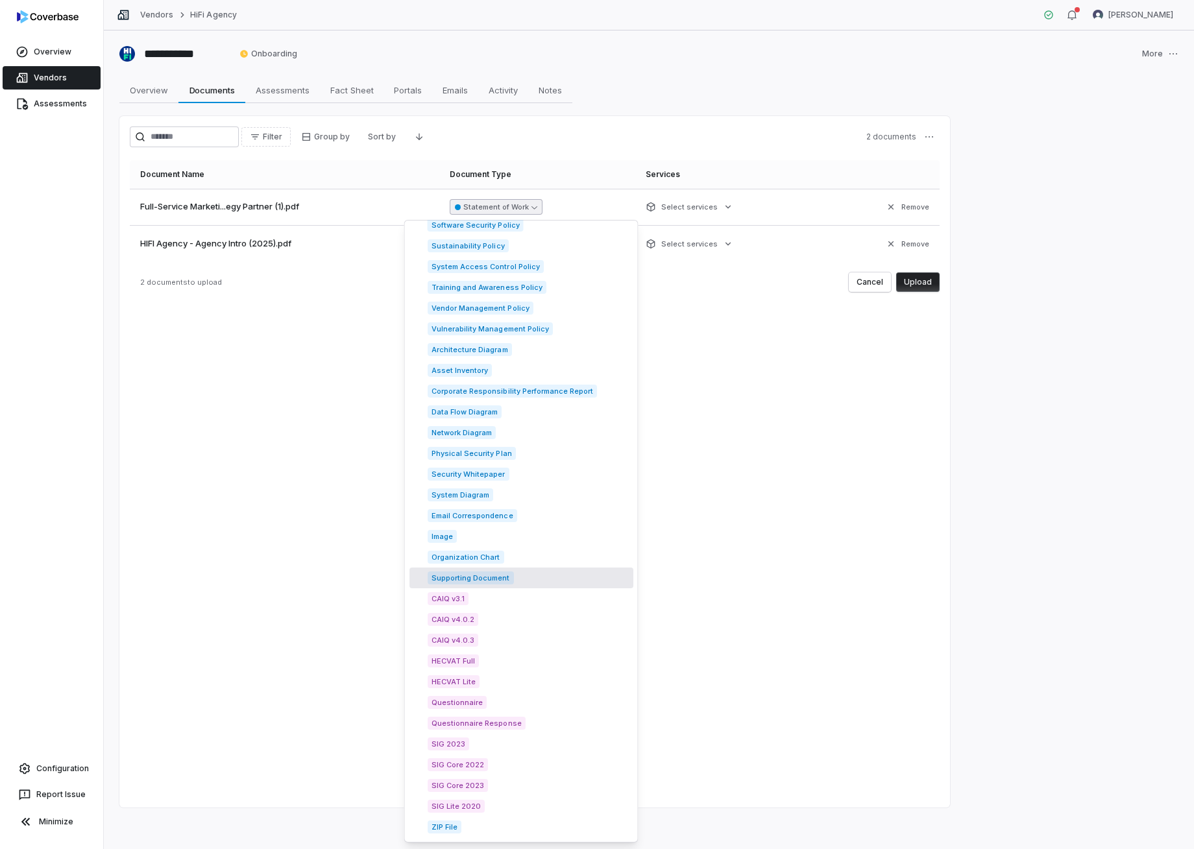
scroll to position [1573, 0]
click at [479, 584] on span "Supporting Document" at bounding box center [471, 578] width 86 height 13
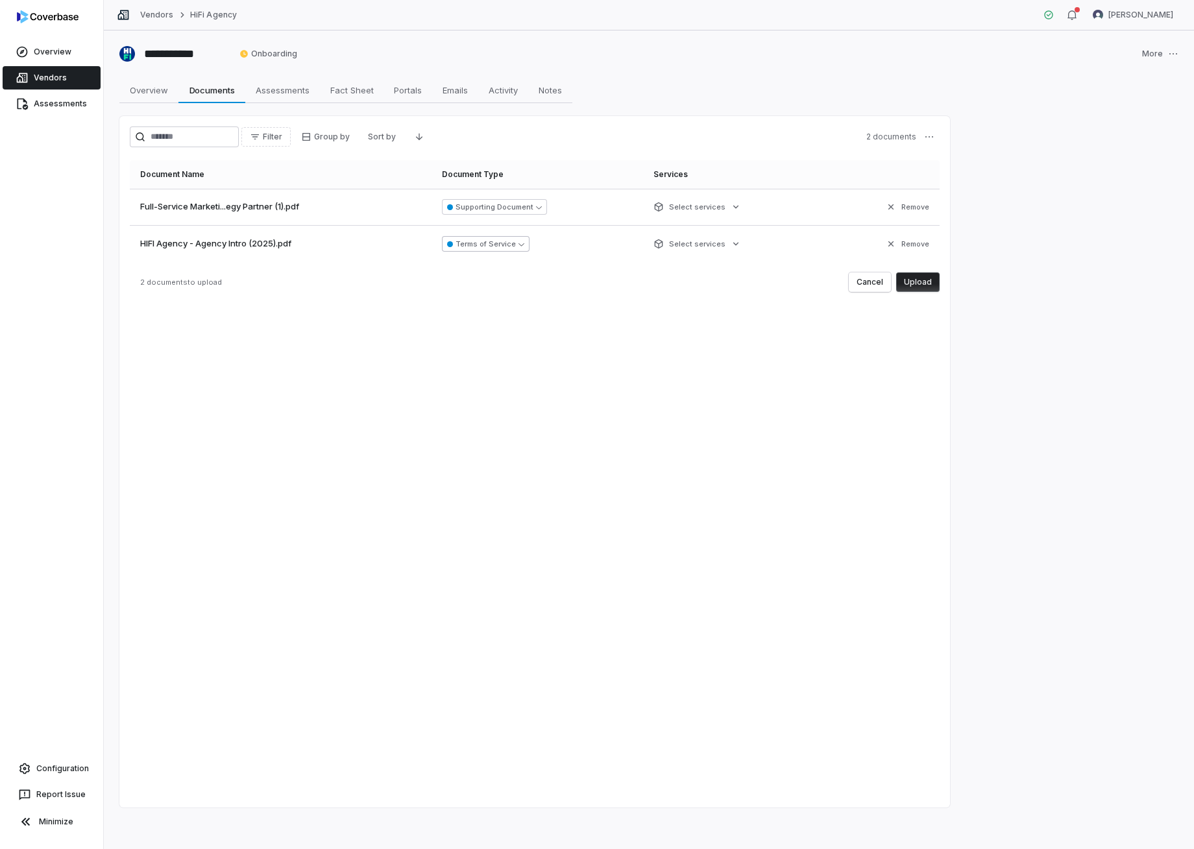
click at [502, 244] on button "Terms of Service" at bounding box center [486, 244] width 88 height 16
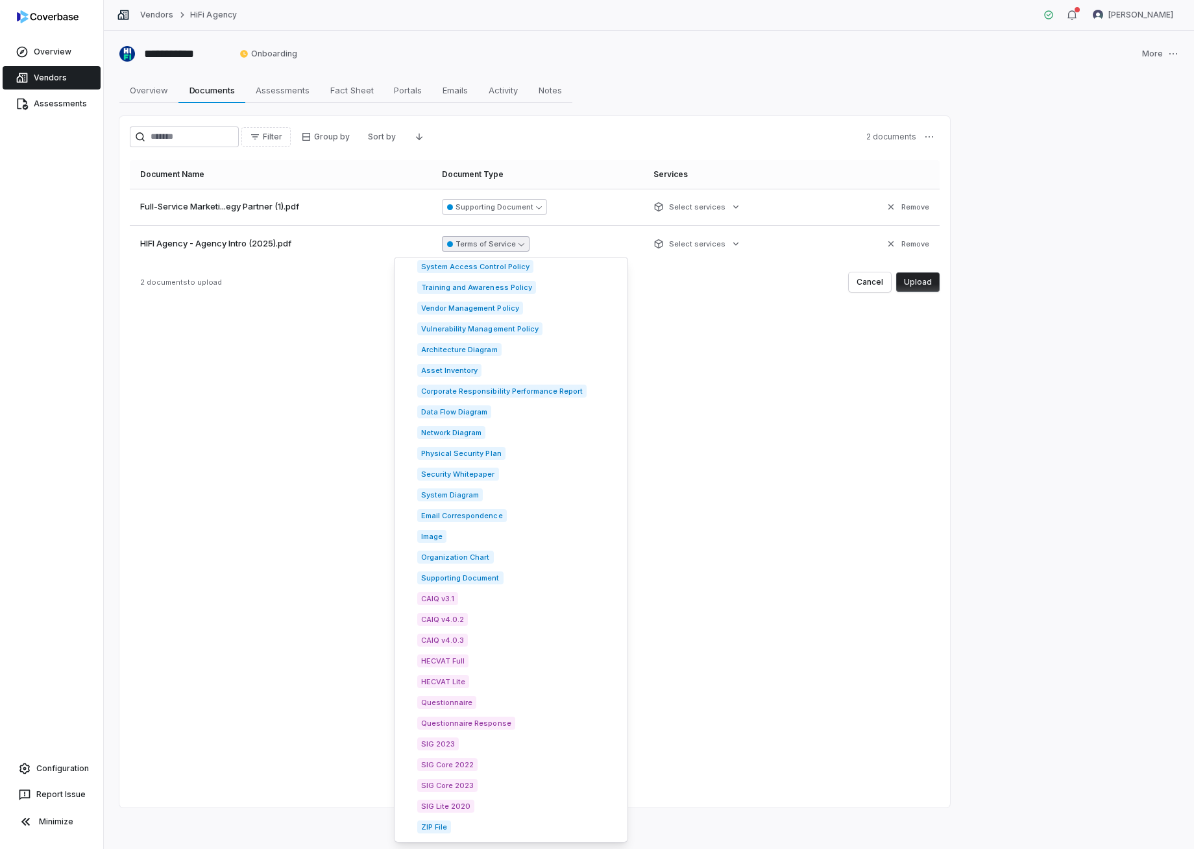
scroll to position [1610, 0]
click at [456, 584] on span "Supporting Document" at bounding box center [460, 578] width 86 height 13
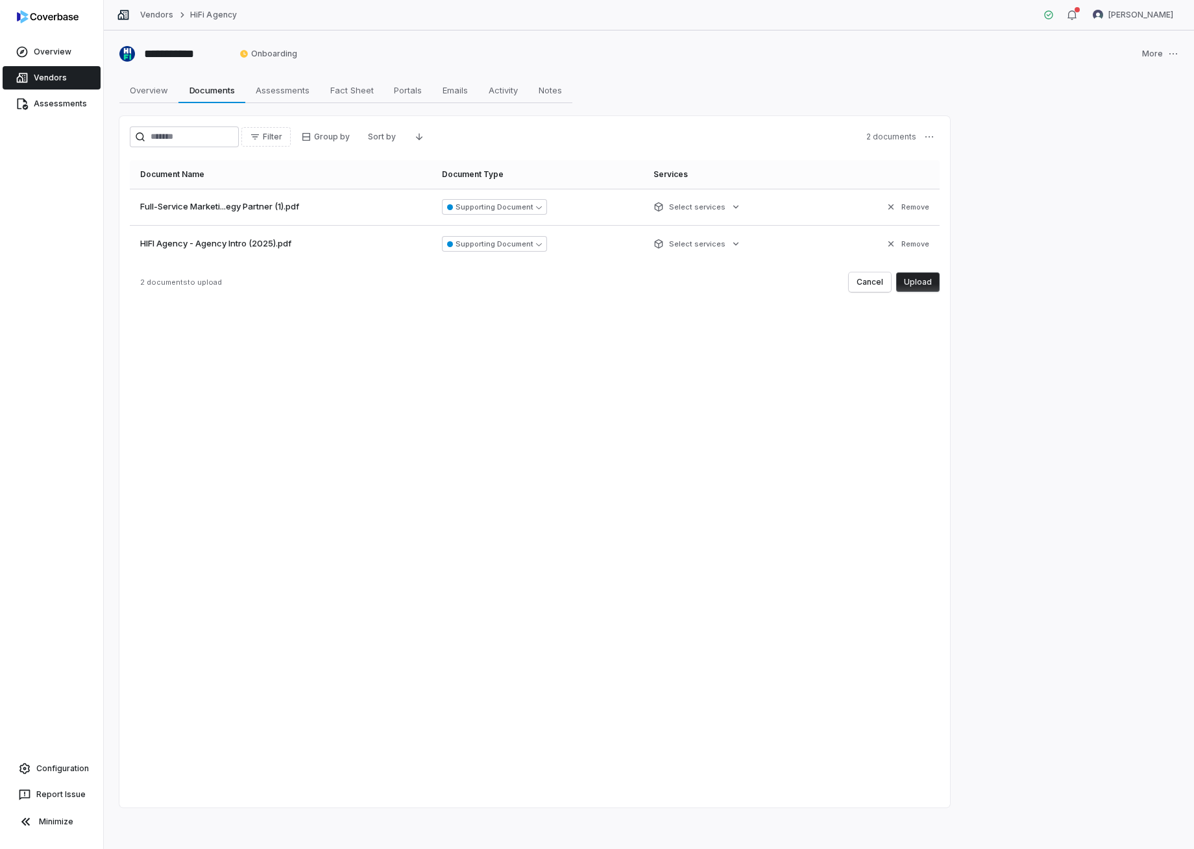
click at [920, 284] on button "Upload" at bounding box center [917, 282] width 43 height 19
click at [738, 207] on html "**********" at bounding box center [597, 424] width 1194 height 849
click at [757, 173] on html "**********" at bounding box center [597, 424] width 1194 height 849
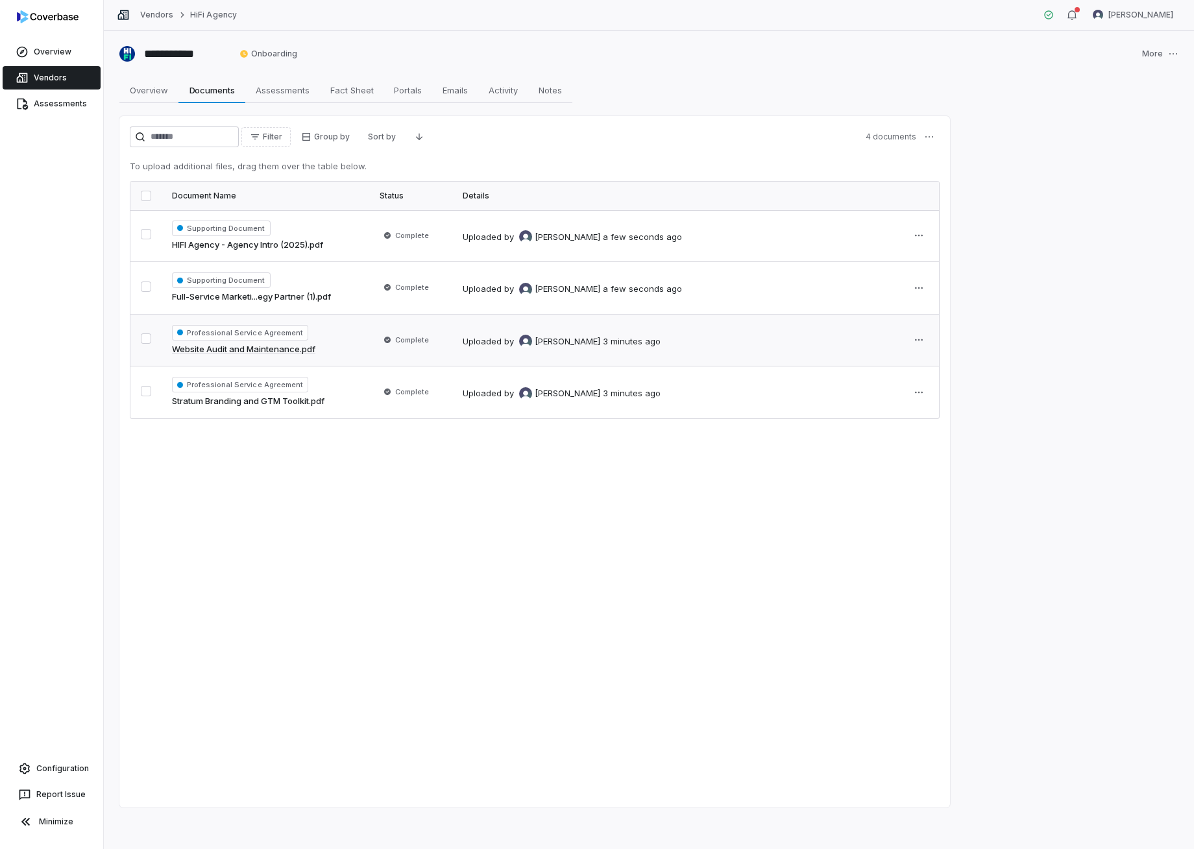
click at [599, 350] on td "Uploaded by [PERSON_NAME] 3 minutes ago" at bounding box center [675, 340] width 446 height 53
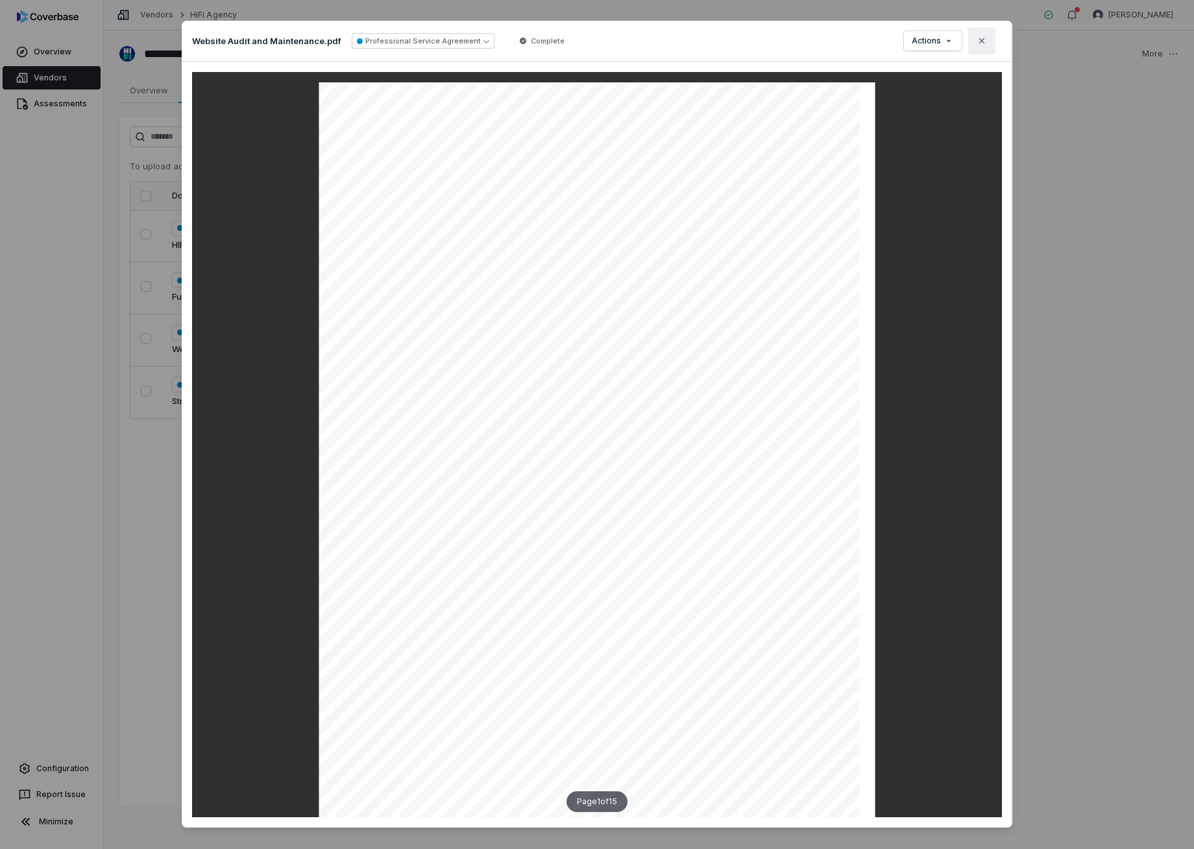
click at [986, 36] on icon "button" at bounding box center [982, 41] width 10 height 10
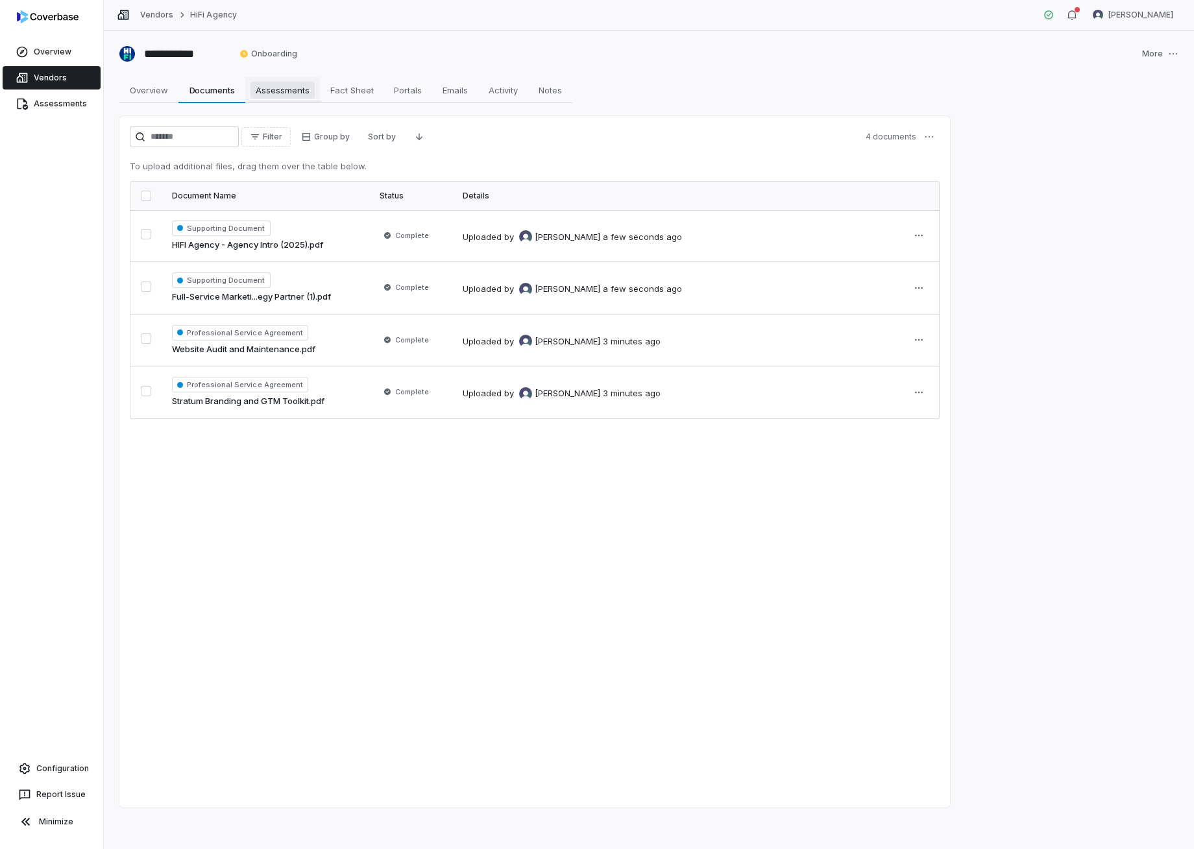
click at [285, 95] on span "Assessments" at bounding box center [282, 90] width 64 height 17
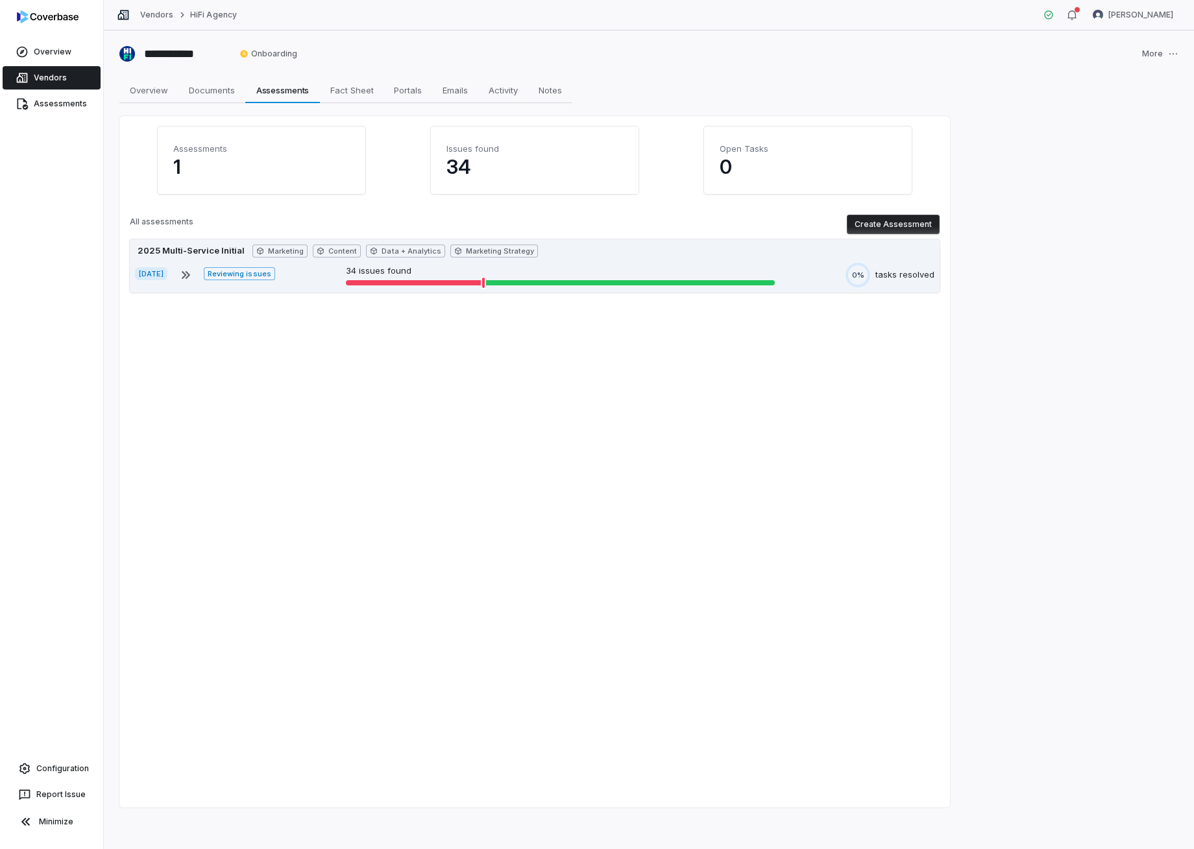
click at [249, 276] on span "Reviewing issues" at bounding box center [239, 273] width 71 height 13
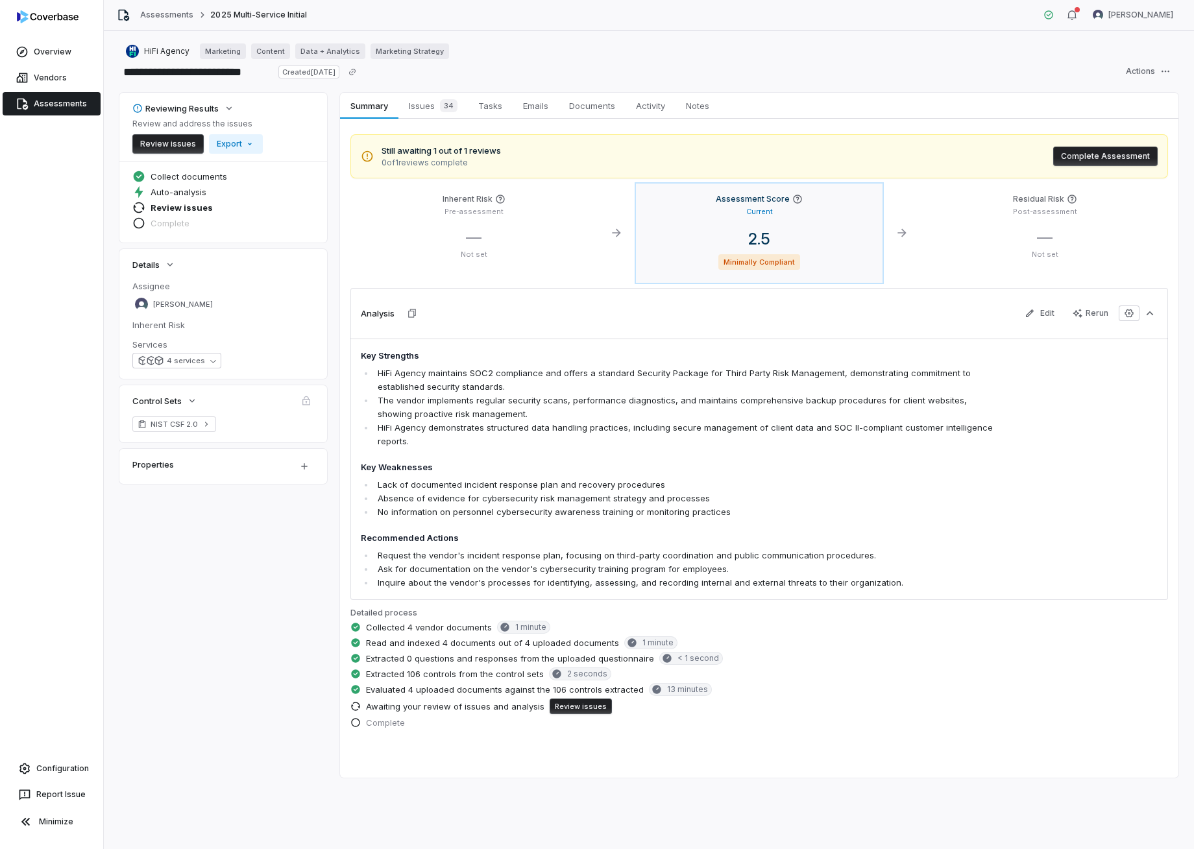
click at [783, 263] on span "Minimally Compliant" at bounding box center [759, 262] width 82 height 16
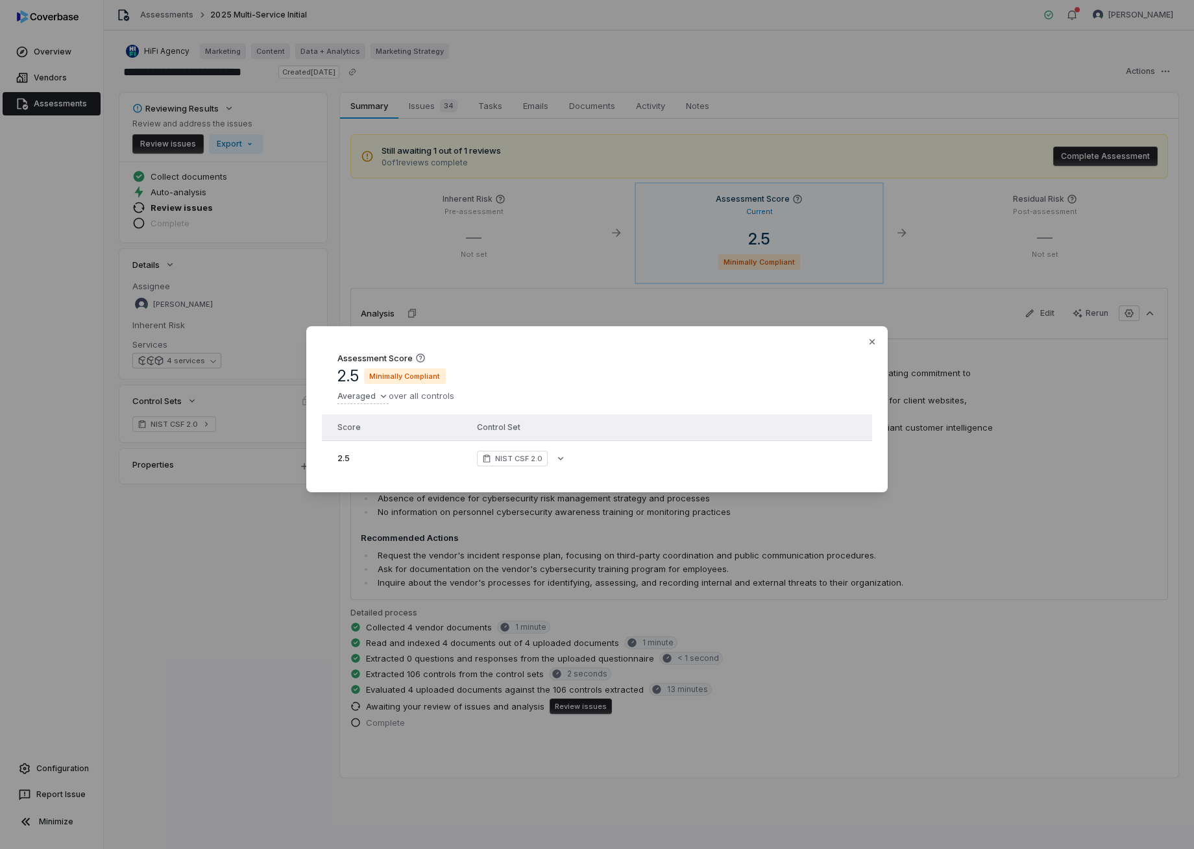
click at [877, 341] on div "Assessment Score 2.5 Minimally Compliant Averaged over all controls Score Contr…" at bounding box center [596, 409] width 581 height 166
click at [874, 341] on icon "button" at bounding box center [872, 342] width 10 height 10
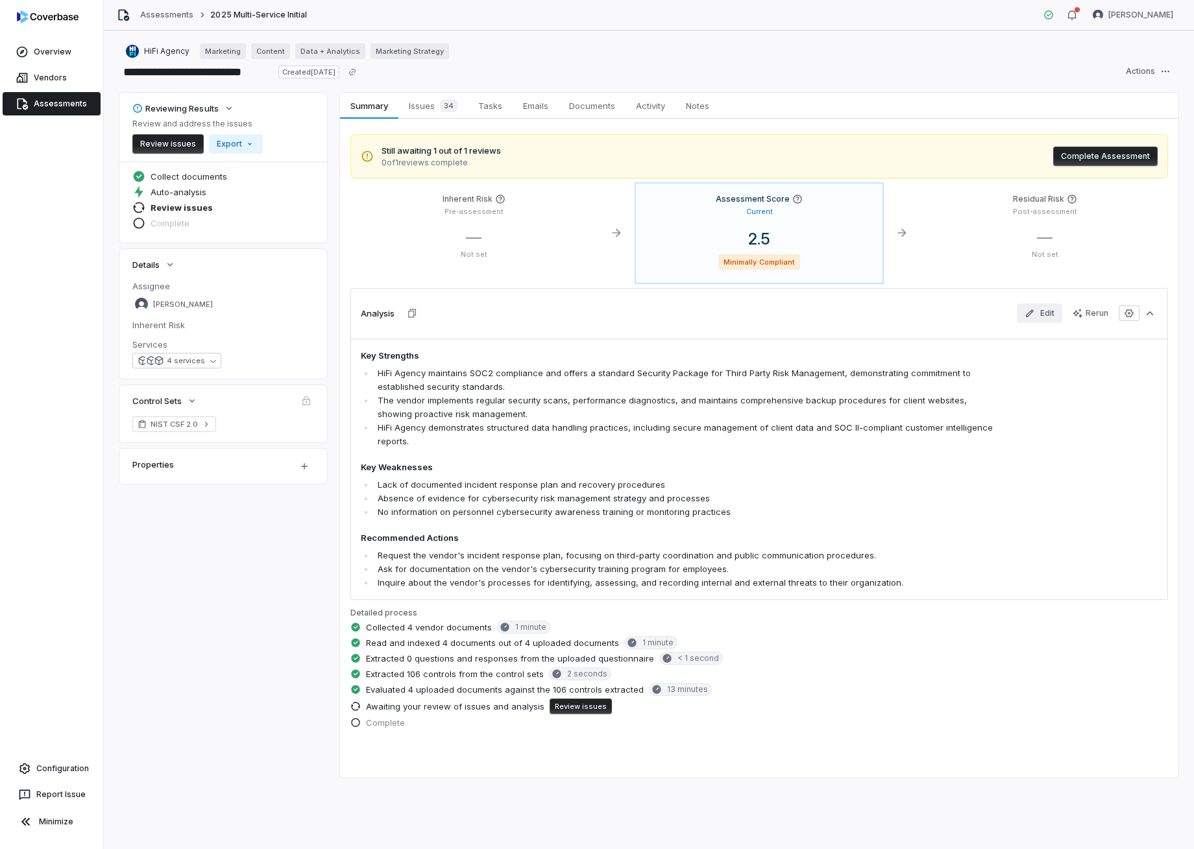
click at [1051, 312] on button "Edit" at bounding box center [1039, 313] width 45 height 19
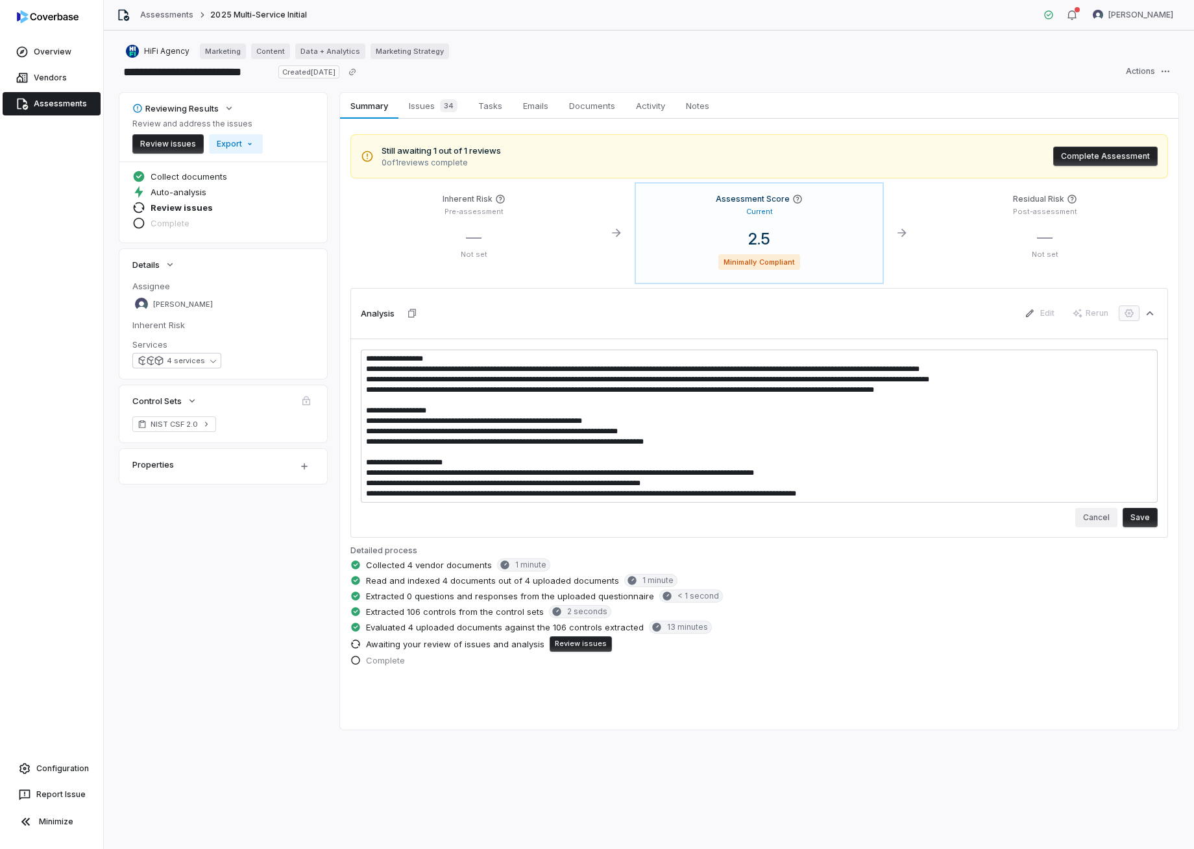
click at [1098, 517] on button "Cancel" at bounding box center [1096, 517] width 42 height 19
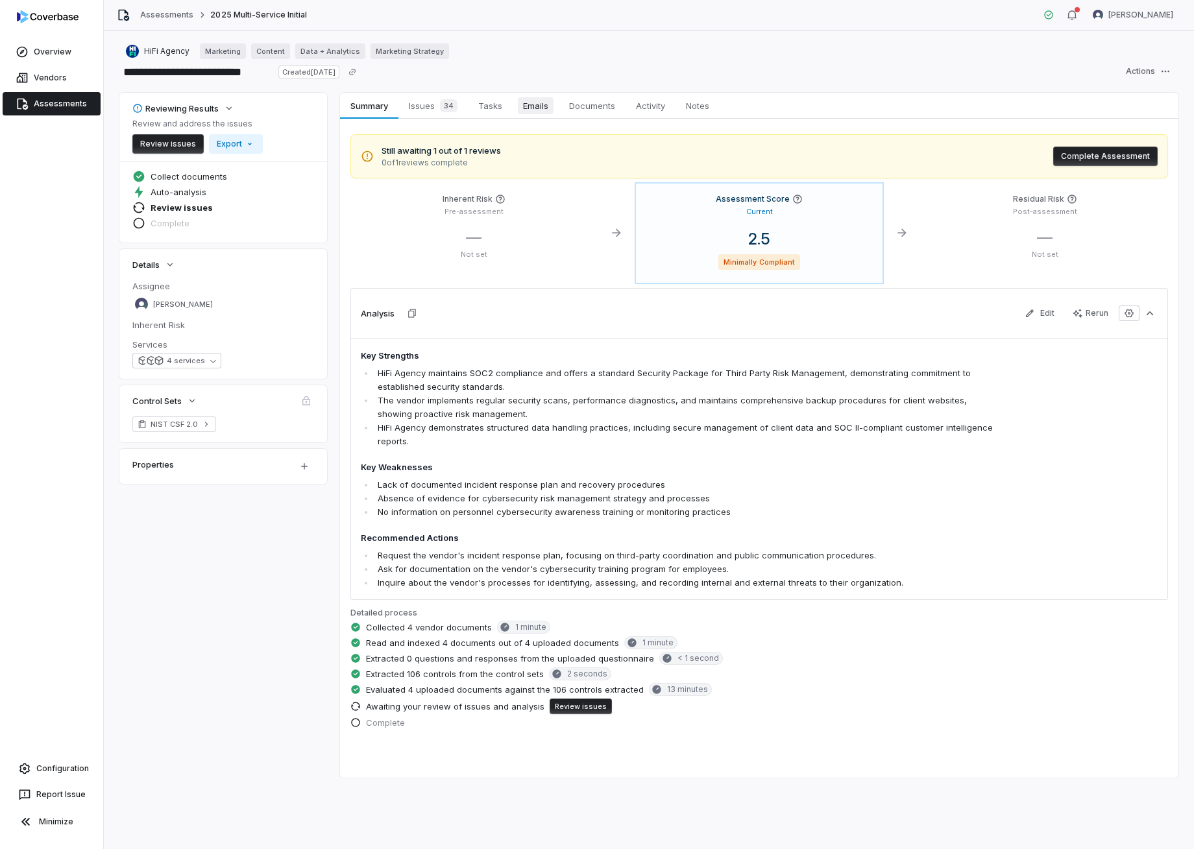
click at [533, 104] on span "Emails" at bounding box center [536, 105] width 36 height 17
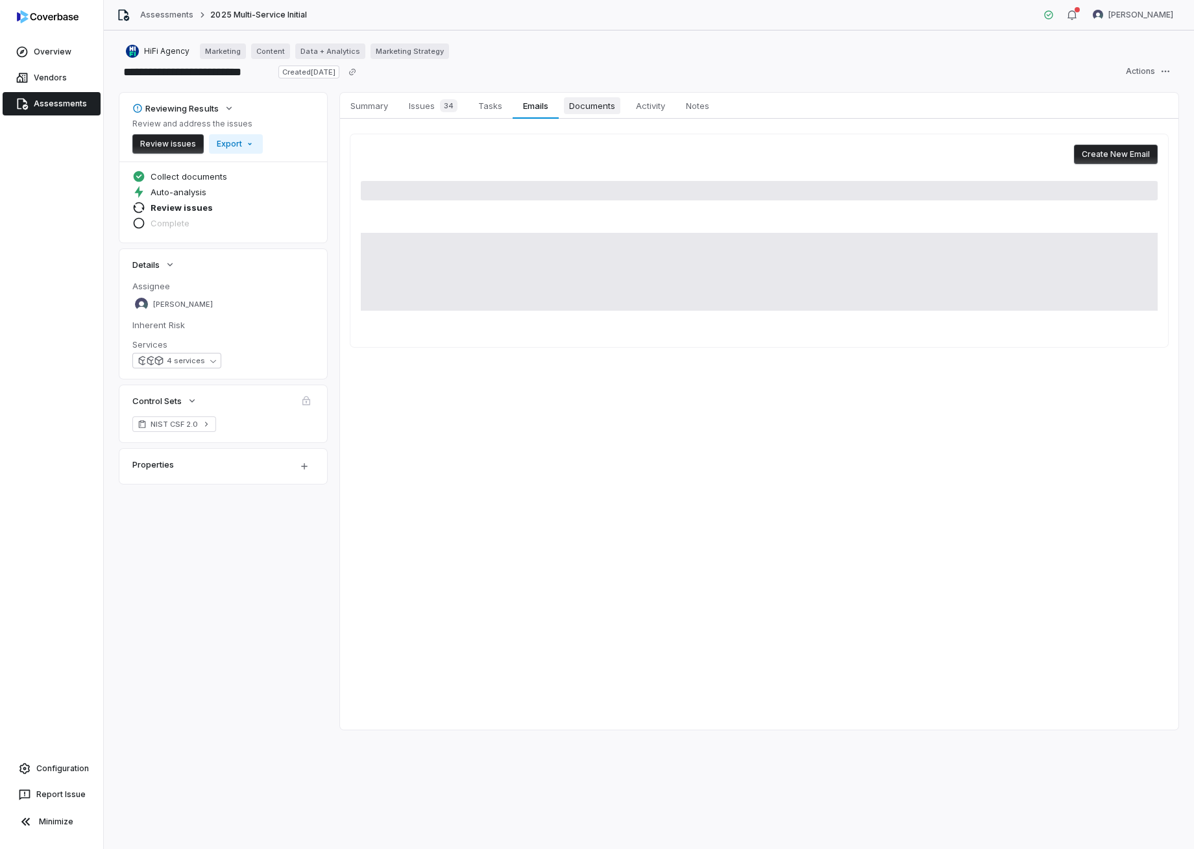
click at [579, 105] on span "Documents" at bounding box center [592, 105] width 56 height 17
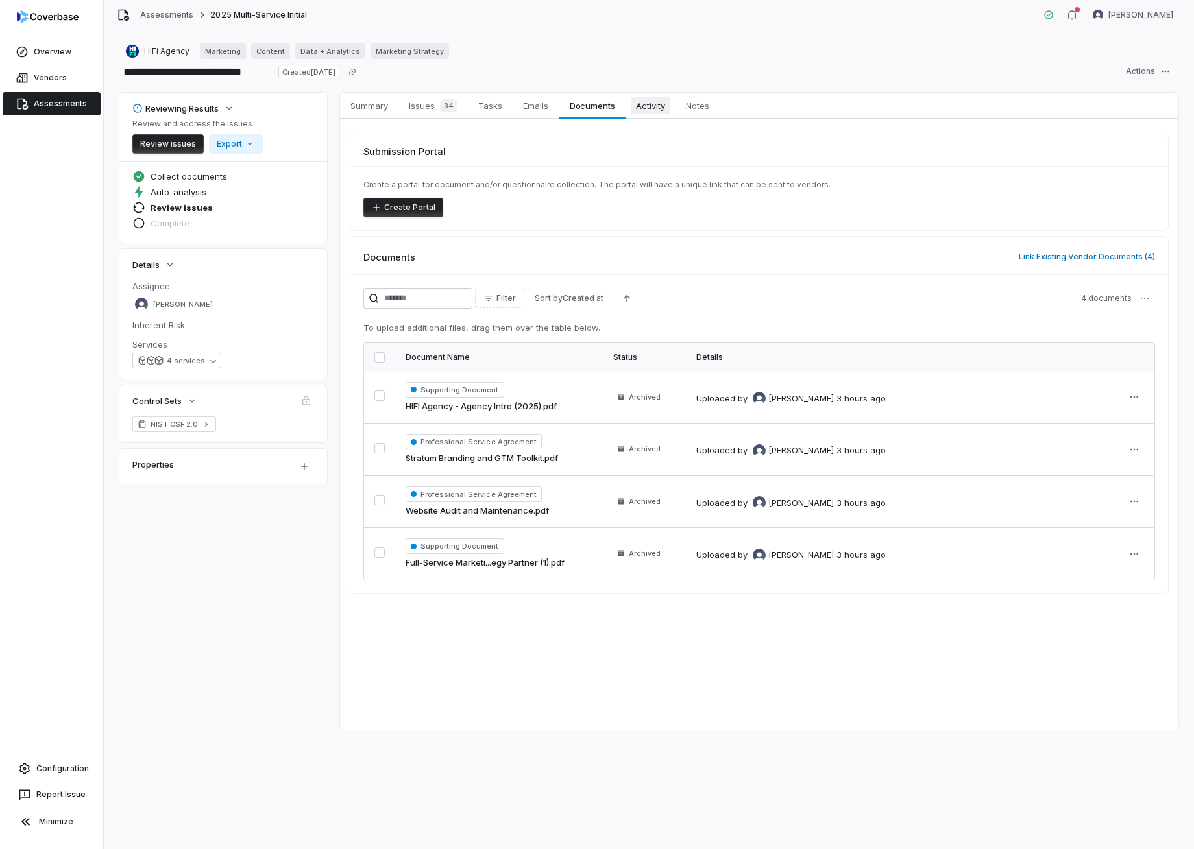
click at [647, 111] on span "Activity" at bounding box center [651, 105] width 40 height 17
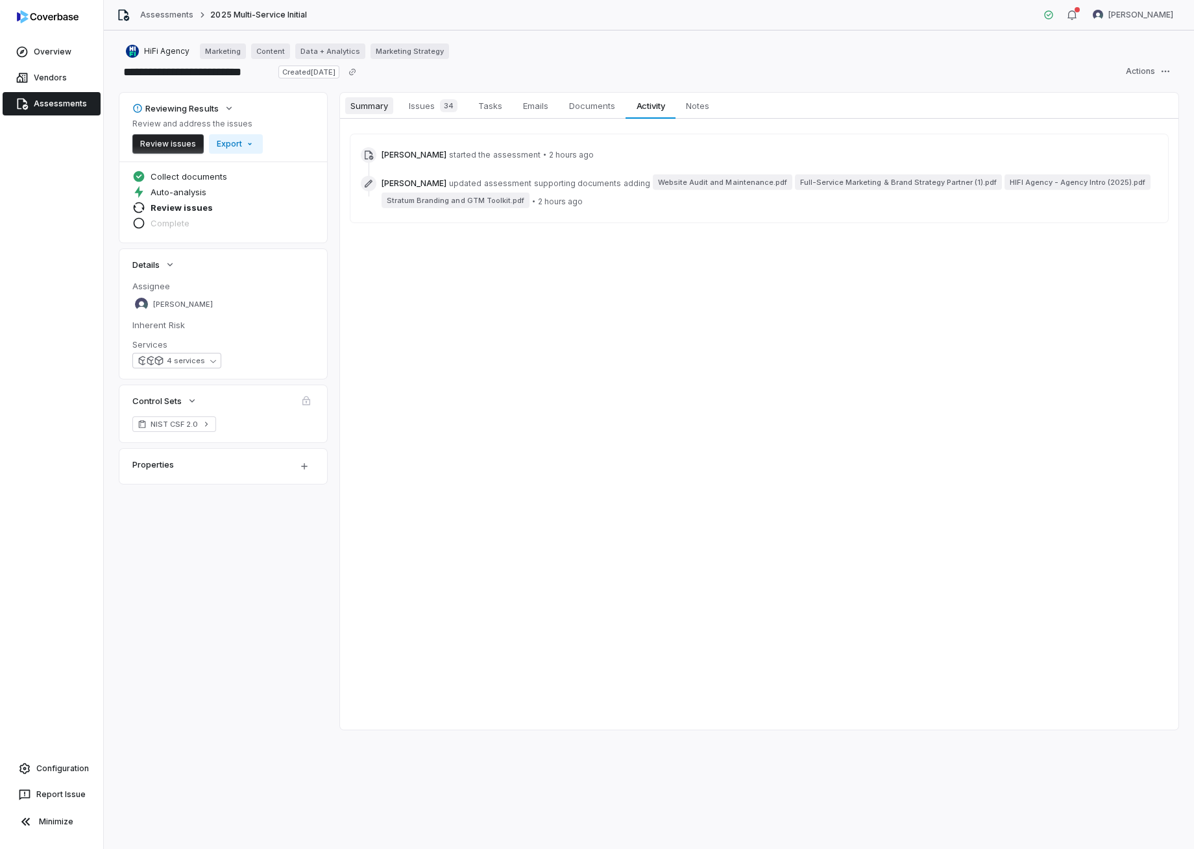
click at [384, 108] on span "Summary" at bounding box center [369, 105] width 48 height 17
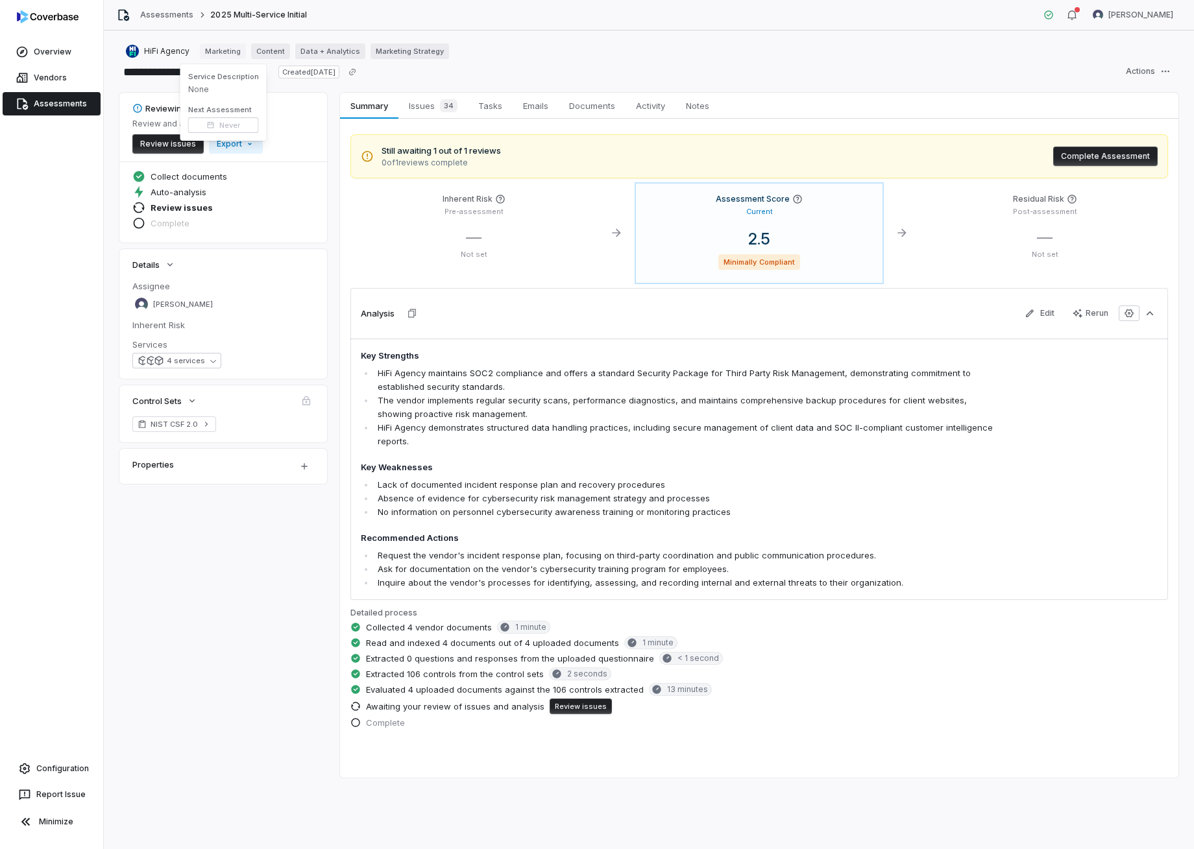
click at [225, 50] on link "Marketing" at bounding box center [223, 51] width 46 height 16
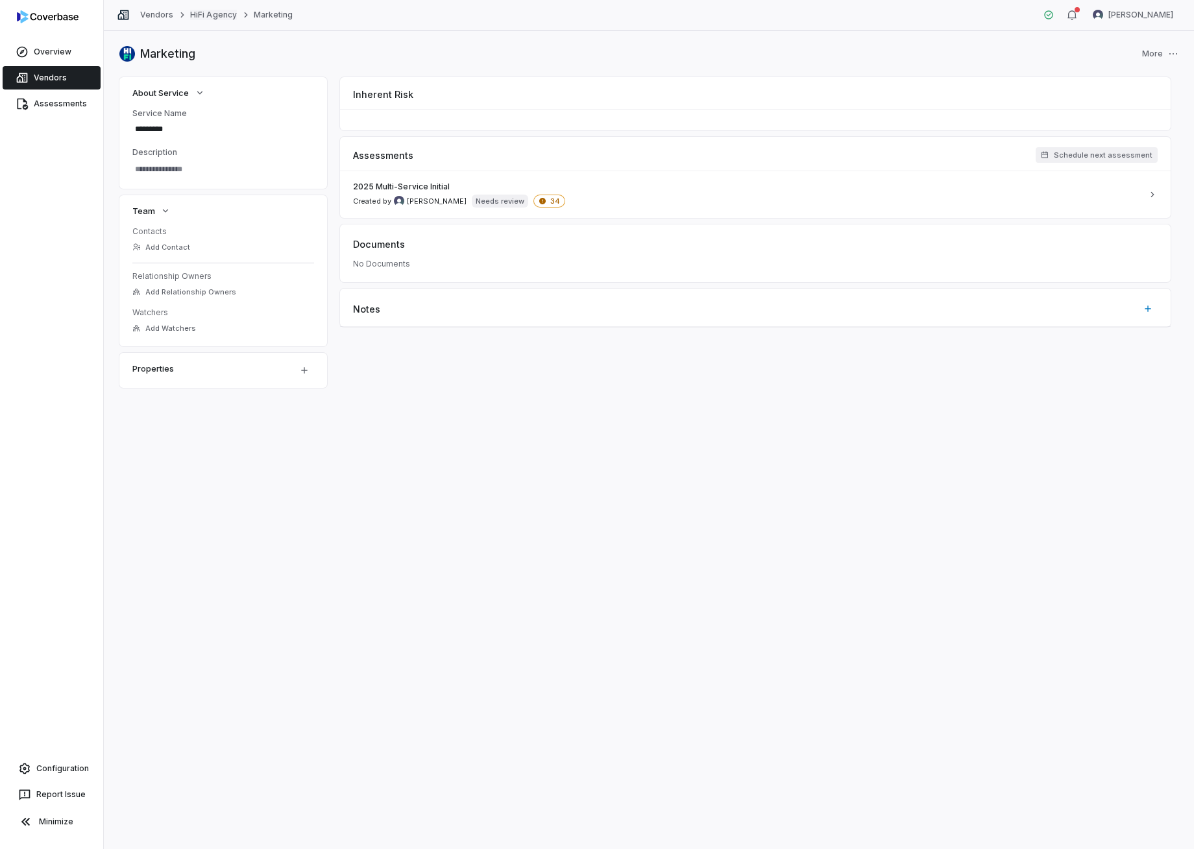
click at [209, 17] on link "HiFi Agency" at bounding box center [213, 15] width 46 height 10
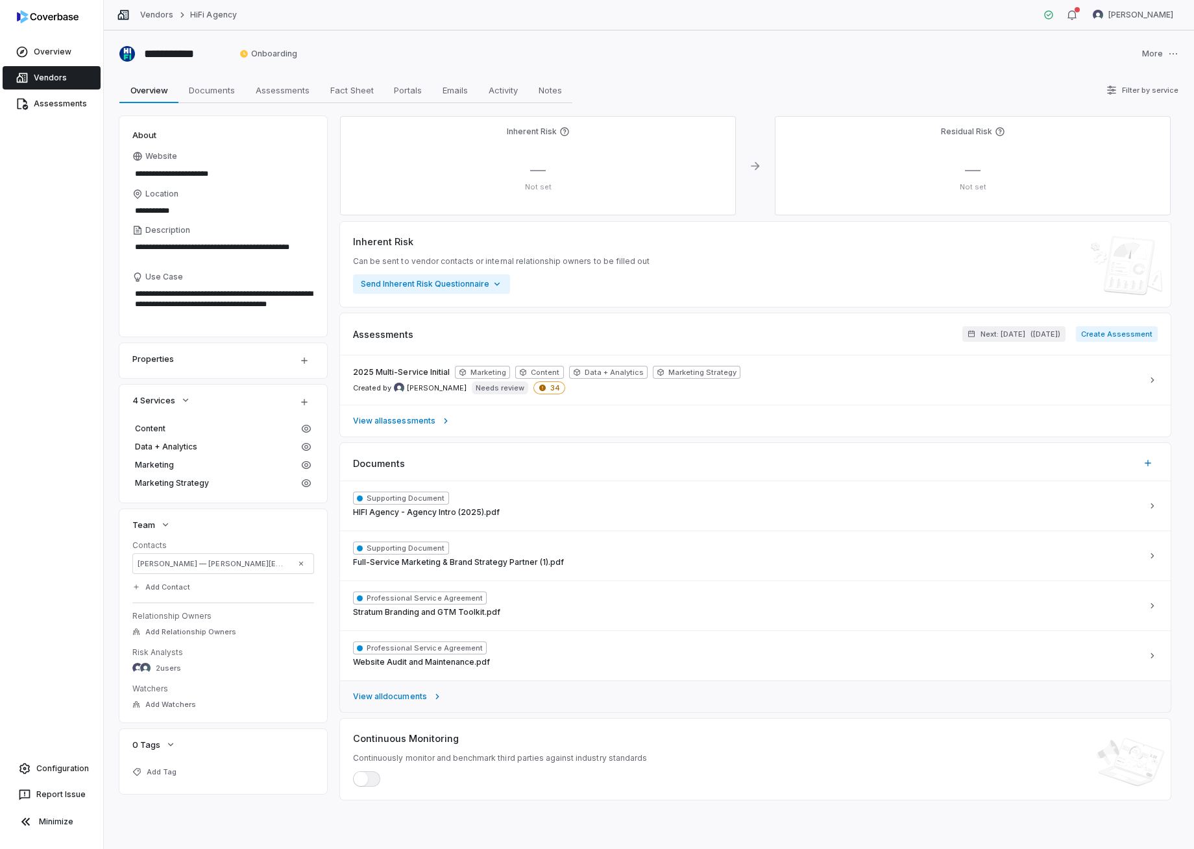
click at [395, 698] on span "View all documents" at bounding box center [390, 697] width 74 height 10
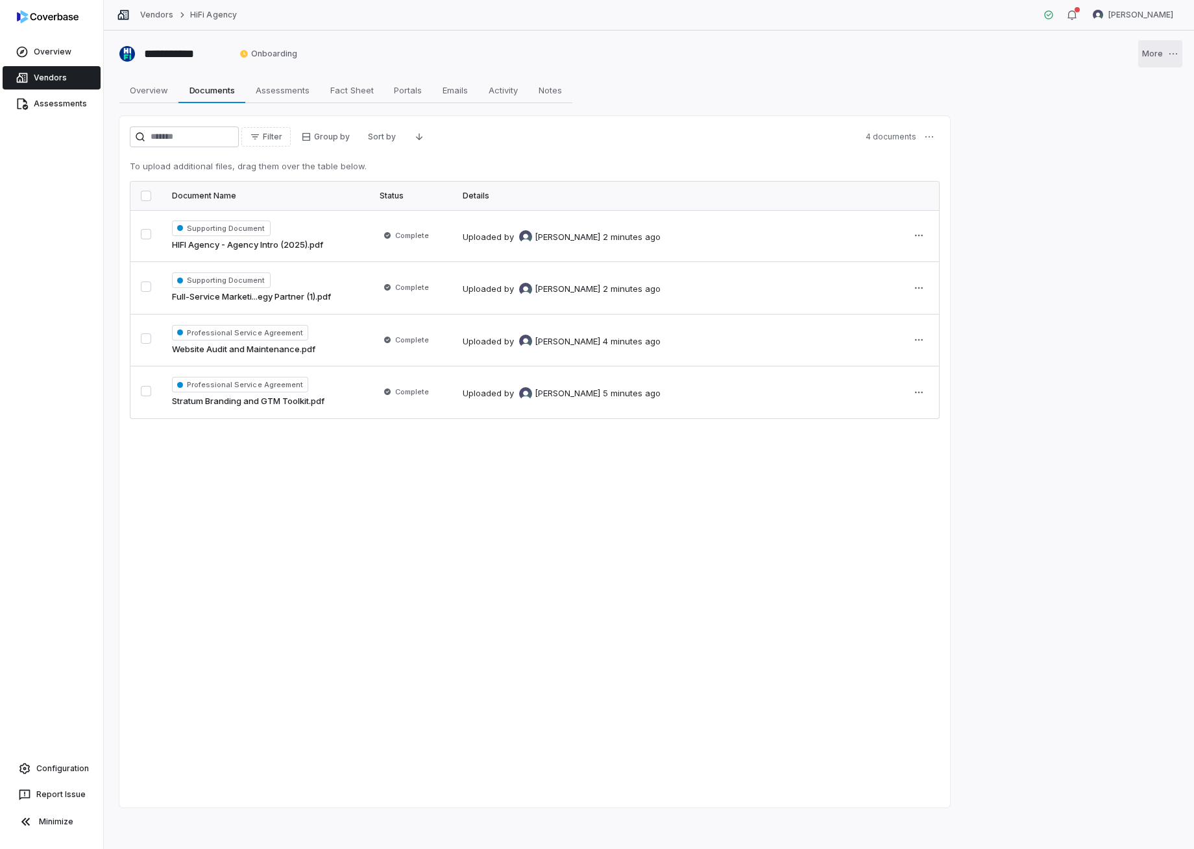
click at [1158, 55] on html "**********" at bounding box center [597, 424] width 1194 height 849
click at [1111, 40] on html "**********" at bounding box center [597, 424] width 1194 height 849
click at [286, 86] on span "Assessments" at bounding box center [282, 90] width 64 height 17
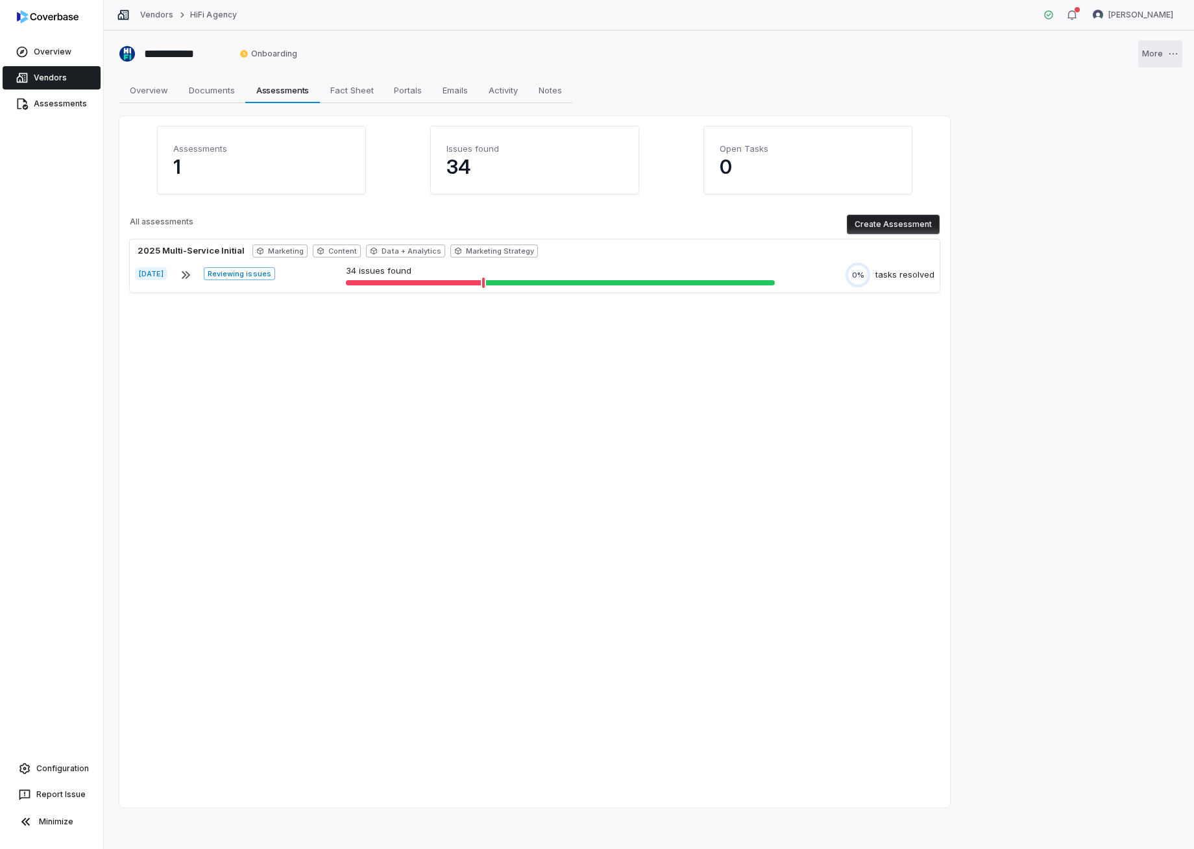
click at [1177, 54] on html "**********" at bounding box center [597, 424] width 1194 height 849
click at [1142, 82] on div "Delete" at bounding box center [1135, 85] width 83 height 21
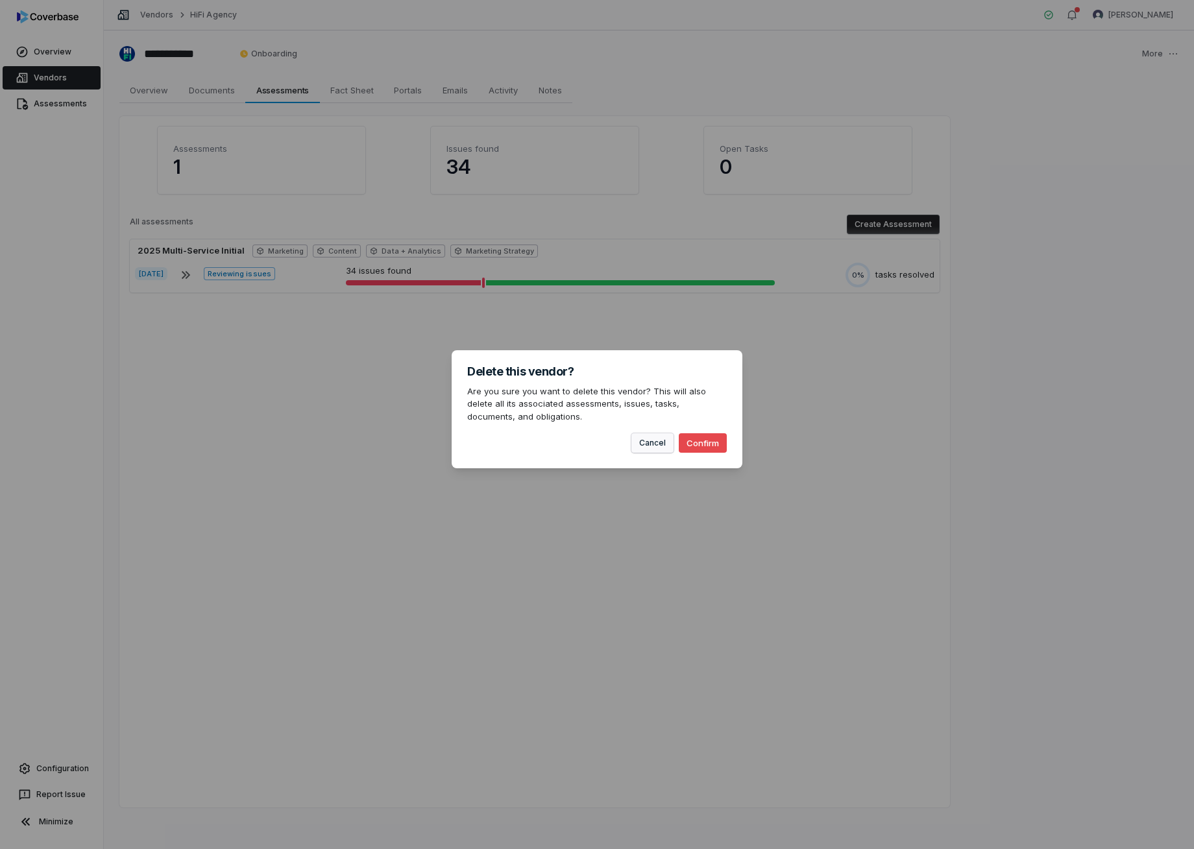
click at [653, 442] on button "Cancel" at bounding box center [652, 442] width 42 height 19
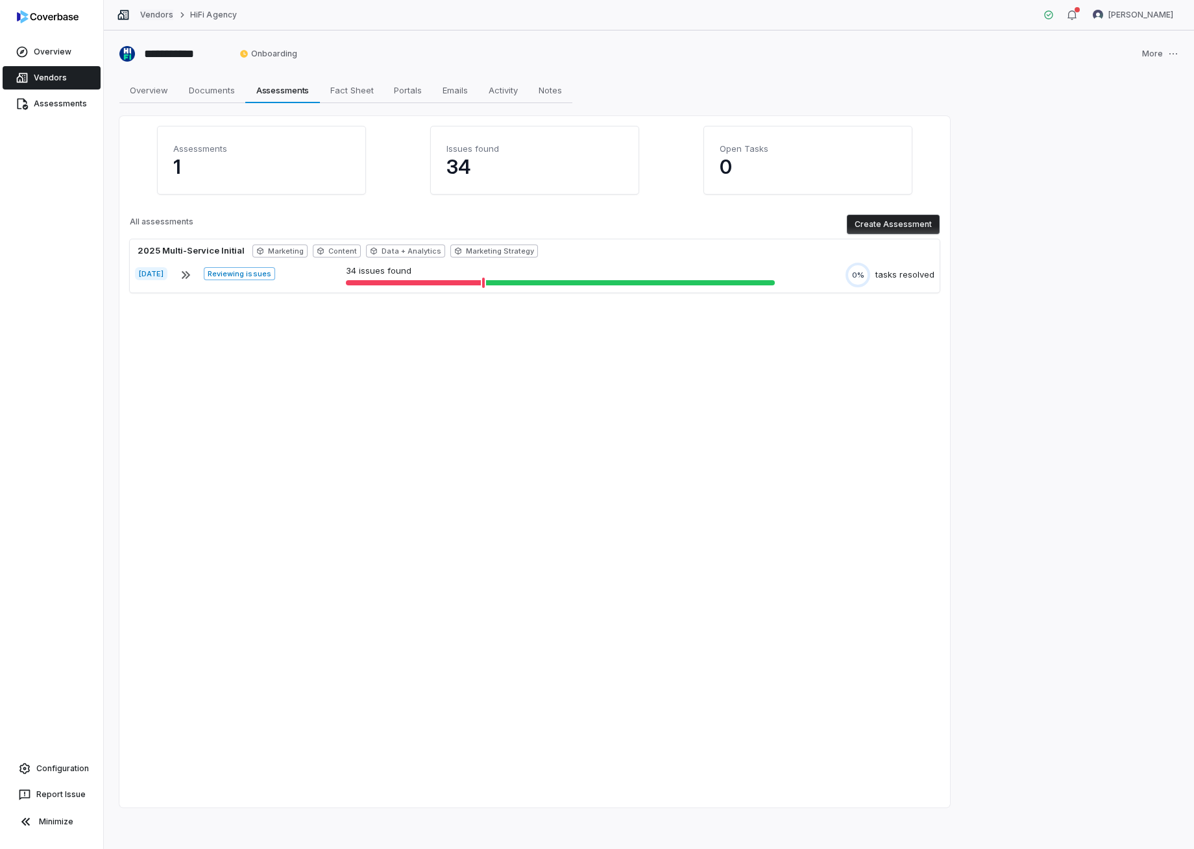
click at [142, 16] on link "Vendors" at bounding box center [156, 15] width 33 height 10
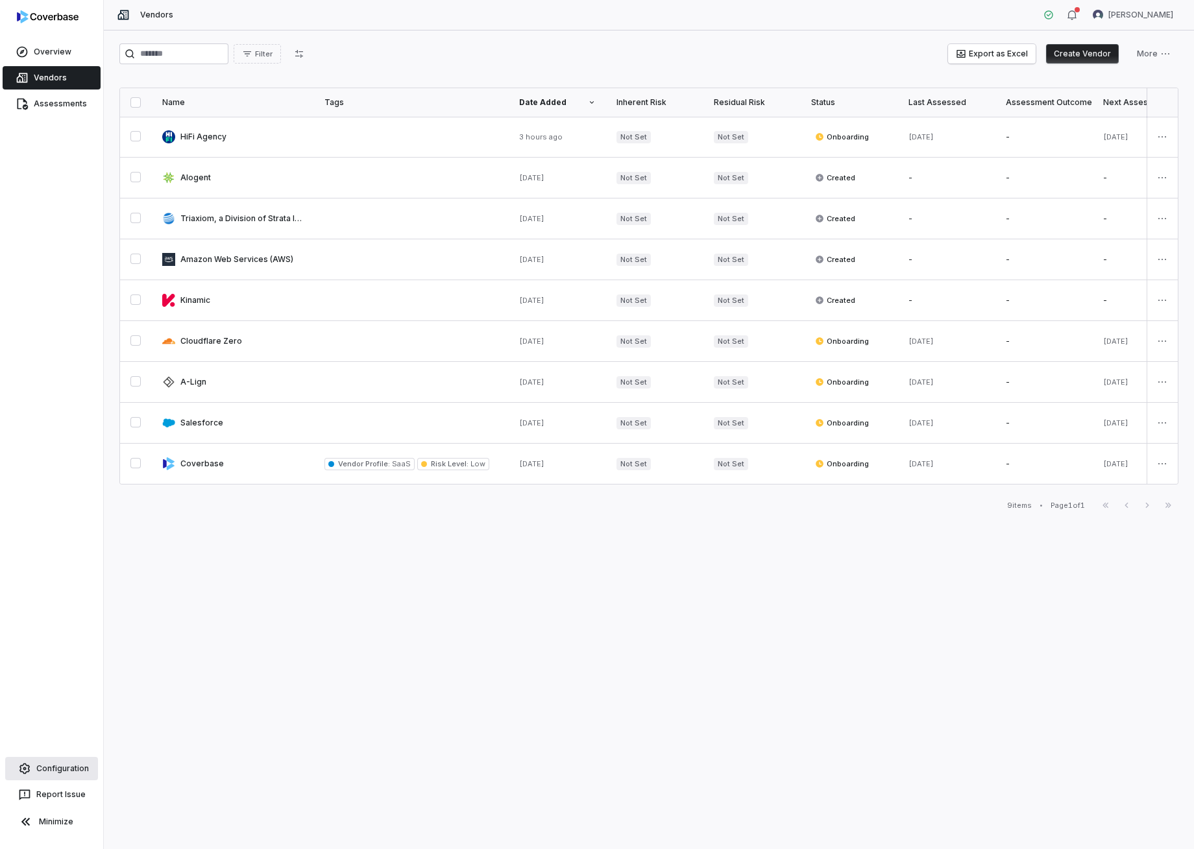
click at [59, 770] on link "Configuration" at bounding box center [51, 768] width 93 height 23
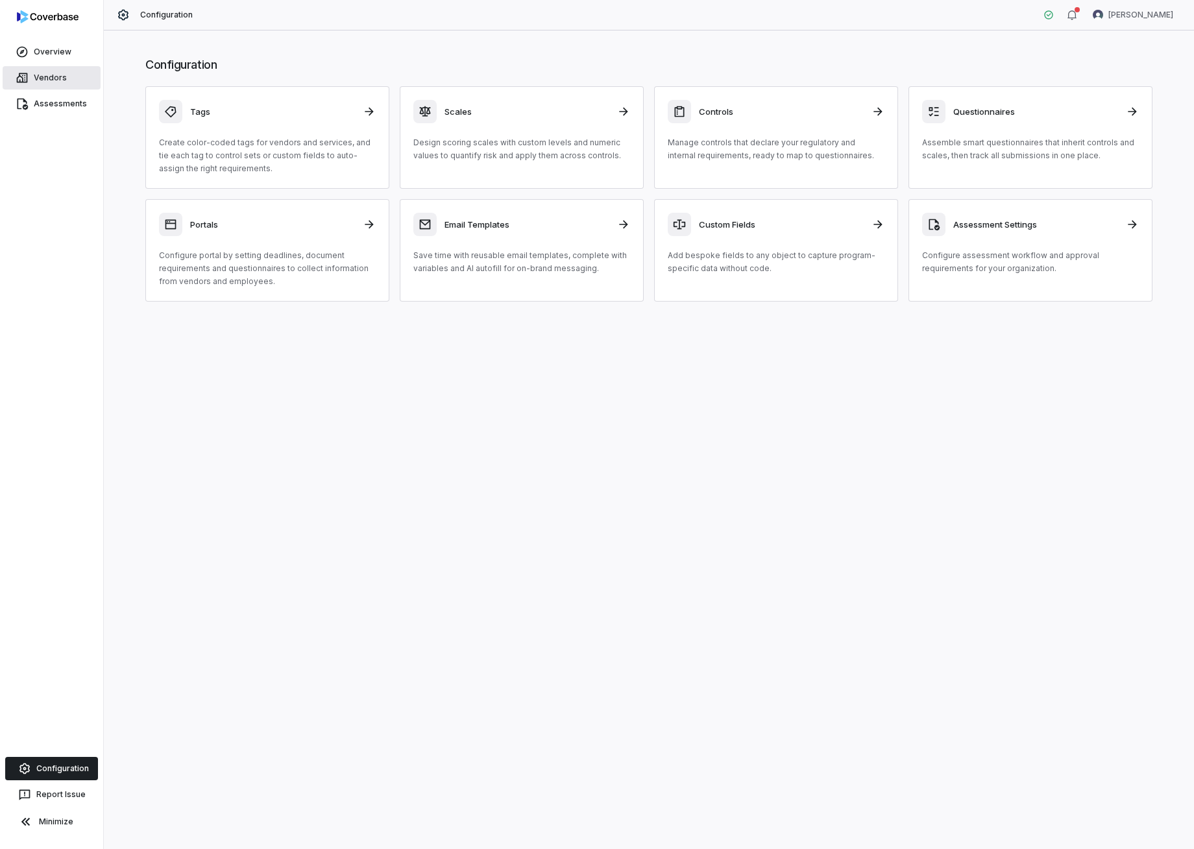
click at [49, 79] on link "Vendors" at bounding box center [52, 77] width 98 height 23
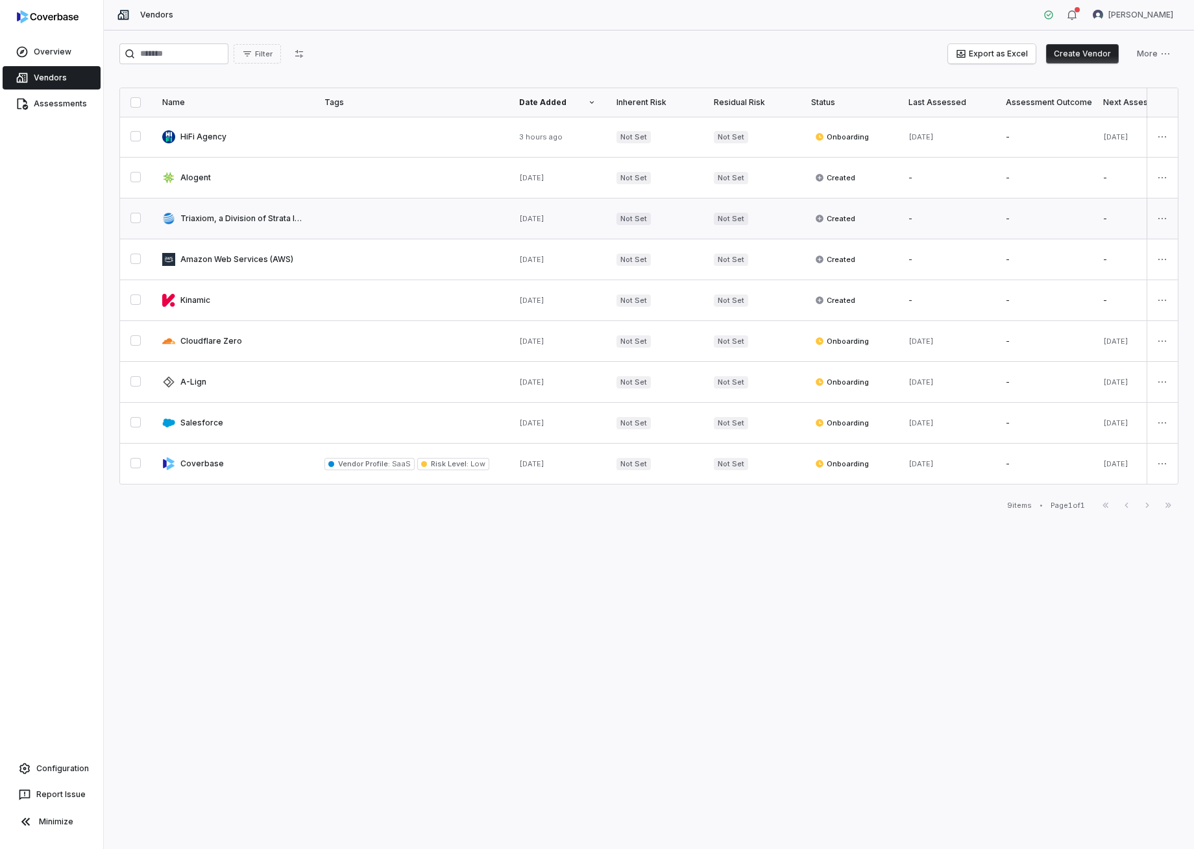
click at [256, 215] on link at bounding box center [233, 219] width 162 height 40
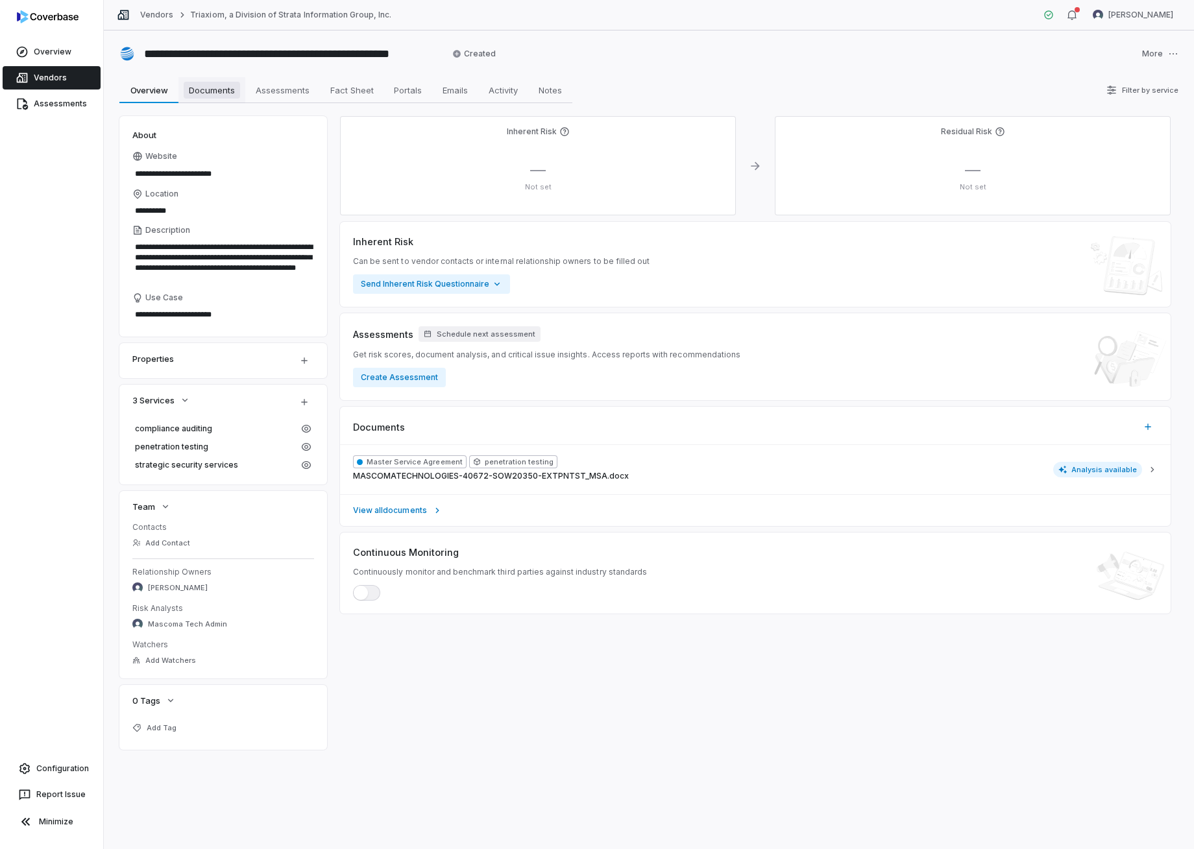
click at [219, 90] on span "Documents" at bounding box center [212, 90] width 56 height 17
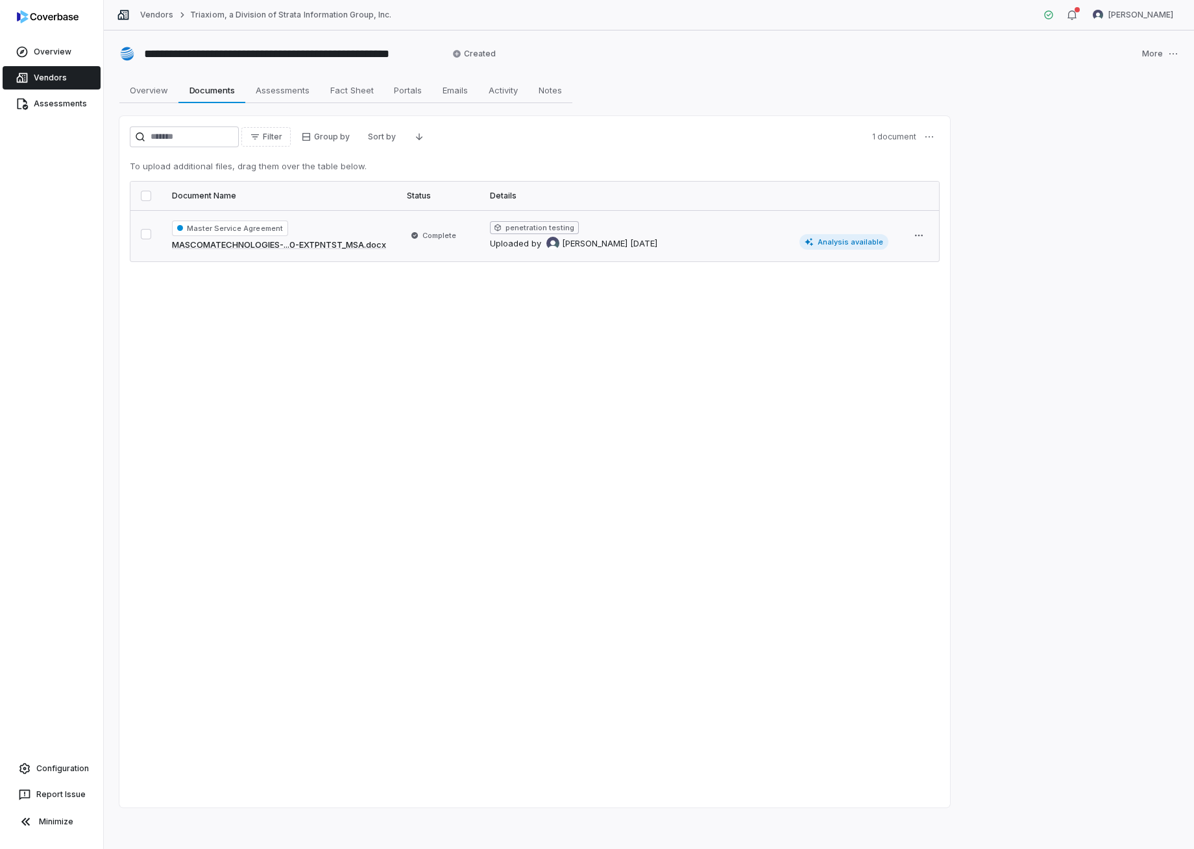
click at [813, 243] on icon at bounding box center [809, 242] width 9 height 9
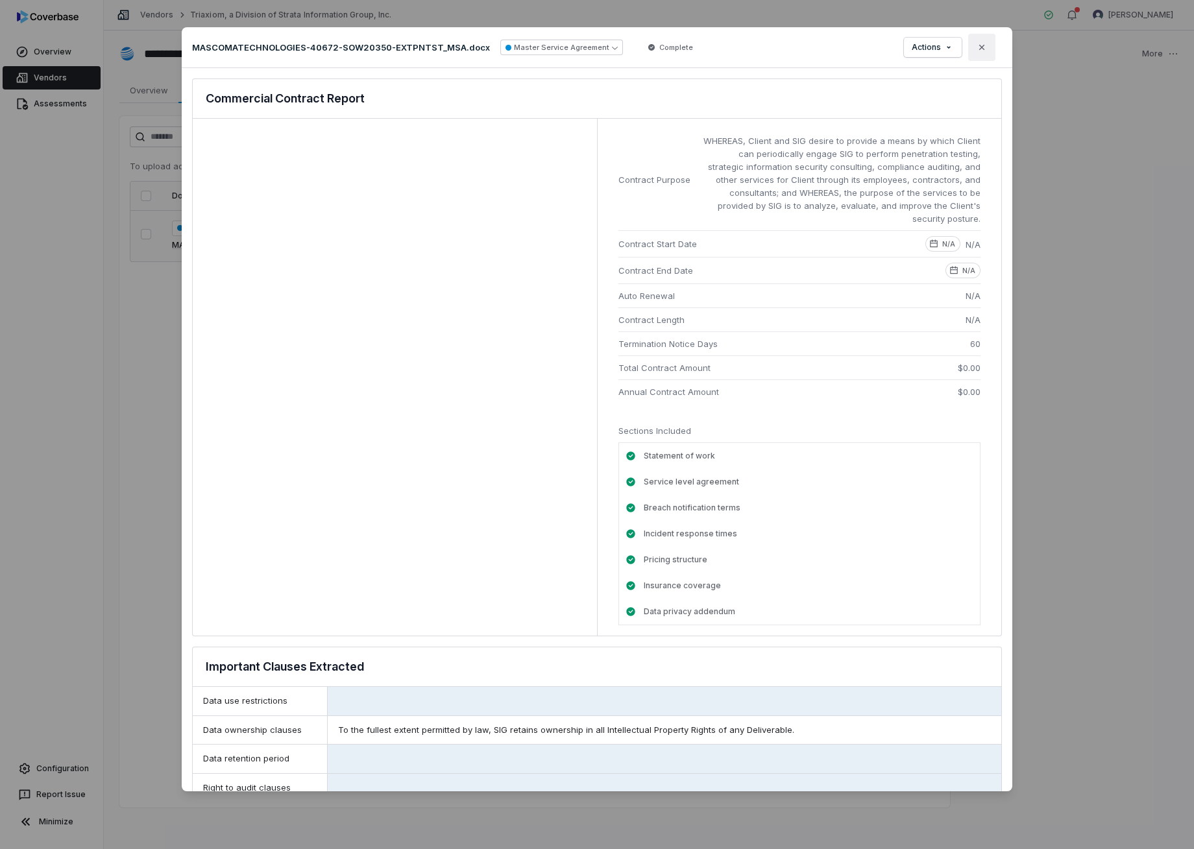
click at [987, 42] on button "Close" at bounding box center [981, 47] width 27 height 27
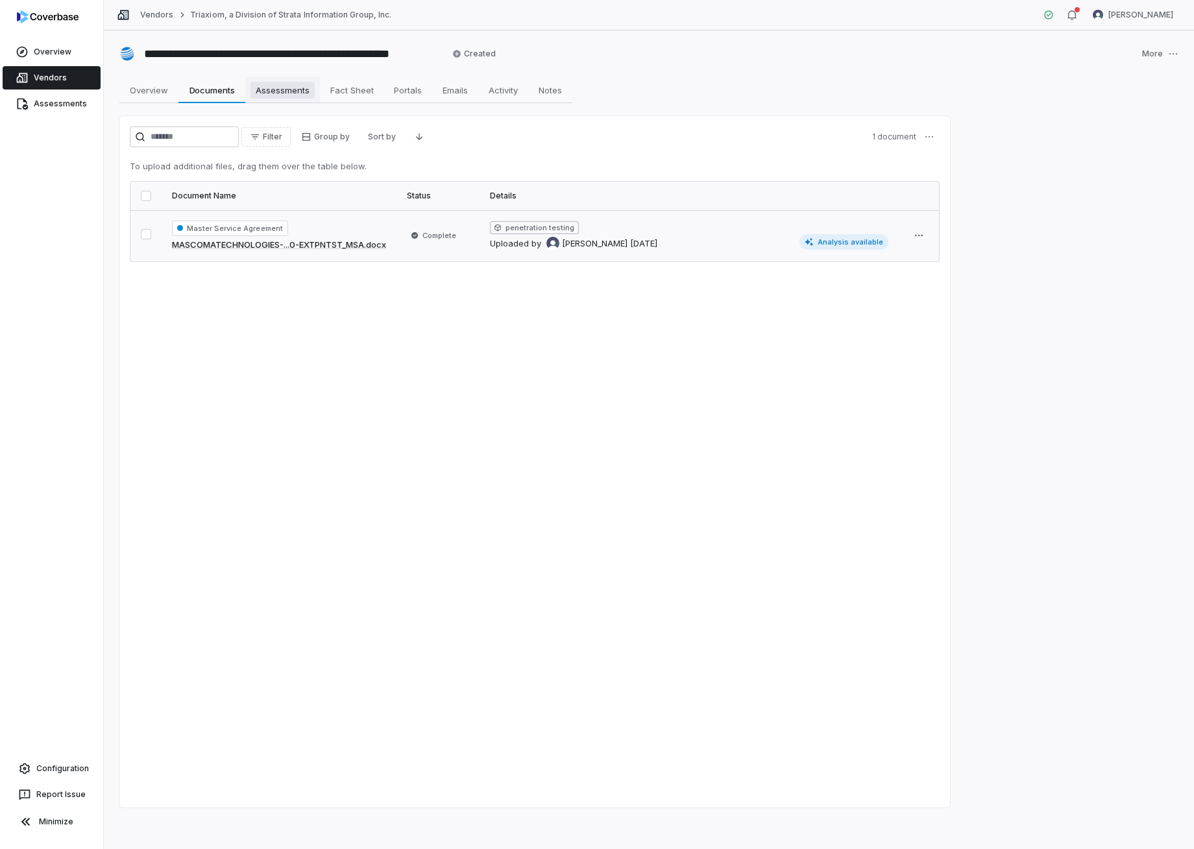
click at [314, 89] on span "Assessments" at bounding box center [282, 90] width 64 height 17
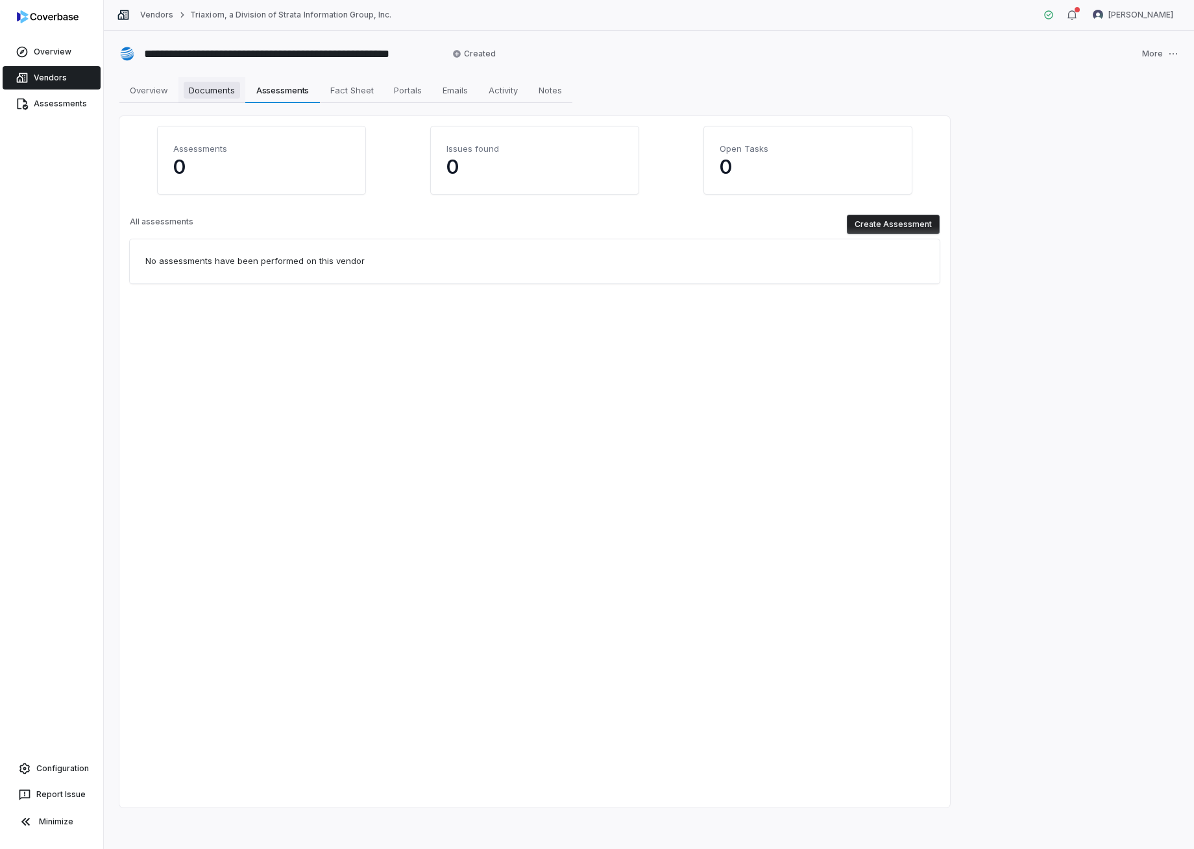
click at [230, 95] on span "Documents" at bounding box center [212, 90] width 56 height 17
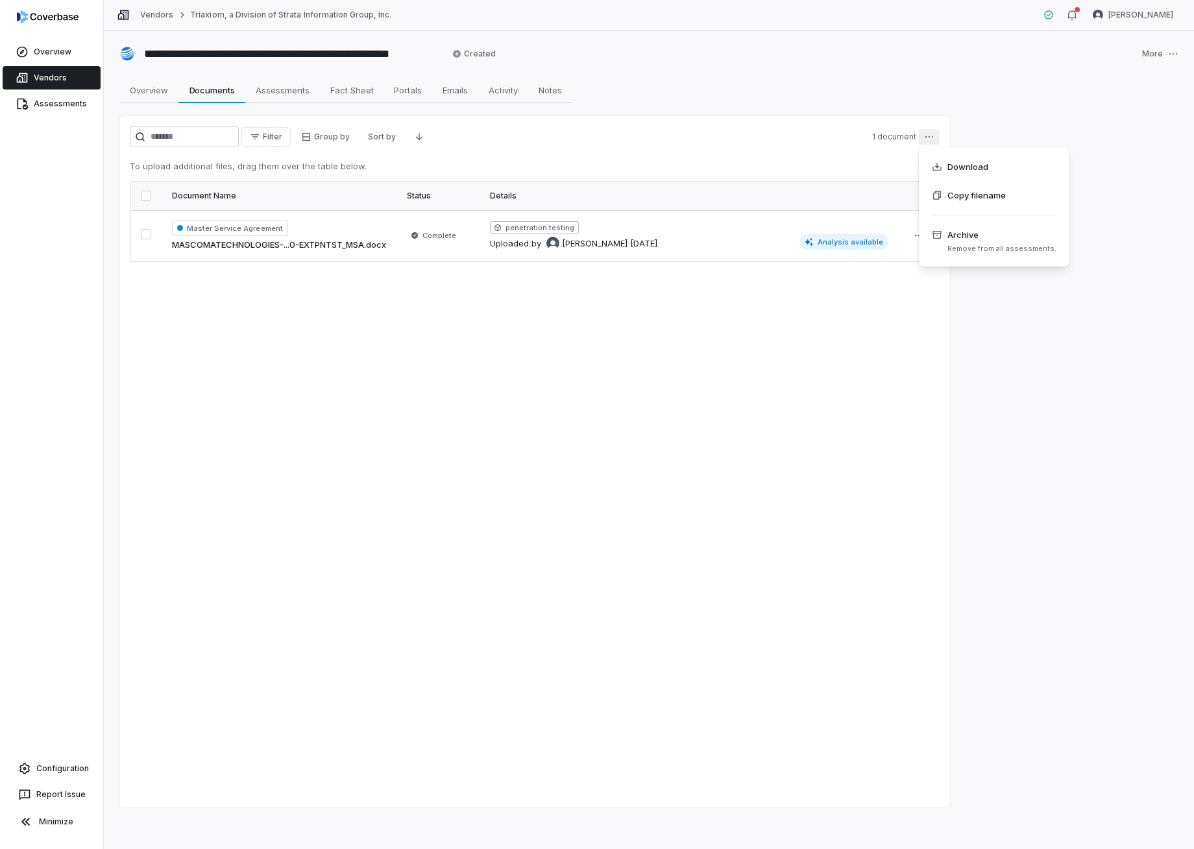
click at [929, 140] on html "**********" at bounding box center [597, 424] width 1194 height 849
click at [778, 149] on html "**********" at bounding box center [597, 424] width 1194 height 849
click at [63, 79] on link "Vendors" at bounding box center [52, 77] width 98 height 23
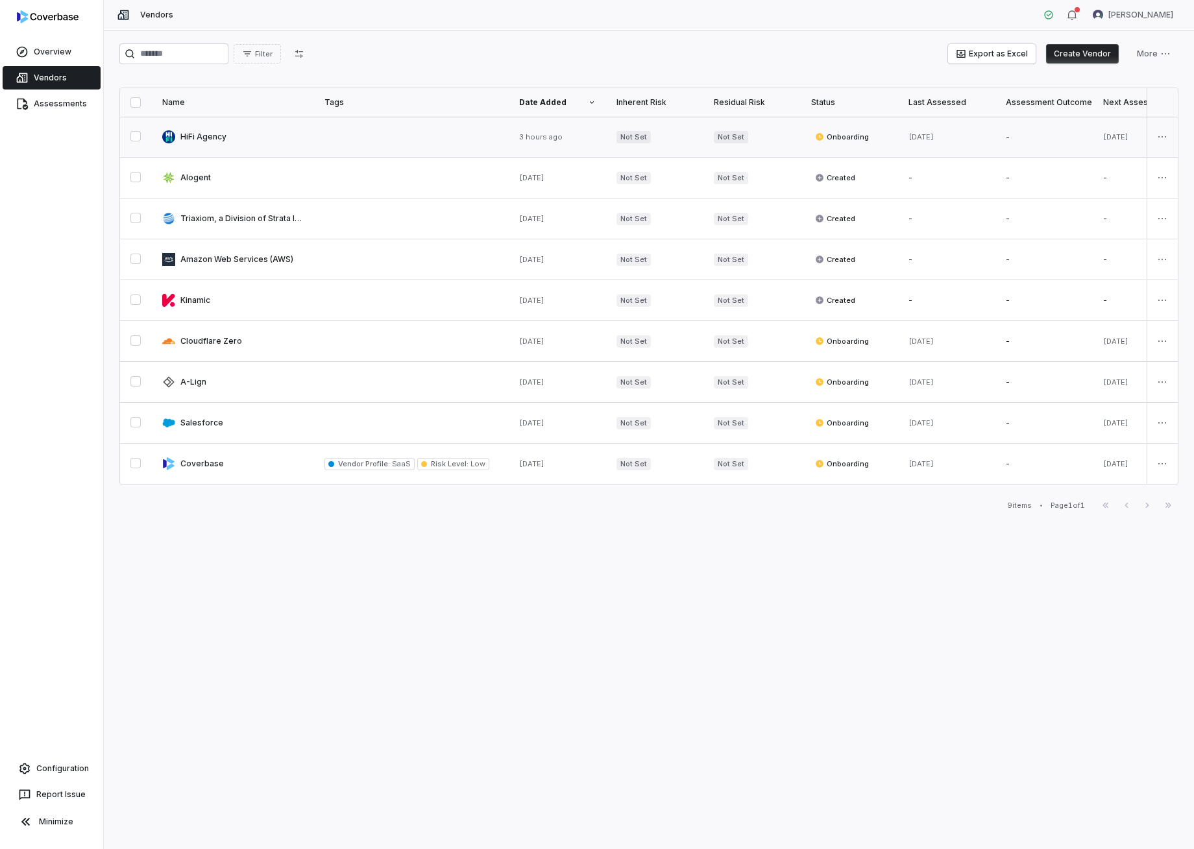
click at [207, 136] on link at bounding box center [233, 137] width 162 height 40
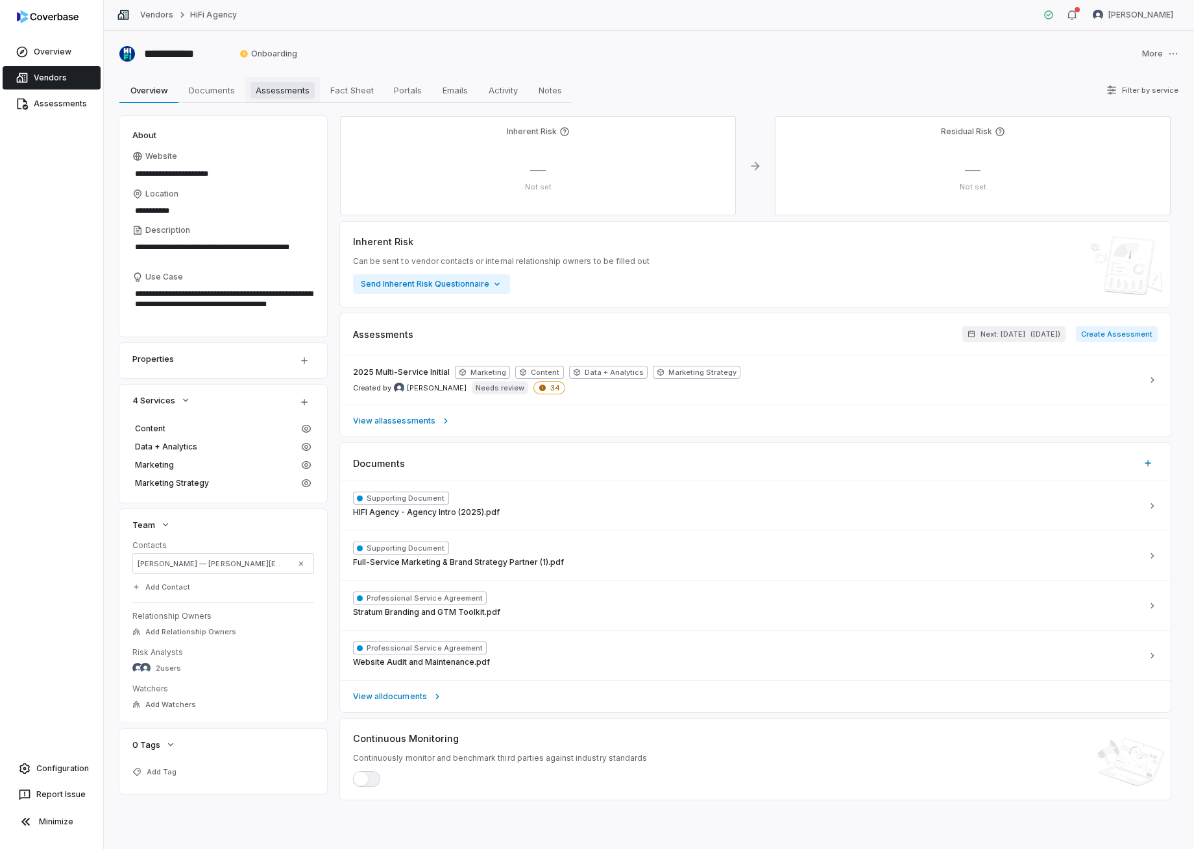
click at [279, 93] on span "Assessments" at bounding box center [282, 90] width 64 height 17
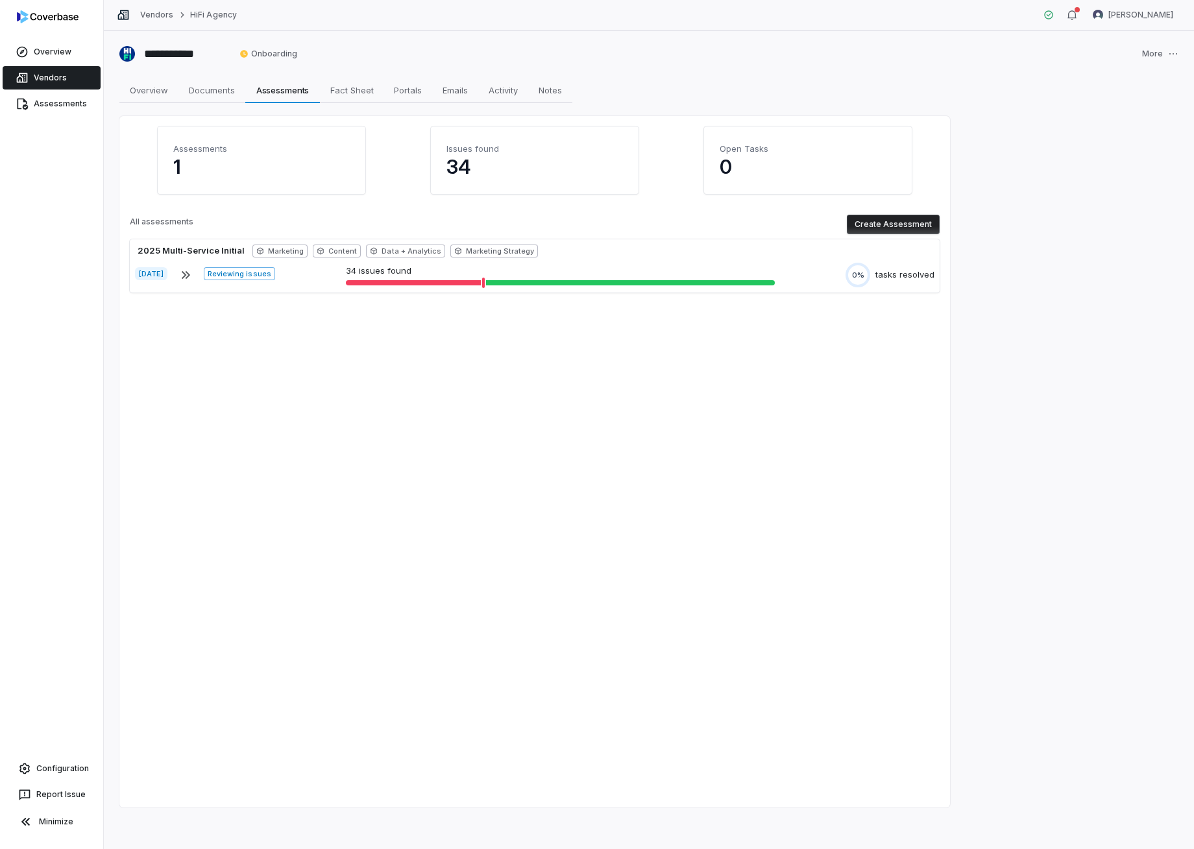
click at [459, 163] on p "34" at bounding box center [534, 166] width 177 height 23
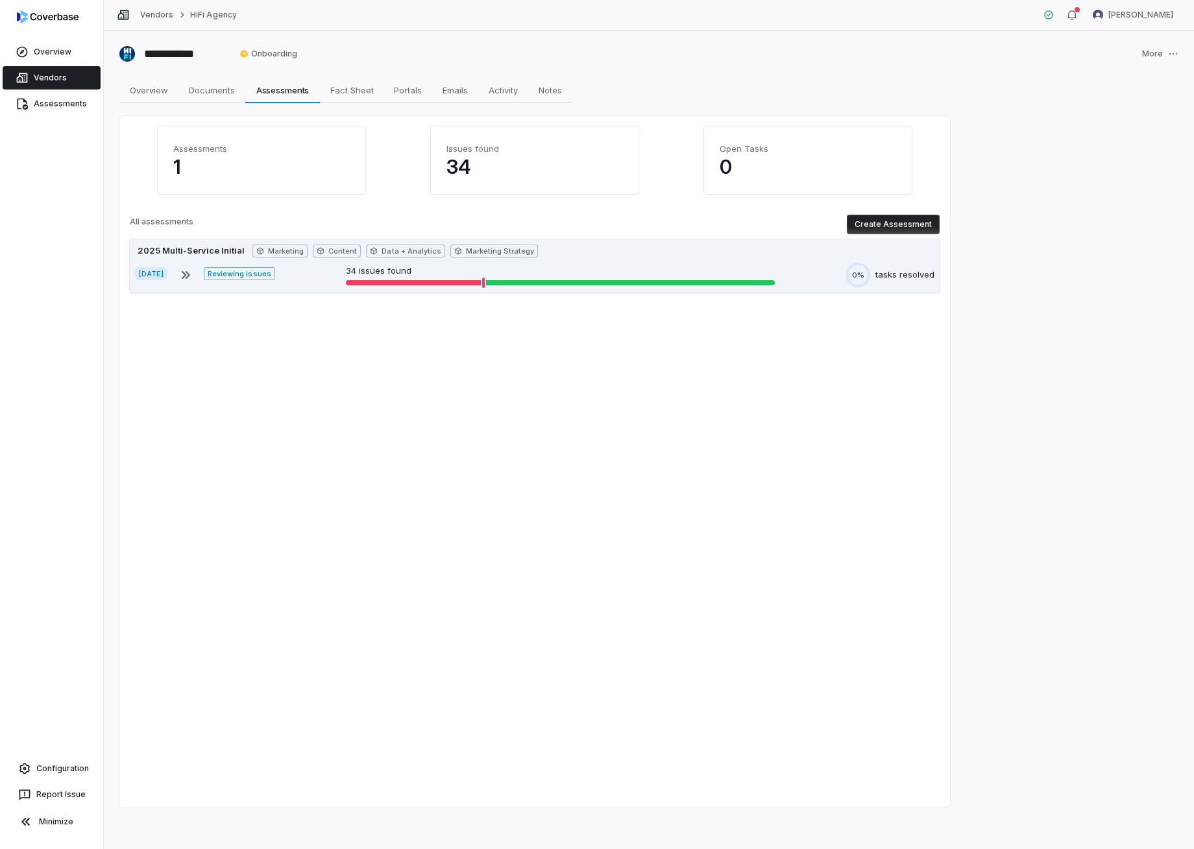
click at [453, 282] on div at bounding box center [415, 282] width 138 height 5
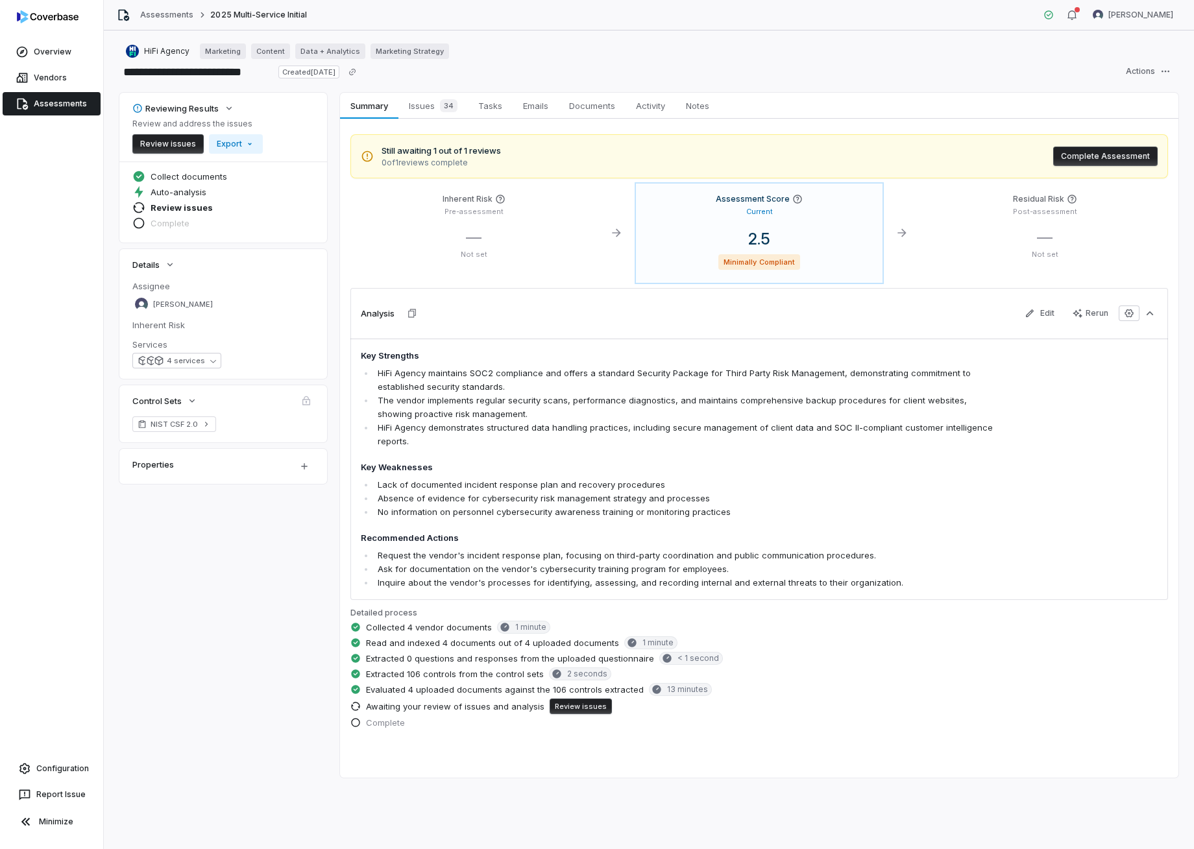
click at [611, 373] on li "HiFi Agency maintains SOC2 compliance and offers a standard Security Package fo…" at bounding box center [686, 380] width 624 height 27
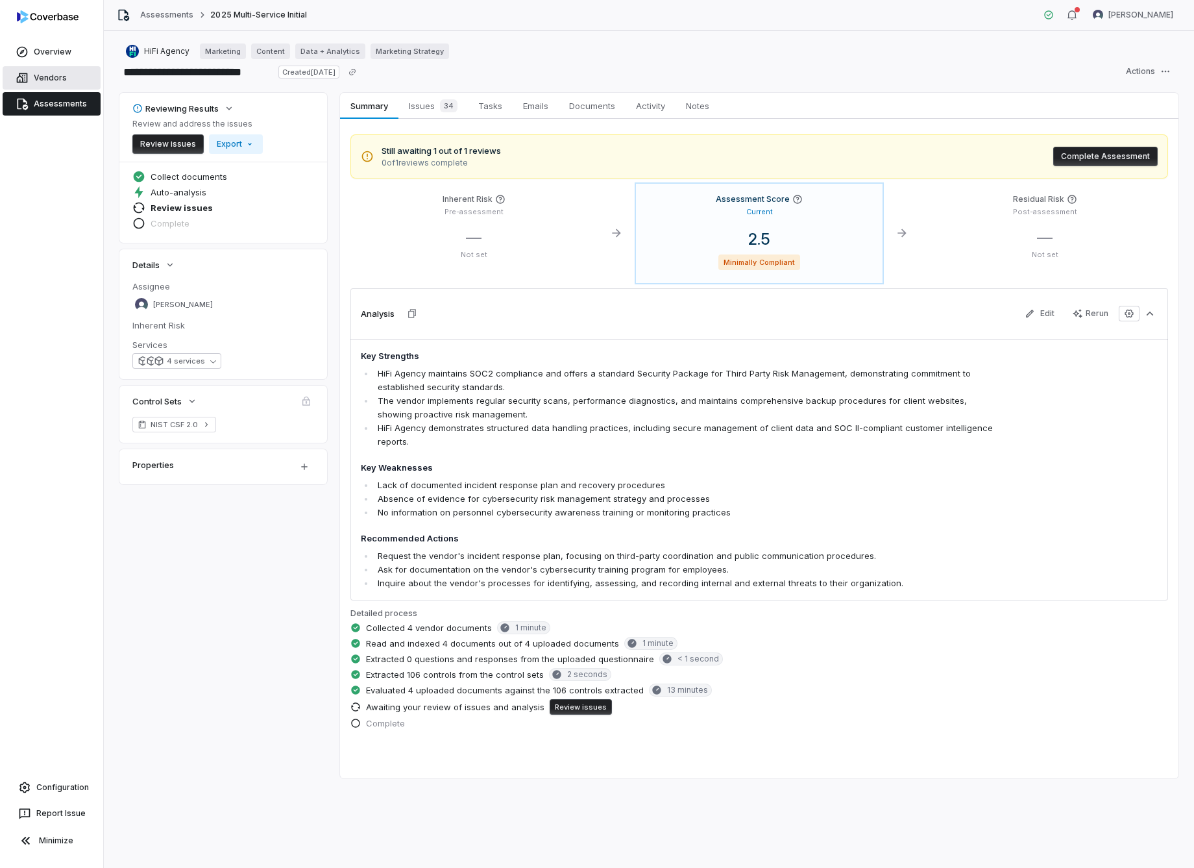
click at [53, 80] on link "Vendors" at bounding box center [52, 77] width 98 height 23
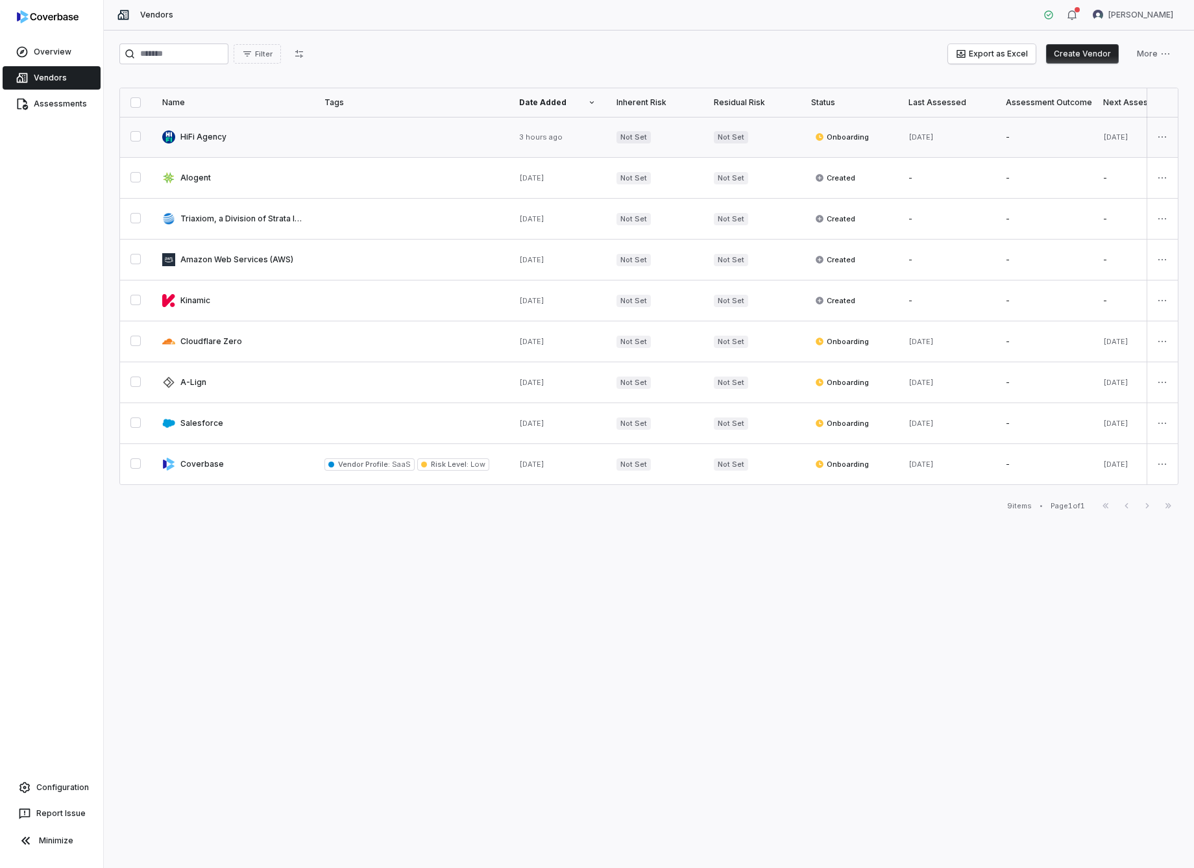
click at [213, 140] on link at bounding box center [233, 137] width 162 height 40
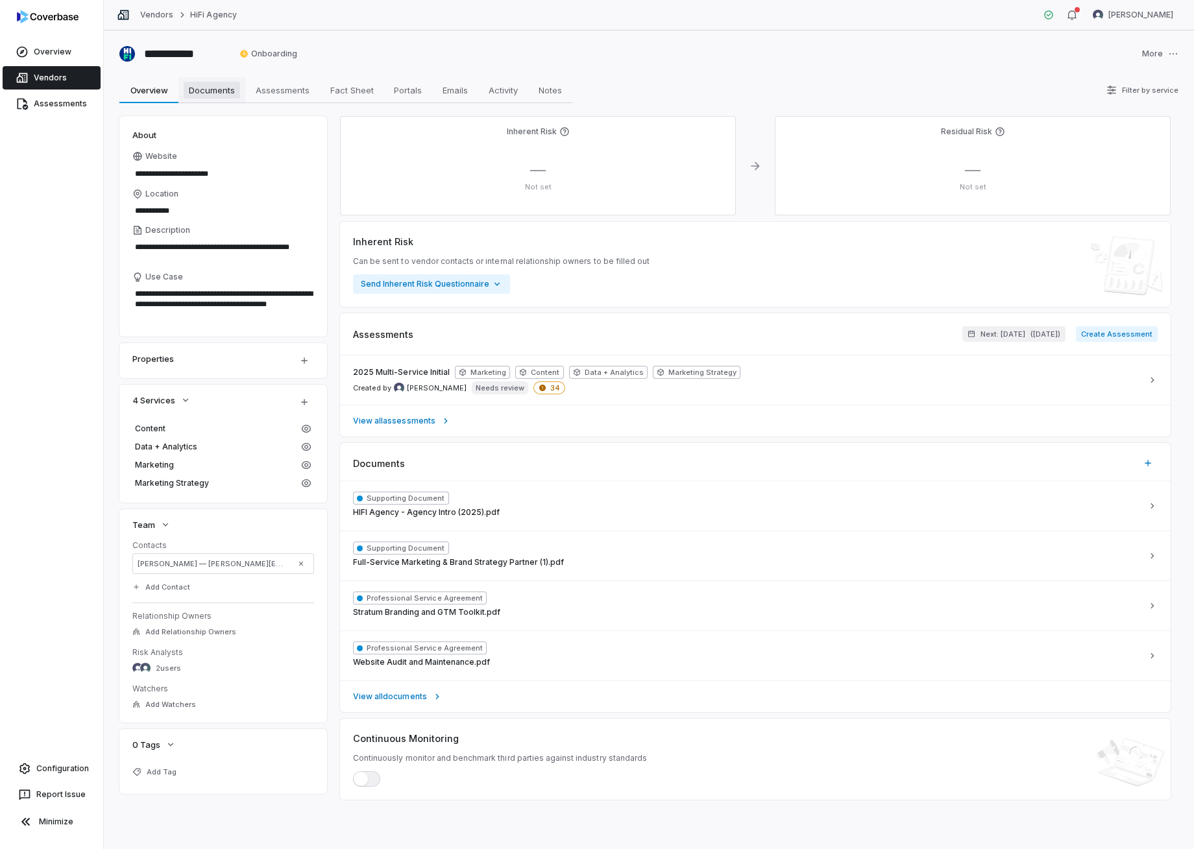
click at [209, 91] on span "Documents" at bounding box center [212, 90] width 56 height 17
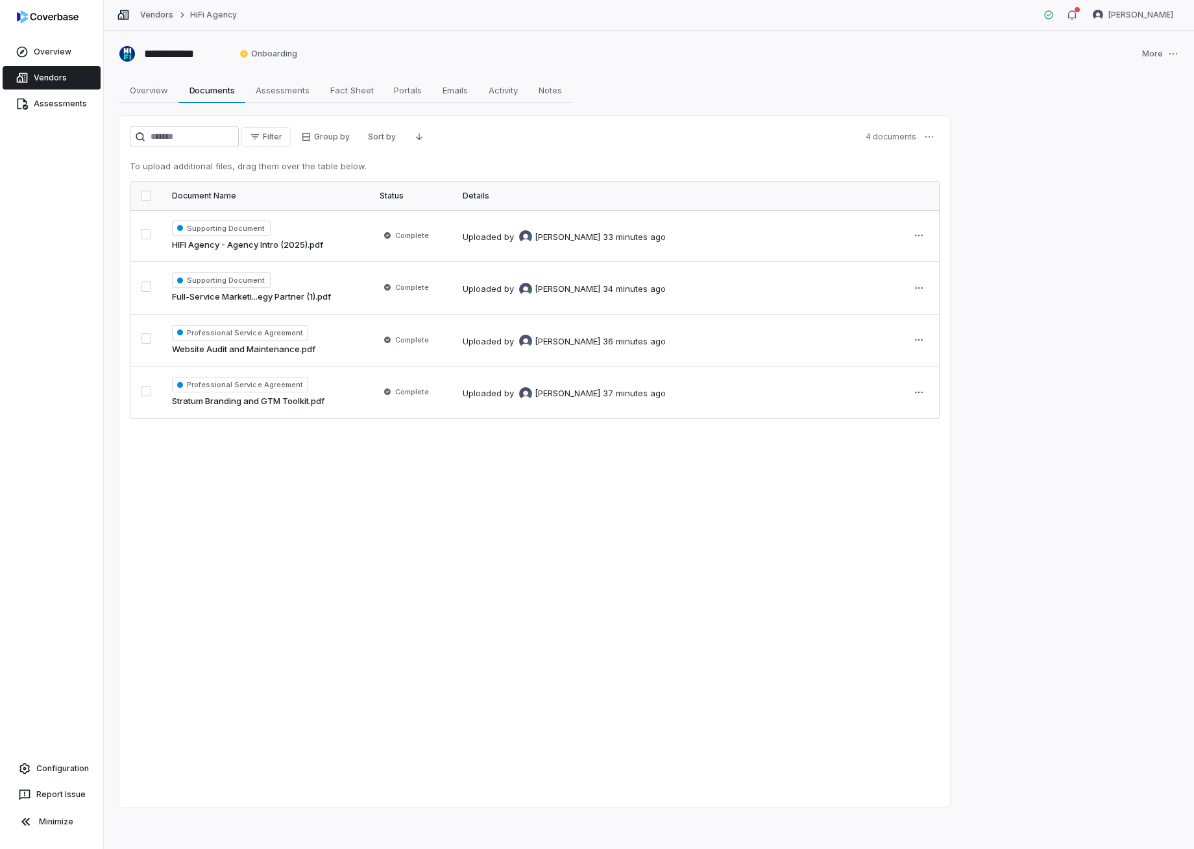
click at [151, 14] on link "Vendors" at bounding box center [156, 15] width 33 height 10
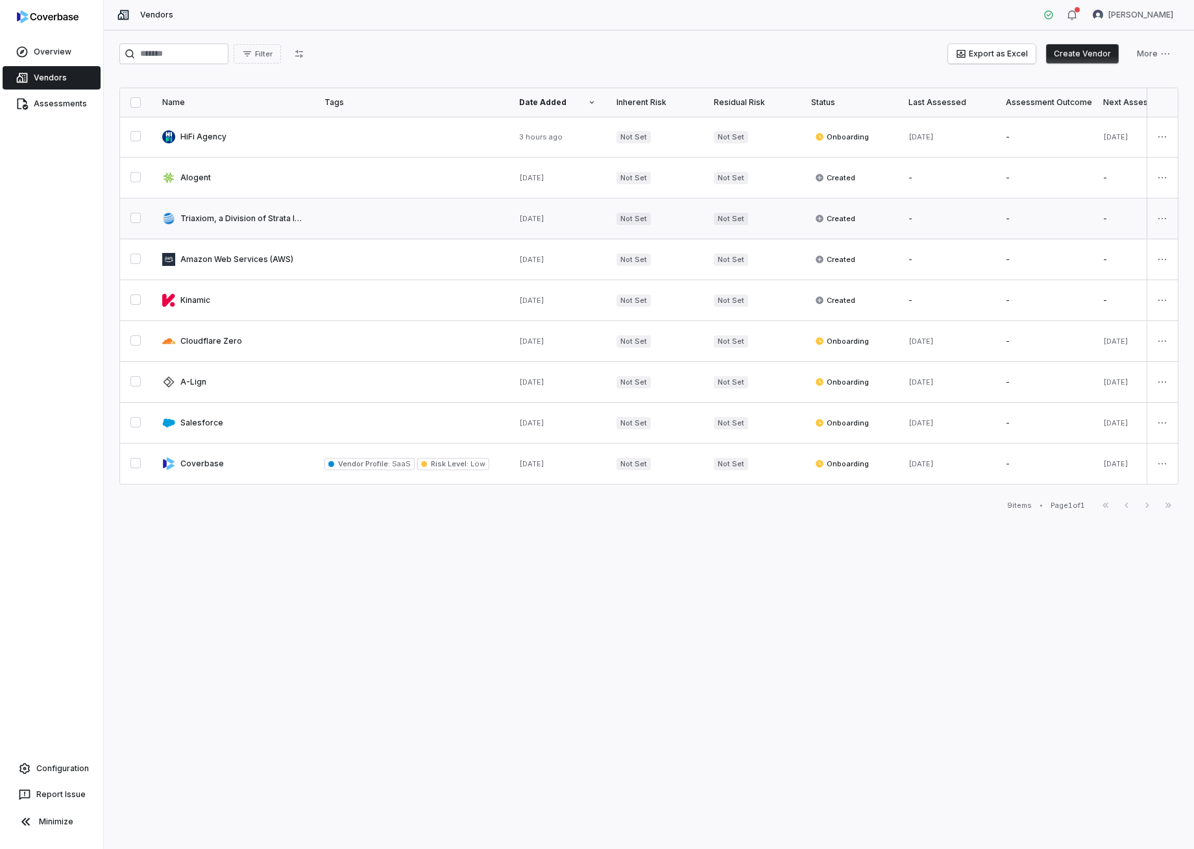
click at [252, 214] on link at bounding box center [233, 219] width 162 height 40
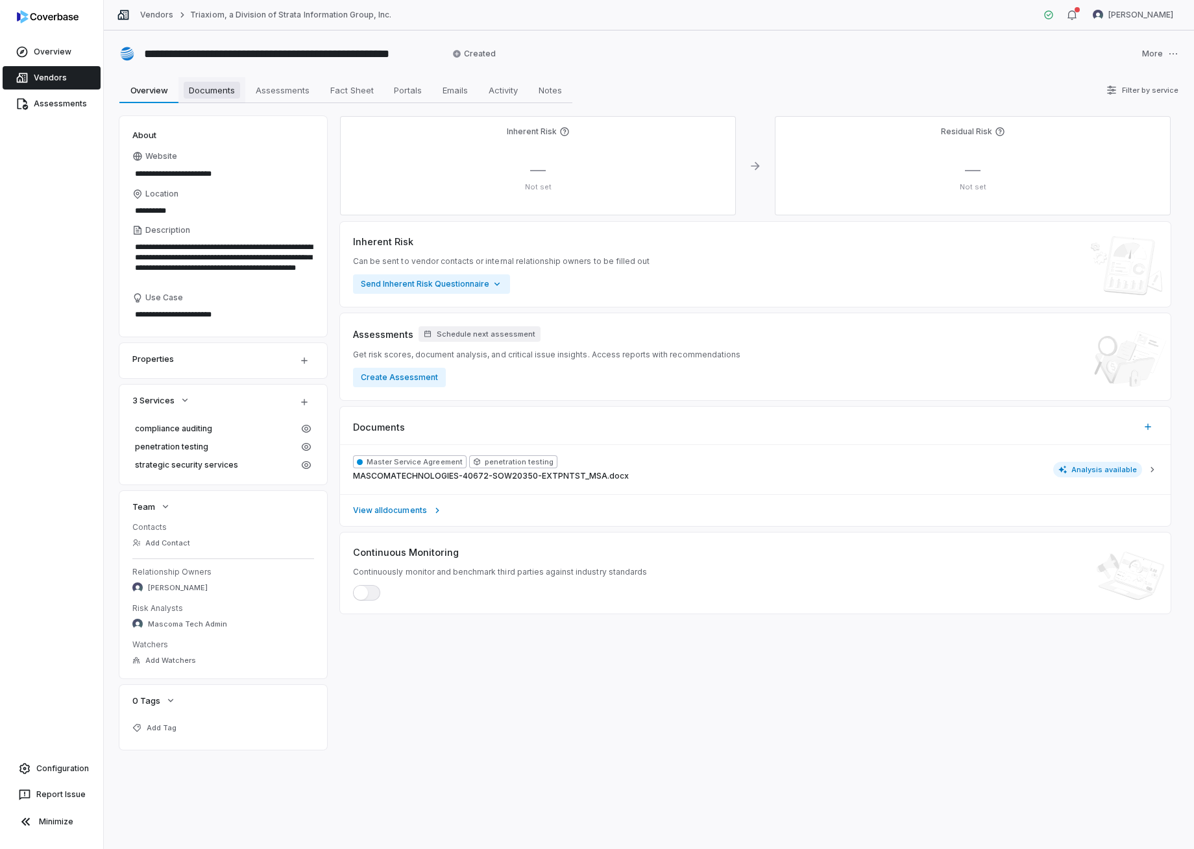
click at [228, 89] on span "Documents" at bounding box center [212, 90] width 56 height 17
type textarea "*"
